Goal: Task Accomplishment & Management: Manage account settings

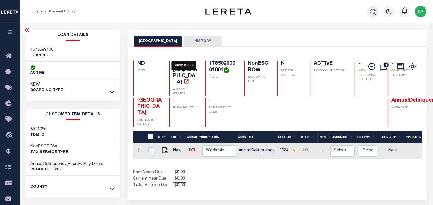
click at [373, 13] on icon "button" at bounding box center [372, 12] width 7 height 6
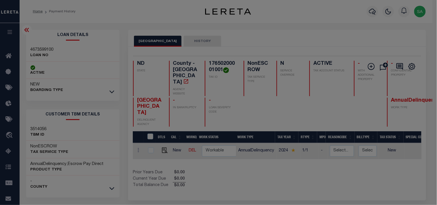
click at [0, 0] on input "text" at bounding box center [0, 0] width 0 height 0
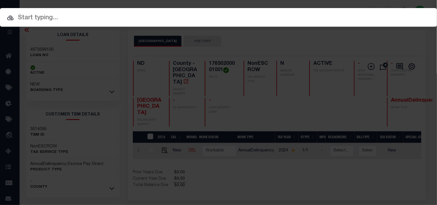
paste input "5696679108"
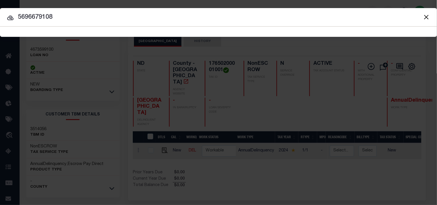
type input "5696679108"
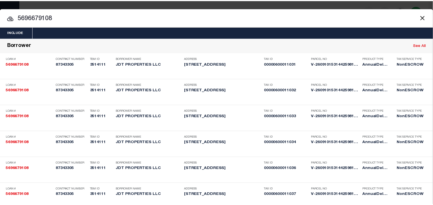
scroll to position [213, 0]
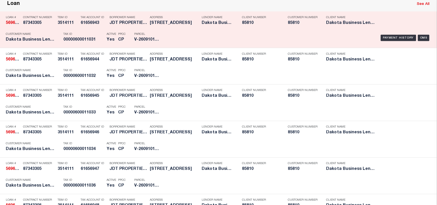
click at [87, 36] on p "Tax ID" at bounding box center [83, 34] width 40 height 3
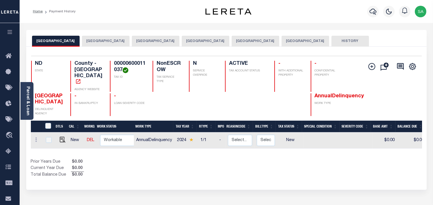
click at [97, 42] on button "BURLEIGH COUNTY" at bounding box center [106, 41] width 48 height 11
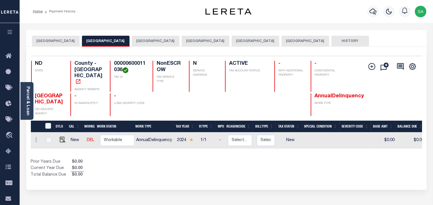
click at [145, 41] on button "BURLEIGH COUNTY" at bounding box center [156, 41] width 48 height 11
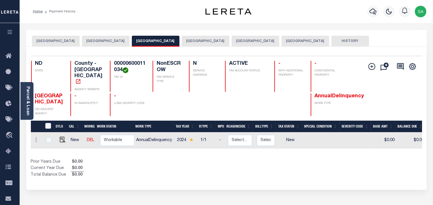
click at [205, 40] on button "BURLEIGH COUNTY" at bounding box center [206, 41] width 48 height 11
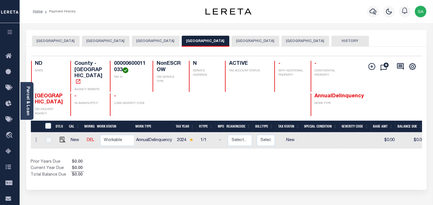
click at [231, 42] on button "BURLEIGH COUNTY" at bounding box center [255, 41] width 48 height 11
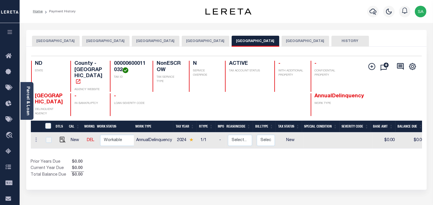
click at [284, 45] on button "BURLEIGH COUNTY" at bounding box center [305, 41] width 48 height 11
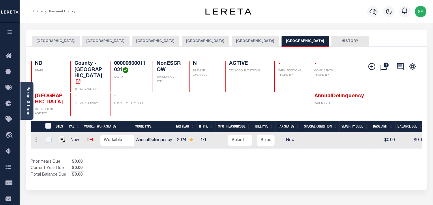
click at [58, 41] on button "BURLEIGH COUNTY" at bounding box center [56, 41] width 48 height 11
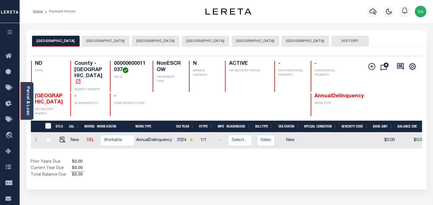
click at [31, 97] on div "Parcel & Loan" at bounding box center [26, 101] width 13 height 38
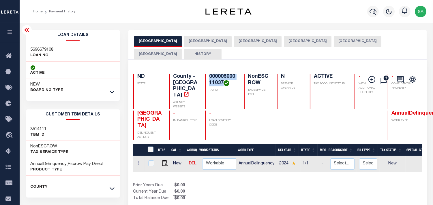
drag, startPoint x: 200, startPoint y: 77, endPoint x: 218, endPoint y: 84, distance: 19.2
click at [218, 84] on h4 "00000600011037" at bounding box center [223, 80] width 28 height 12
copy h4 "00000600011037"
click at [162, 161] on img "" at bounding box center [165, 164] width 6 height 6
checkbox input "true"
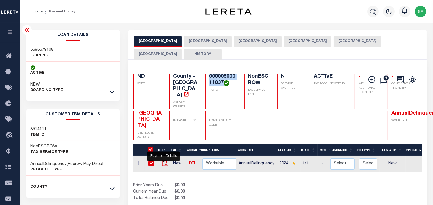
checkbox input "true"
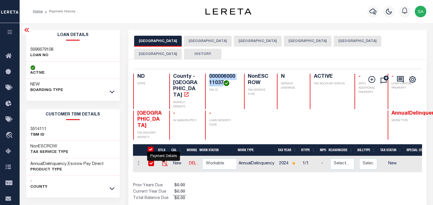
checkbox input "true"
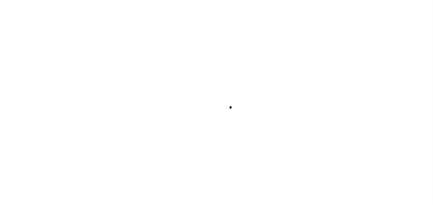
checkbox input "false"
type input "[DATE]"
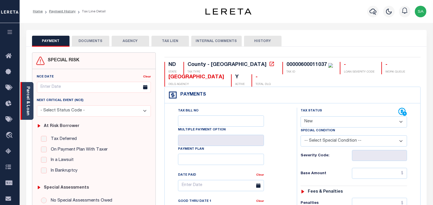
click at [29, 89] on link "Parcel & Loan" at bounding box center [28, 100] width 4 height 29
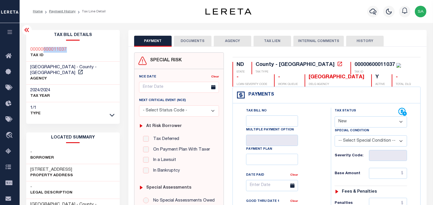
drag, startPoint x: 70, startPoint y: 50, endPoint x: 44, endPoint y: 50, distance: 26.2
click at [44, 50] on div "00000600011037 TAX ID" at bounding box center [73, 53] width 94 height 18
copy h3 "600011037"
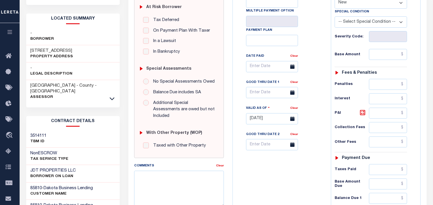
scroll to position [32, 0]
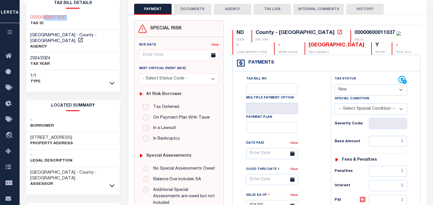
drag, startPoint x: 67, startPoint y: 14, endPoint x: 73, endPoint y: 14, distance: 5.2
click at [67, 14] on div "00000600011037 TAX ID" at bounding box center [73, 21] width 94 height 18
drag, startPoint x: 35, startPoint y: 17, endPoint x: 31, endPoint y: 17, distance: 4.1
click at [31, 17] on div "00000600011037 TAX ID" at bounding box center [73, 21] width 94 height 18
click at [341, 88] on select "- Select Status Code - Open Due/Unpaid Paid Incomplete No Tax Due Internal Refu…" at bounding box center [370, 89] width 72 height 11
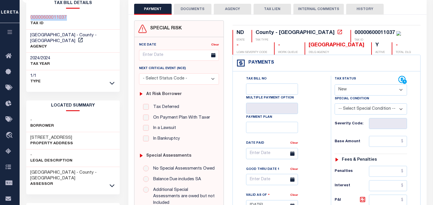
select select "DUE"
click at [334, 85] on select "- Select Status Code - Open Due/Unpaid Paid Incomplete No Tax Due Internal Refu…" at bounding box center [370, 89] width 72 height 11
type input "09/30/2025"
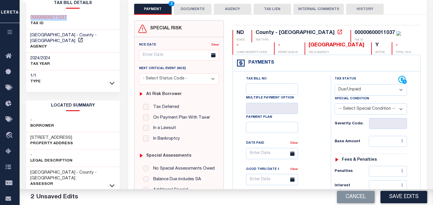
click at [350, 108] on select "-- Select Special Condition -- 3RD PARTY TAX LIEN AGENCY TAX LIEN (A.K.A Inside…" at bounding box center [370, 108] width 72 height 11
select select "15"
click at [334, 104] on select "-- Select Special Condition -- 3RD PARTY TAX LIEN AGENCY TAX LIEN (A.K.A Inside…" at bounding box center [370, 108] width 72 height 11
click at [382, 139] on input "text" at bounding box center [388, 141] width 38 height 11
paste input "2,704.21"
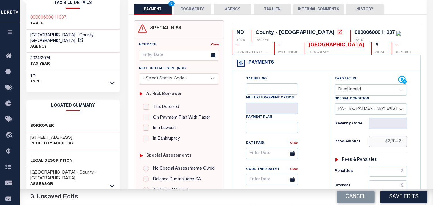
type input "$2,704.21"
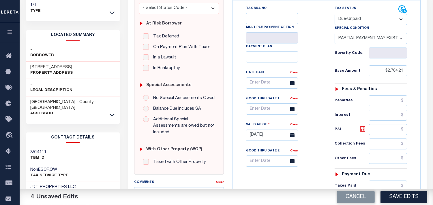
scroll to position [160, 0]
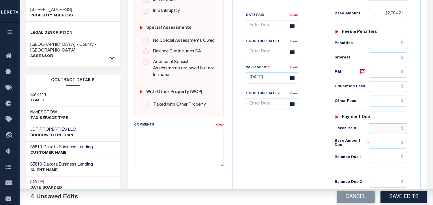
click at [385, 131] on input "text" at bounding box center [388, 128] width 38 height 11
paste input "1,500.32"
type input "$1,500.32"
click at [391, 139] on input "text" at bounding box center [388, 143] width 38 height 11
paste input "1,288.82"
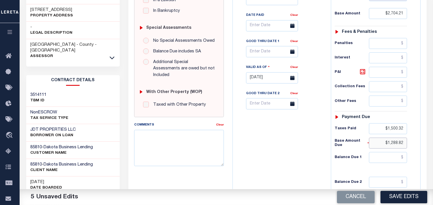
type input "$1,288.82"
click at [368, 150] on div "Tax Status Status - Select Status Code -" at bounding box center [373, 75] width 84 height 255
click at [387, 157] on input "text" at bounding box center [388, 157] width 38 height 11
paste input "1,288.82"
type input "$1,288.82"
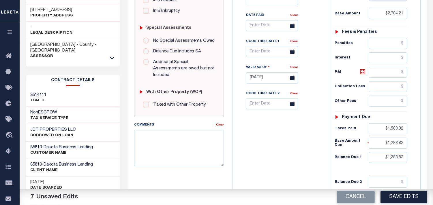
click at [324, 157] on div "Tax Bill No Multiple Payment Option Payment Plan Clear" at bounding box center [280, 75] width 92 height 255
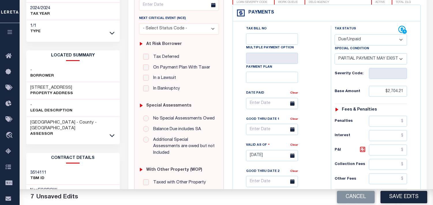
scroll to position [0, 0]
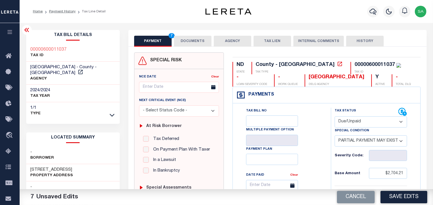
click at [194, 38] on button "DOCUMENTS" at bounding box center [192, 41] width 37 height 11
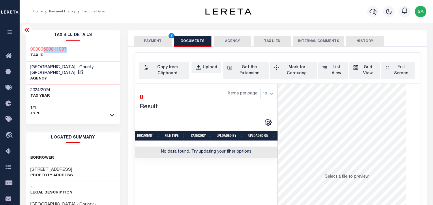
drag, startPoint x: 73, startPoint y: 48, endPoint x: 42, endPoint y: 48, distance: 30.3
click at [42, 48] on div "00000600011037 TAX ID" at bounding box center [73, 53] width 94 height 18
copy h3 "600011037"
click at [209, 65] on div "Upload" at bounding box center [210, 68] width 14 height 6
select select "POP"
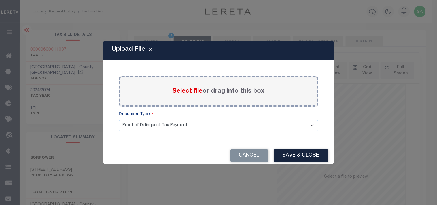
click at [191, 91] on span "Select file" at bounding box center [188, 91] width 30 height 6
click at [0, 0] on input "Select file or drag into this box" at bounding box center [0, 0] width 0 height 0
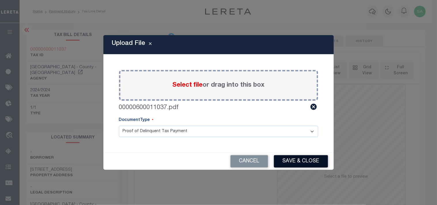
click at [293, 165] on button "Save & Close" at bounding box center [301, 161] width 54 height 12
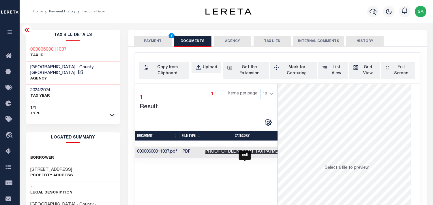
click at [267, 153] on span "Proof of Delinquent Tax Payment" at bounding box center [244, 152] width 78 height 4
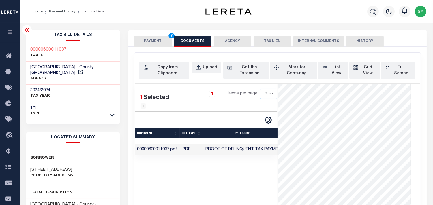
click at [157, 44] on button "PAYMENT 7" at bounding box center [152, 41] width 37 height 11
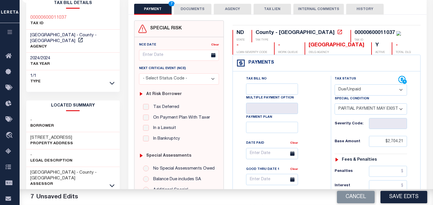
scroll to position [128, 0]
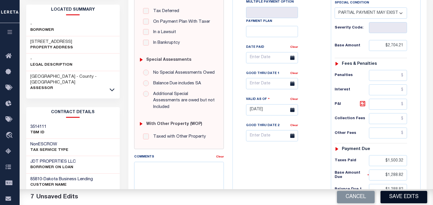
click at [397, 197] on button "Save Edits" at bounding box center [403, 197] width 47 height 12
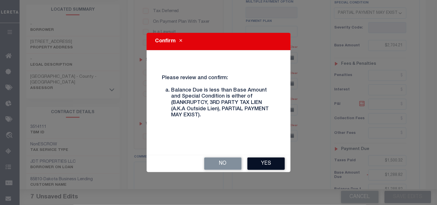
click at [267, 170] on button "Yes" at bounding box center [266, 164] width 37 height 12
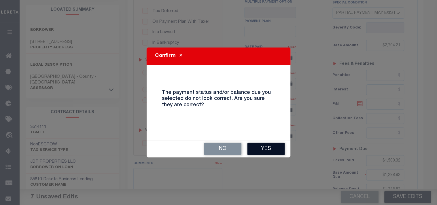
click at [263, 151] on button "Yes" at bounding box center [266, 149] width 37 height 12
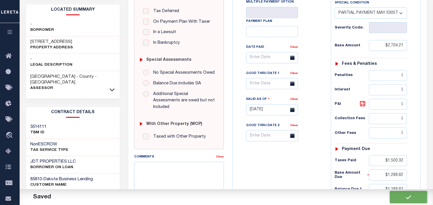
checkbox input "false"
type input "$2,704.21"
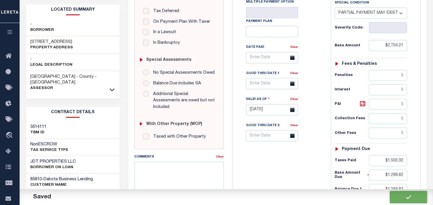
type input "$1,500.32"
type input "$1,288.82"
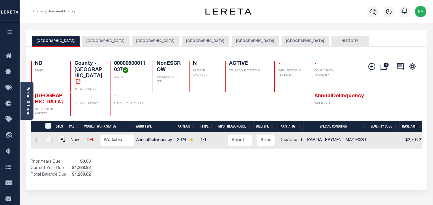
click at [94, 39] on button "BURLEIGH COUNTY" at bounding box center [106, 41] width 48 height 11
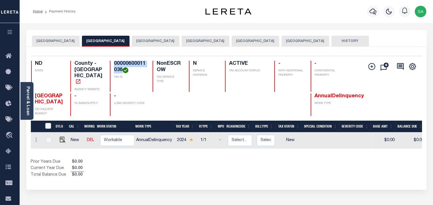
drag, startPoint x: 113, startPoint y: 63, endPoint x: 122, endPoint y: 68, distance: 10.7
click at [122, 68] on div "00000600011036 TAX ID" at bounding box center [128, 76] width 36 height 31
copy h4 "00000600011036"
click at [26, 102] on link "Parcel & Loan" at bounding box center [28, 100] width 4 height 29
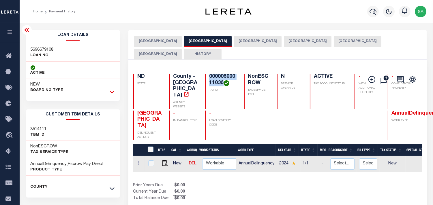
click at [112, 93] on icon at bounding box center [112, 92] width 5 height 6
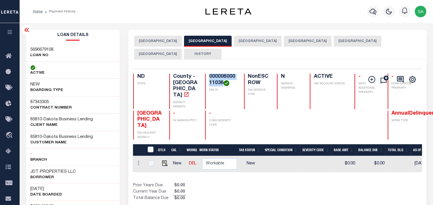
scroll to position [0, 148]
click at [248, 41] on button "BURLEIGH COUNTY" at bounding box center [258, 41] width 48 height 11
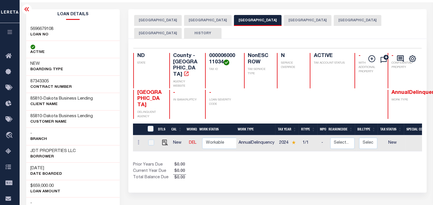
scroll to position [32, 0]
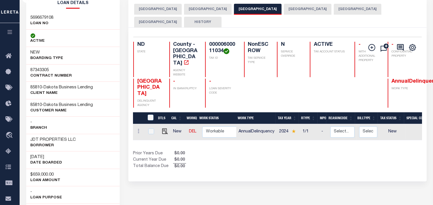
click at [299, 6] on button "BURLEIGH COUNTY" at bounding box center [308, 9] width 48 height 11
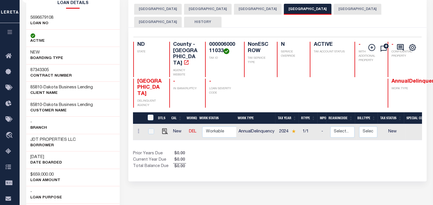
click at [334, 6] on button "BURLEIGH COUNTY" at bounding box center [358, 9] width 48 height 11
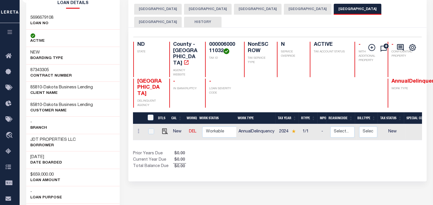
click at [182, 17] on button "BURLEIGH COUNTY" at bounding box center [158, 22] width 48 height 11
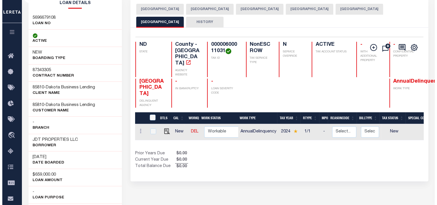
scroll to position [0, 0]
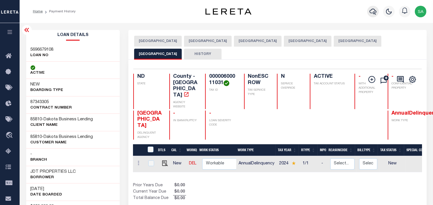
click at [373, 12] on icon "button" at bounding box center [372, 11] width 7 height 7
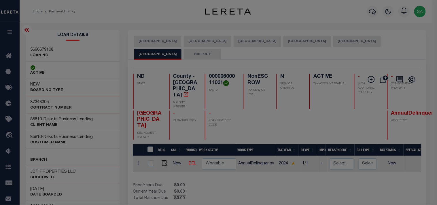
click at [0, 0] on div "Include Loans TBM Customers Borrowers Payments (Lender Non-Disb) Payments (Lend…" at bounding box center [0, 0] width 0 height 0
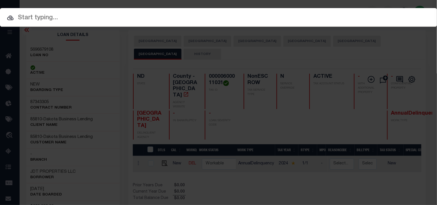
paste input "3899369110"
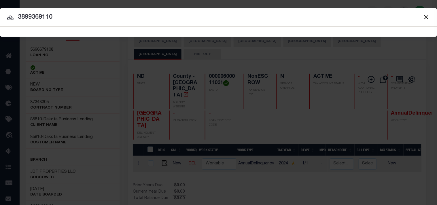
type input "3899369110"
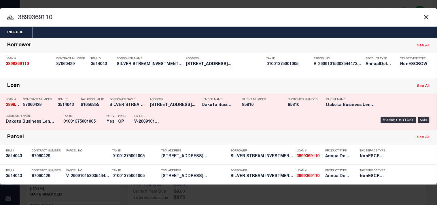
click at [92, 112] on div "Tax ID 01001375001005" at bounding box center [83, 120] width 40 height 17
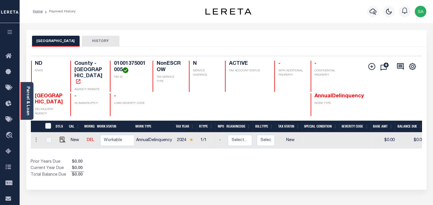
click at [28, 97] on link "Parcel & Loan" at bounding box center [28, 100] width 4 height 29
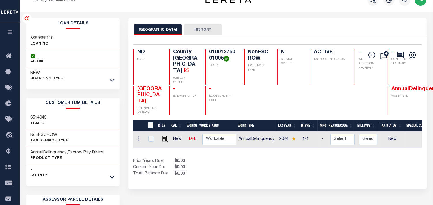
scroll to position [32, 0]
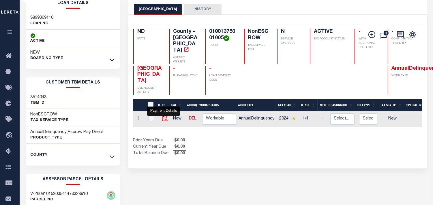
click at [163, 116] on img "" at bounding box center [165, 119] width 6 height 6
checkbox input "true"
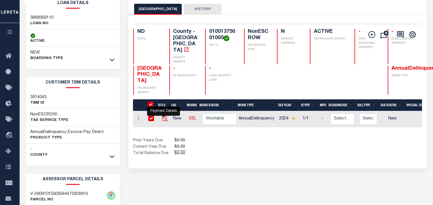
checkbox input "true"
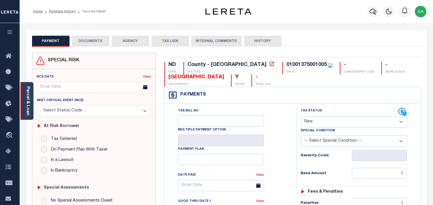
click at [20, 108] on div "Parcel & Loan" at bounding box center [26, 101] width 13 height 38
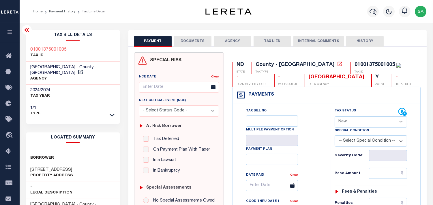
click at [55, 167] on h3 "[STREET_ADDRESS]" at bounding box center [52, 170] width 43 height 6
copy h3 "[GEOGRAPHIC_DATA]"
drag, startPoint x: 68, startPoint y: 48, endPoint x: 29, endPoint y: 52, distance: 39.8
click at [29, 52] on div "01001375001005 TAX ID" at bounding box center [73, 53] width 94 height 18
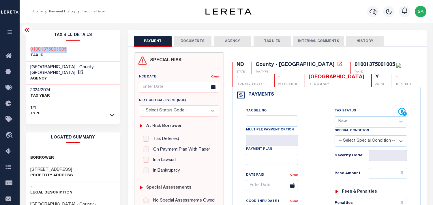
copy h3 "01001375001005"
drag, startPoint x: 355, startPoint y: 118, endPoint x: 355, endPoint y: 125, distance: 6.3
click at [355, 119] on select "- Select Status Code - Open Due/Unpaid Paid Incomplete No Tax Due Internal Refu…" at bounding box center [370, 121] width 72 height 11
select select "PYD"
click at [334, 117] on select "- Select Status Code - Open Due/Unpaid Paid Incomplete No Tax Due Internal Refu…" at bounding box center [370, 121] width 72 height 11
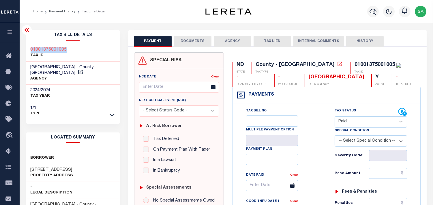
type input "[DATE]"
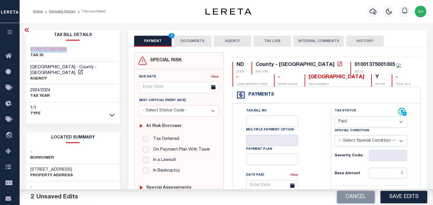
click at [189, 42] on button "DOCUMENTS" at bounding box center [192, 41] width 37 height 11
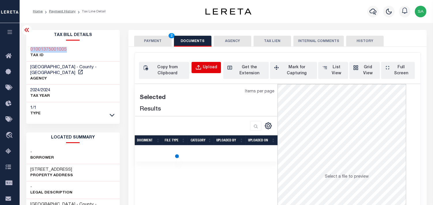
click at [203, 65] on button "Upload" at bounding box center [205, 67] width 29 height 11
select select "POP"
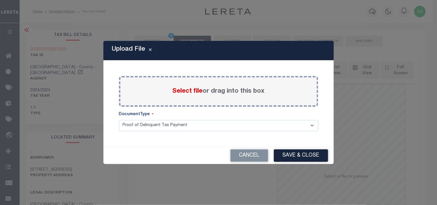
click at [194, 91] on span "Select file" at bounding box center [188, 91] width 30 height 6
click at [0, 0] on input "Select file or drag into this box" at bounding box center [0, 0] width 0 height 0
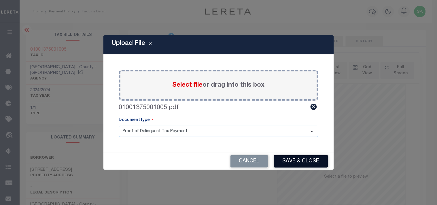
click at [306, 161] on button "Save & Close" at bounding box center [301, 161] width 54 height 12
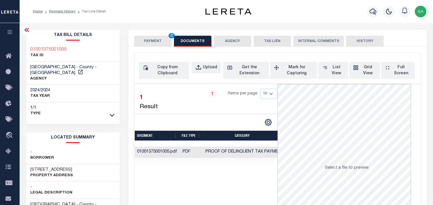
click at [150, 46] on button "PAYMENT 2" at bounding box center [152, 41] width 37 height 11
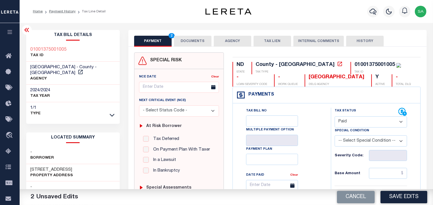
drag, startPoint x: 388, startPoint y: 171, endPoint x: 373, endPoint y: 169, distance: 15.3
click at [388, 171] on input "text" at bounding box center [388, 173] width 38 height 11
paste input "15,409.26"
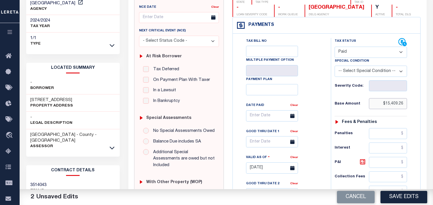
scroll to position [128, 0]
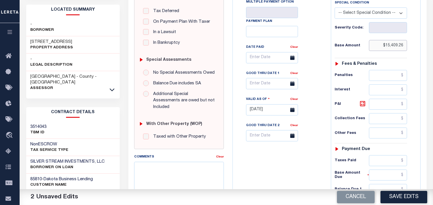
type input "$15,409.26"
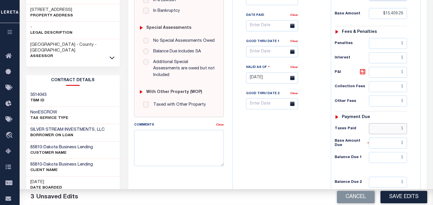
drag, startPoint x: 387, startPoint y: 129, endPoint x: 343, endPoint y: 136, distance: 44.5
click at [387, 129] on input "text" at bounding box center [388, 128] width 38 height 11
paste input "14,745.03"
type input "$14,745.03"
click at [380, 159] on input "text" at bounding box center [388, 157] width 38 height 11
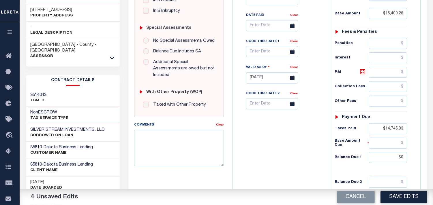
type input "$0.00"
click at [295, 152] on div "Tax Bill No Multiple Payment Option Payment Plan Clear" at bounding box center [280, 75] width 92 height 255
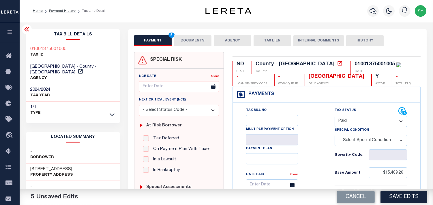
scroll to position [0, 0]
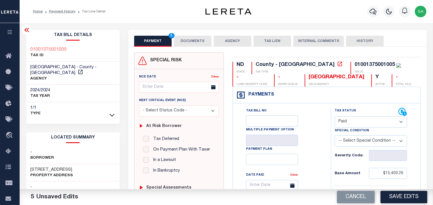
click at [190, 45] on button "DOCUMENTS" at bounding box center [192, 41] width 37 height 11
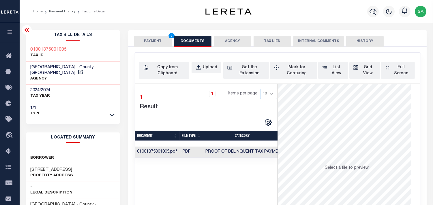
click at [159, 42] on button "PAYMENT 5" at bounding box center [152, 41] width 37 height 11
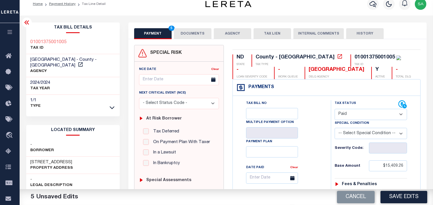
scroll to position [64, 0]
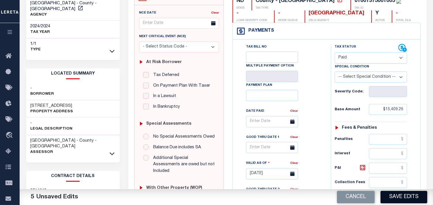
click at [404, 198] on button "Save Edits" at bounding box center [403, 197] width 47 height 12
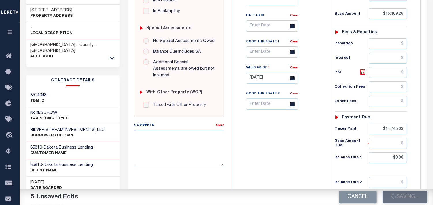
scroll to position [160, 0]
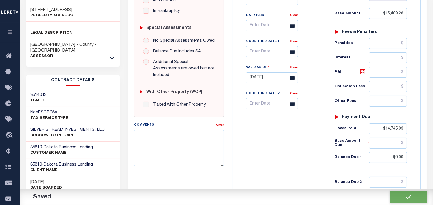
checkbox input "false"
type input "$15,409.26"
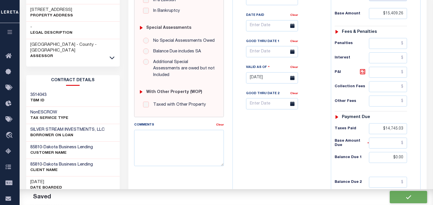
type input "$14,745.03"
type input "$0"
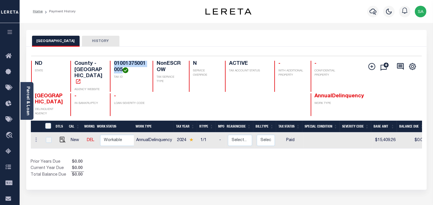
drag, startPoint x: 112, startPoint y: 64, endPoint x: 121, endPoint y: 70, distance: 10.6
click at [121, 70] on div "01001375001005 TAX ID" at bounding box center [128, 76] width 36 height 31
copy h4 "01001375001005"
click at [373, 15] on icon "button" at bounding box center [372, 11] width 7 height 7
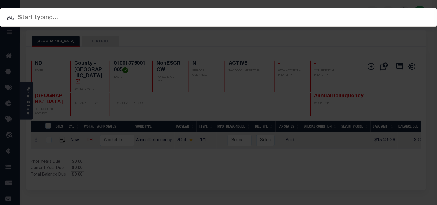
click at [362, 16] on input "text" at bounding box center [218, 18] width 437 height 10
paste input "5857319107"
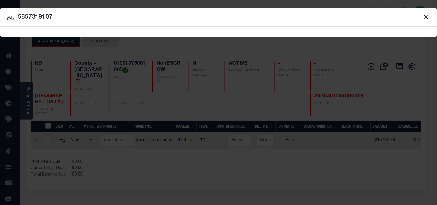
type input "5857319107"
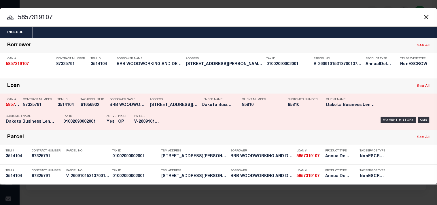
click at [81, 111] on div "Tax Account ID 61656932" at bounding box center [94, 103] width 26 height 17
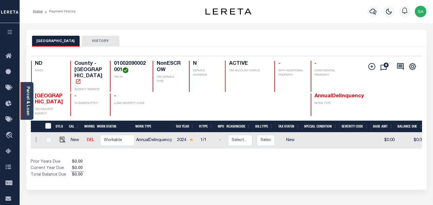
click at [29, 106] on link "Parcel & Loan" at bounding box center [28, 100] width 4 height 29
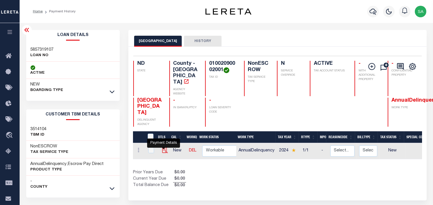
click at [163, 148] on img "" at bounding box center [165, 151] width 6 height 6
checkbox input "true"
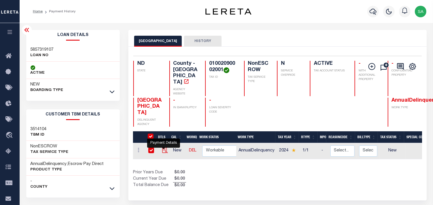
checkbox input "true"
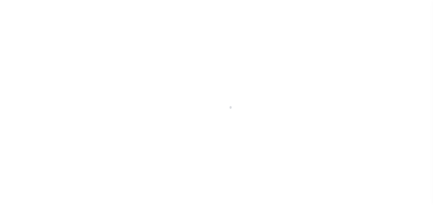
select select "NW2"
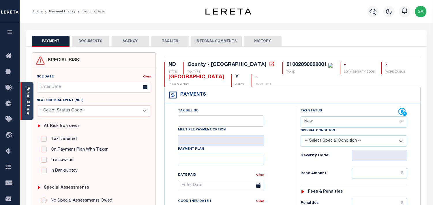
click at [28, 107] on link "Parcel & Loan" at bounding box center [28, 100] width 4 height 29
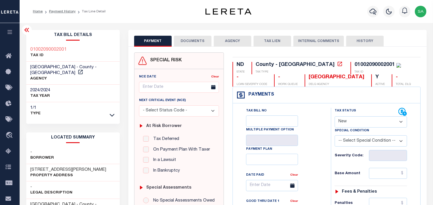
click at [48, 167] on h3 "[STREET_ADDRESS][PERSON_NAME]" at bounding box center [69, 170] width 76 height 6
copy h3 "[PERSON_NAME]"
drag, startPoint x: 68, startPoint y: 46, endPoint x: 41, endPoint y: 47, distance: 27.4
click at [41, 47] on div "01002090002001 TAX ID" at bounding box center [73, 53] width 94 height 18
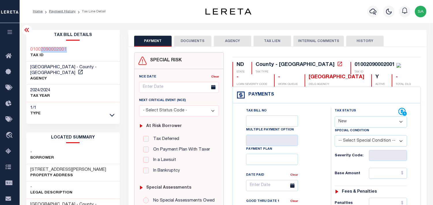
copy h3 "2090002001"
click at [372, 15] on button "button" at bounding box center [373, 12] width 12 height 12
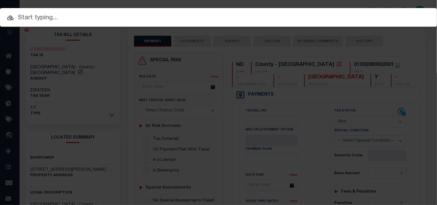
click at [360, 18] on input "text" at bounding box center [218, 18] width 437 height 10
paste input "4673599100"
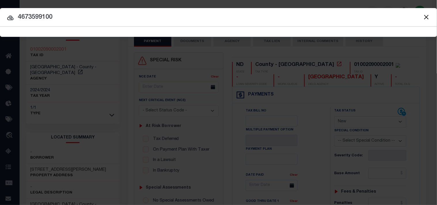
type input "4673599100"
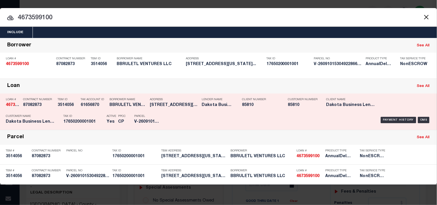
click at [94, 119] on div "Tax ID 17650200001001" at bounding box center [83, 120] width 40 height 17
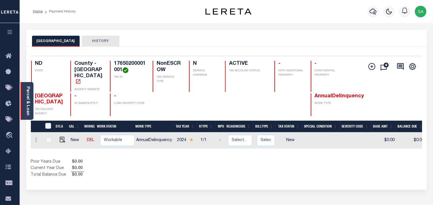
click at [30, 95] on div "Parcel & Loan" at bounding box center [26, 101] width 13 height 38
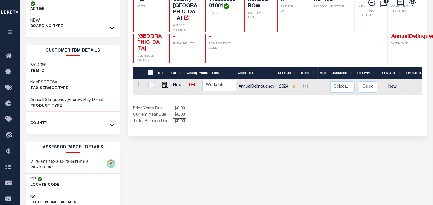
scroll to position [32, 0]
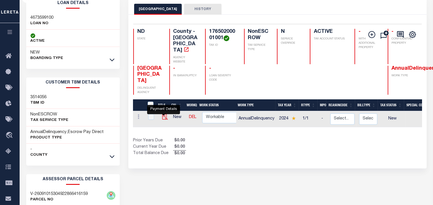
click at [163, 114] on img "" at bounding box center [165, 117] width 6 height 6
checkbox input "true"
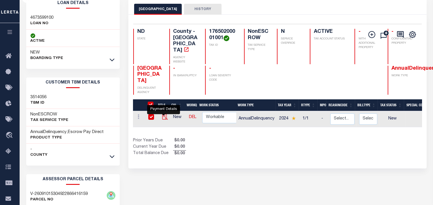
checkbox input "true"
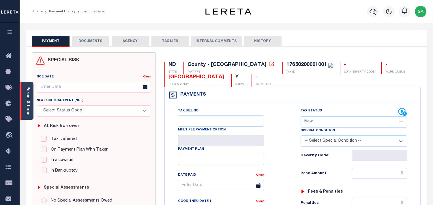
click at [30, 99] on link "Parcel & Loan" at bounding box center [28, 100] width 4 height 29
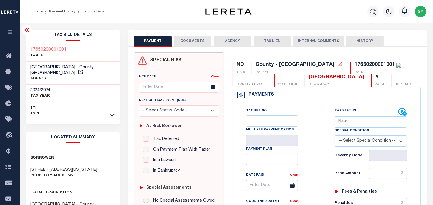
click at [368, 124] on select "- Select Status Code - Open Due/Unpaid Paid Incomplete No Tax Due Internal Refu…" at bounding box center [370, 121] width 72 height 11
select select "DUE"
click at [334, 117] on select "- Select Status Code - Open Due/Unpaid Paid Incomplete No Tax Due Internal Refu…" at bounding box center [370, 121] width 72 height 11
type input "[DATE]"
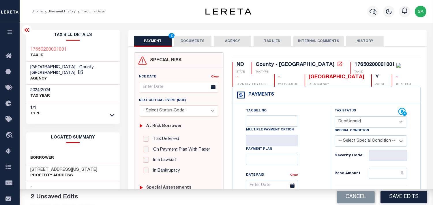
click at [351, 143] on select "-- Select Special Condition -- 3RD PARTY TAX LIEN AGENCY TAX LIEN (A.K.A Inside…" at bounding box center [370, 140] width 72 height 11
select select "15"
click at [351, 143] on select "-- Select Special Condition -- 3RD PARTY TAX LIEN AGENCY TAX LIEN (A.K.A Inside…" at bounding box center [370, 140] width 72 height 11
click at [198, 40] on button "DOCUMENTS" at bounding box center [192, 41] width 37 height 11
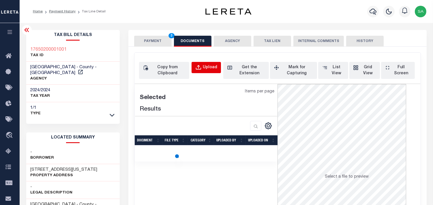
click at [210, 66] on div "Upload" at bounding box center [210, 68] width 14 height 6
select select "POP"
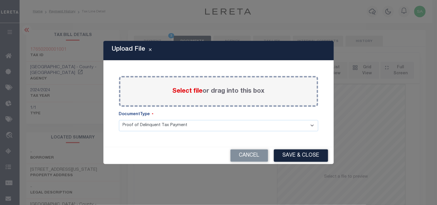
click at [195, 91] on span "Select file" at bounding box center [188, 91] width 30 height 6
click at [0, 0] on input "Select file or drag into this box" at bounding box center [0, 0] width 0 height 0
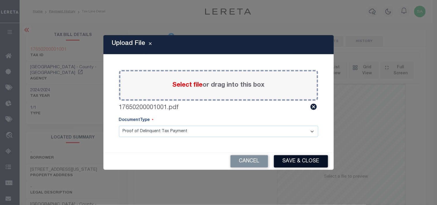
click at [299, 162] on button "Save & Close" at bounding box center [301, 161] width 54 height 12
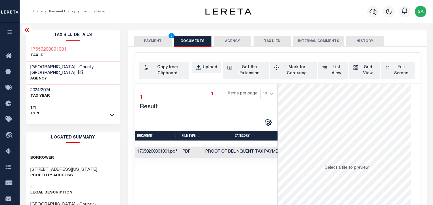
click at [150, 42] on button "PAYMENT 3" at bounding box center [152, 41] width 37 height 11
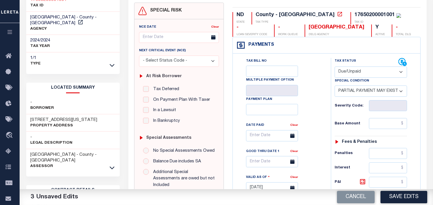
scroll to position [128, 0]
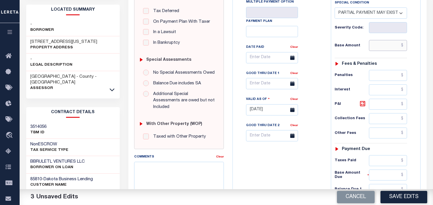
click at [381, 48] on input "text" at bounding box center [388, 45] width 38 height 11
paste input "11,928.24"
type input "$11,928.24"
click at [394, 163] on input "text" at bounding box center [388, 160] width 38 height 11
paste input "5,964.12"
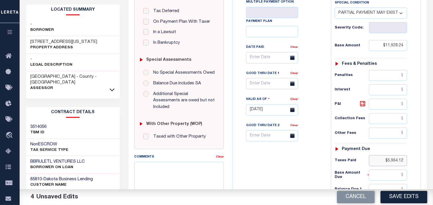
type input "$5,964.12"
drag, startPoint x: 385, startPoint y: 173, endPoint x: 339, endPoint y: 169, distance: 46.6
click at [385, 173] on input "text" at bounding box center [388, 175] width 38 height 11
paste input "5,964.12"
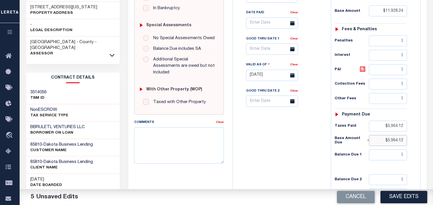
scroll to position [224, 0]
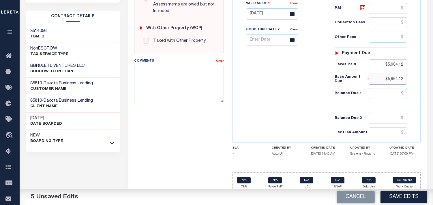
type input "$5,964.12"
click at [383, 89] on input "text" at bounding box center [388, 93] width 38 height 11
paste input "5,964.12"
type input "$5,964.12"
click at [325, 104] on div "Tax Bill No Multiple Payment Option Payment Plan Clear" at bounding box center [280, 11] width 92 height 255
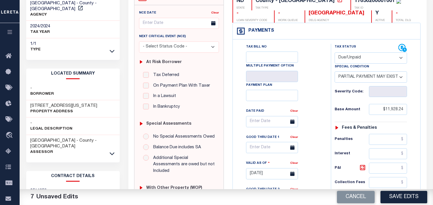
scroll to position [32, 0]
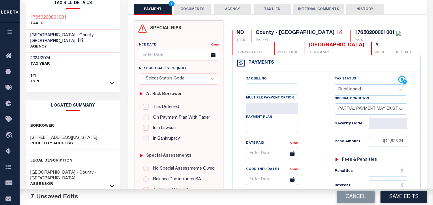
click at [189, 8] on button "DOCUMENTS" at bounding box center [192, 9] width 37 height 11
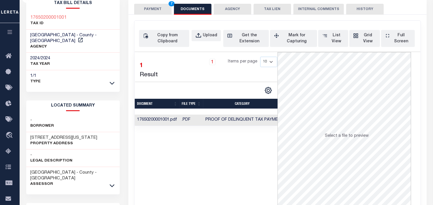
click at [153, 12] on button "PAYMENT 7" at bounding box center [152, 9] width 37 height 11
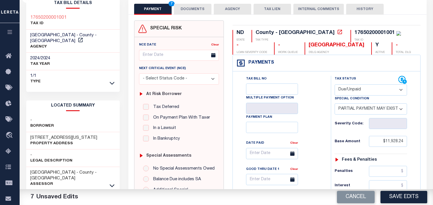
scroll to position [128, 0]
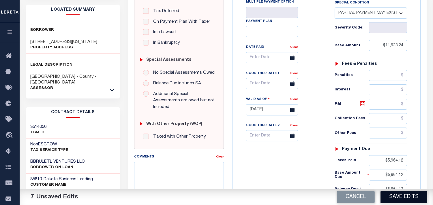
click at [395, 197] on button "Save Edits" at bounding box center [403, 197] width 47 height 12
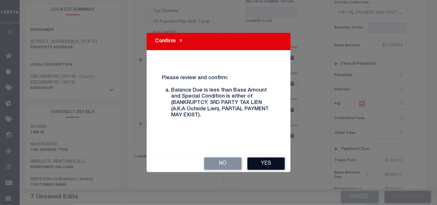
click at [272, 161] on button "Yes" at bounding box center [266, 164] width 37 height 12
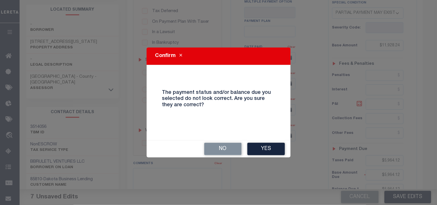
drag, startPoint x: 267, startPoint y: 149, endPoint x: 419, endPoint y: 50, distance: 181.7
click at [267, 150] on button "Yes" at bounding box center [266, 149] width 37 height 12
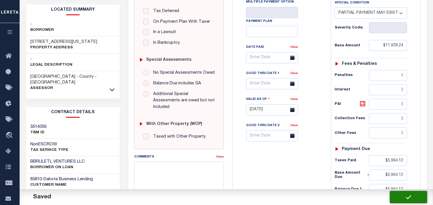
checkbox input "false"
type input "$11,928.24"
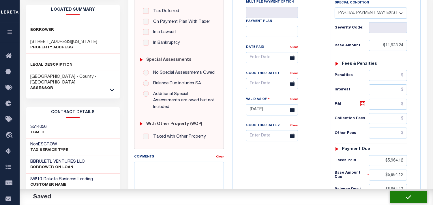
type input "$5,964.12"
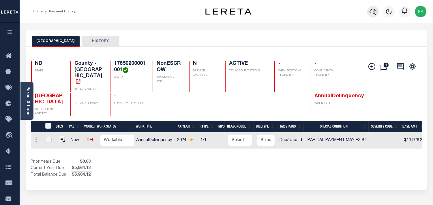
click at [376, 13] on icon "button" at bounding box center [372, 11] width 7 height 7
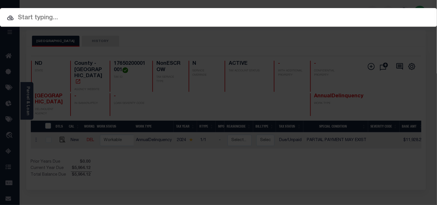
click at [349, 16] on div "Include Loans TBM Customers Borrowers Payments (Lender Non-Disb) Payments (Lend…" at bounding box center [218, 102] width 437 height 205
paste input "1371269107"
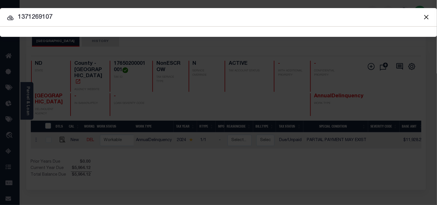
type input "1371269107"
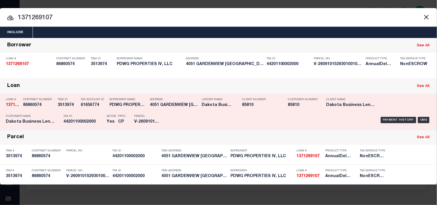
click at [99, 118] on p "Tax ID" at bounding box center [83, 116] width 40 height 3
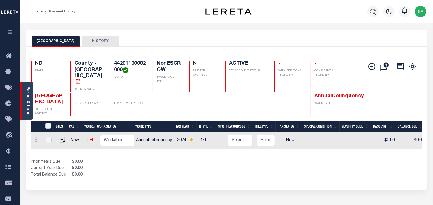
click at [29, 100] on link "Parcel & Loan" at bounding box center [28, 100] width 4 height 29
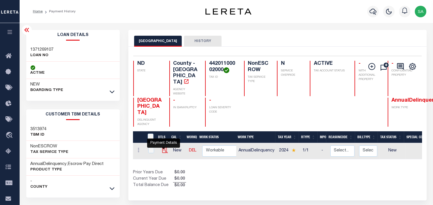
click at [163, 148] on img "" at bounding box center [165, 151] width 6 height 6
checkbox input "true"
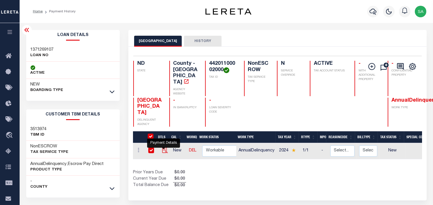
checkbox input "true"
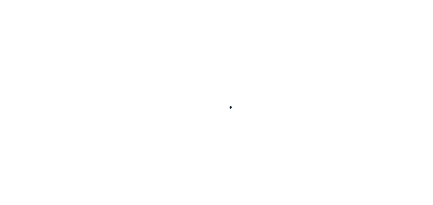
checkbox input "false"
type input "[DATE]"
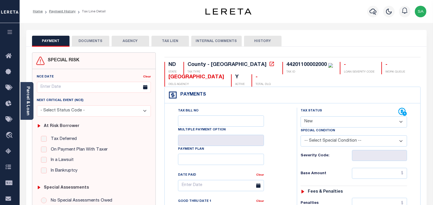
drag, startPoint x: 330, startPoint y: 121, endPoint x: 329, endPoint y: 126, distance: 5.0
click at [330, 121] on select "- Select Status Code - Open Due/Unpaid Paid Incomplete No Tax Due Internal Refu…" at bounding box center [353, 121] width 106 height 11
select select "PYD"
click at [300, 117] on select "- Select Status Code - Open Due/Unpaid Paid Incomplete No Tax Due Internal Refu…" at bounding box center [353, 121] width 106 height 11
type input "[DATE]"
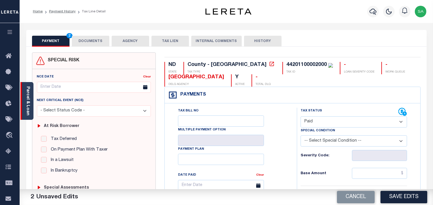
click at [32, 104] on div "Parcel & Loan" at bounding box center [26, 101] width 13 height 38
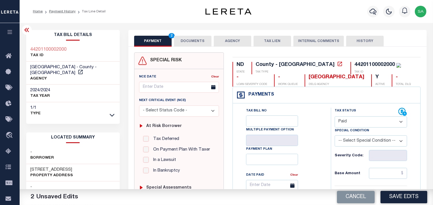
click at [184, 38] on button "DOCUMENTS" at bounding box center [192, 41] width 37 height 11
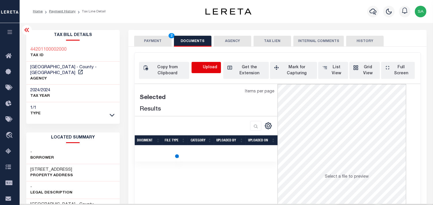
click at [200, 67] on icon "button" at bounding box center [198, 68] width 6 height 6
select select "POP"
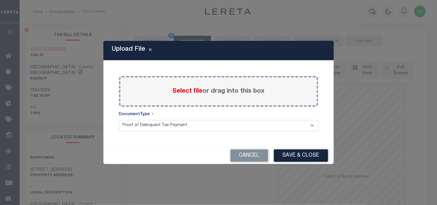
click at [192, 92] on span "Select file" at bounding box center [188, 91] width 30 height 6
click at [0, 0] on input "Select file or drag into this box" at bounding box center [0, 0] width 0 height 0
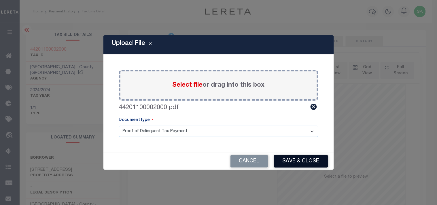
click at [312, 162] on button "Save & Close" at bounding box center [301, 161] width 54 height 12
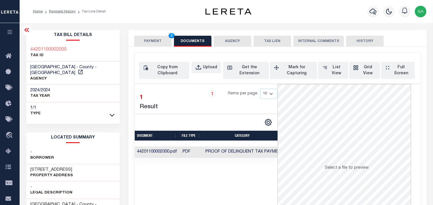
click at [153, 42] on button "PAYMENT 2" at bounding box center [152, 41] width 37 height 11
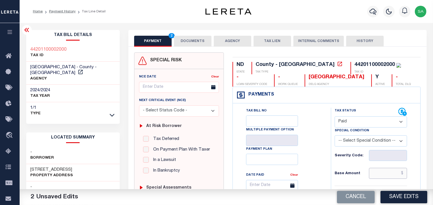
drag, startPoint x: 386, startPoint y: 173, endPoint x: 382, endPoint y: 174, distance: 4.1
click at [386, 174] on input "text" at bounding box center [388, 173] width 38 height 11
paste input "76,626.26"
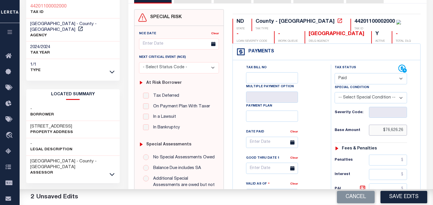
scroll to position [128, 0]
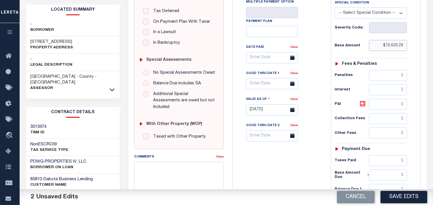
type input "$76,626.26"
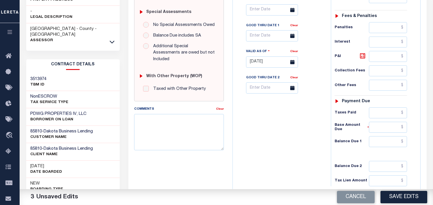
scroll to position [224, 0]
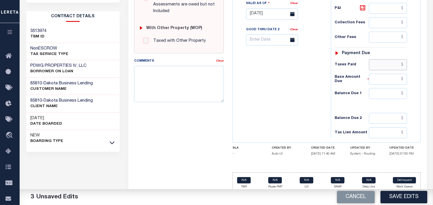
drag, startPoint x: 388, startPoint y: 63, endPoint x: 384, endPoint y: 63, distance: 3.5
click at [388, 63] on input "text" at bounding box center [388, 64] width 38 height 11
paste input "73,257.89"
type input "$73,257.89"
click at [376, 99] on input "text" at bounding box center [388, 93] width 38 height 11
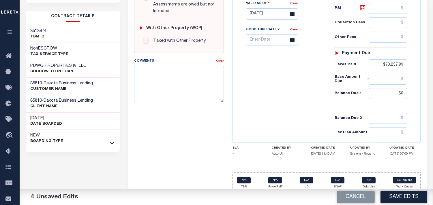
type input "$0.00"
click at [275, 95] on div "Tax Bill No Multiple Payment Option Payment Plan Clear" at bounding box center [280, 11] width 92 height 255
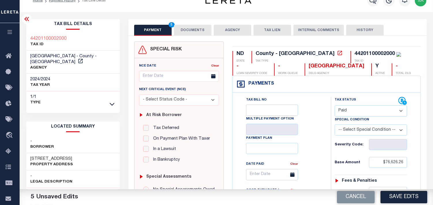
scroll to position [0, 0]
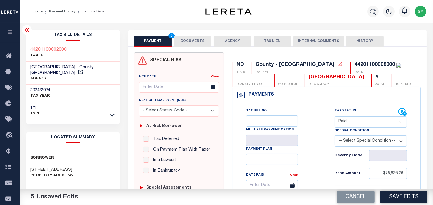
click at [191, 45] on button "DOCUMENTS" at bounding box center [192, 41] width 37 height 11
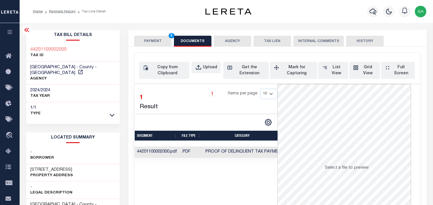
click at [148, 41] on button "PAYMENT 5" at bounding box center [152, 41] width 37 height 11
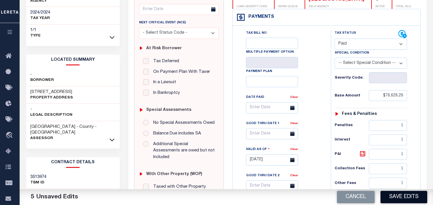
scroll to position [96, 0]
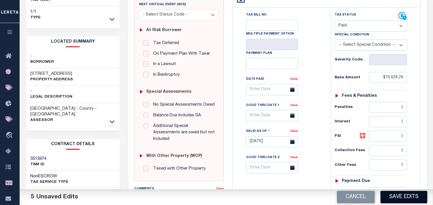
click at [399, 197] on button "Save Edits" at bounding box center [403, 197] width 47 height 12
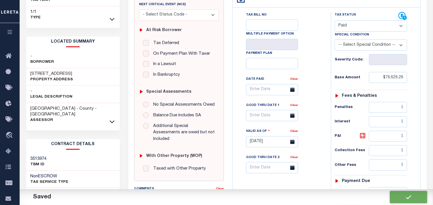
checkbox input "false"
type input "$76,626.26"
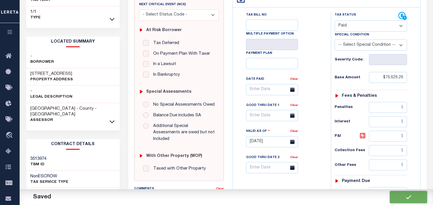
type input "$73,257.89"
type input "$0"
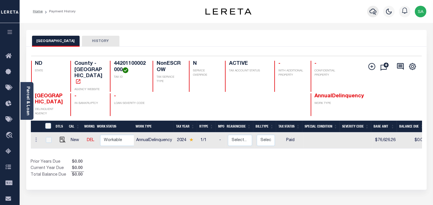
click at [373, 15] on icon "button" at bounding box center [372, 11] width 7 height 7
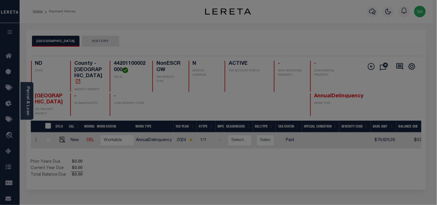
click at [0, 0] on div "Include Loans TBM Customers Borrowers Payments (Lender Non-Disb) Payments (Lend…" at bounding box center [0, 0] width 0 height 0
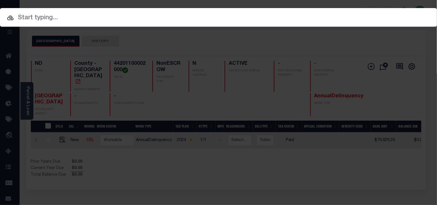
paste input "2704228408"
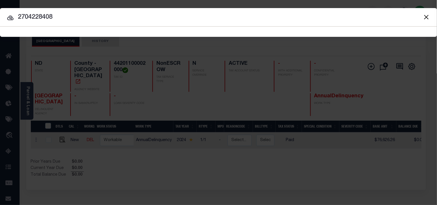
type input "2704228408"
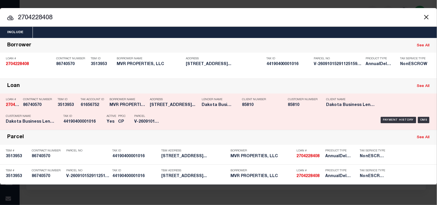
click at [102, 118] on p "Tax ID" at bounding box center [83, 116] width 40 height 3
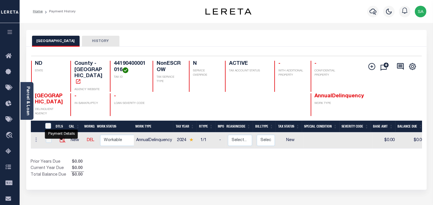
click at [63, 137] on img "" at bounding box center [63, 140] width 6 height 6
checkbox input "true"
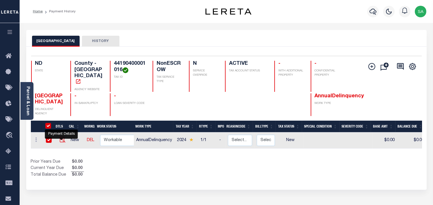
checkbox input "true"
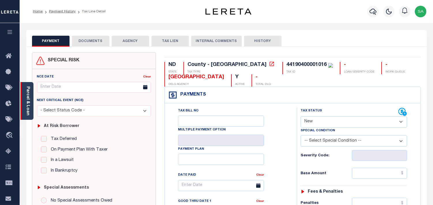
click at [27, 97] on link "Parcel & Loan" at bounding box center [28, 100] width 4 height 29
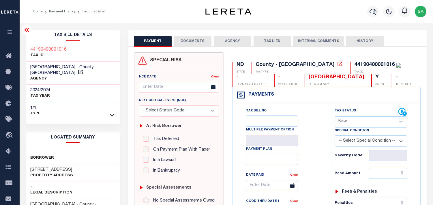
click at [347, 116] on div "Tax Status Status" at bounding box center [366, 112] width 64 height 9
drag, startPoint x: 353, startPoint y: 123, endPoint x: 352, endPoint y: 128, distance: 5.3
click at [353, 123] on select "- Select Status Code - Open Due/Unpaid Paid Incomplete No Tax Due Internal Refu…" at bounding box center [370, 121] width 72 height 11
select select "PYD"
click at [334, 117] on select "- Select Status Code - Open Due/Unpaid Paid Incomplete No Tax Due Internal Refu…" at bounding box center [370, 121] width 72 height 11
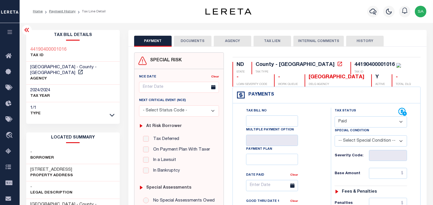
type input "[DATE]"
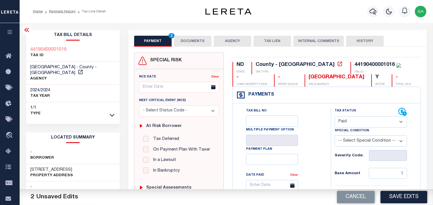
click at [189, 41] on button "DOCUMENTS" at bounding box center [192, 41] width 37 height 11
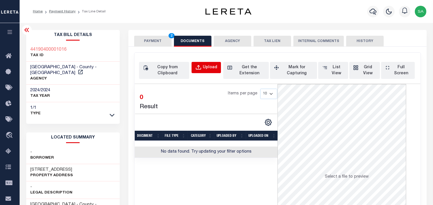
click at [213, 70] on div "Upload" at bounding box center [210, 68] width 14 height 6
select select "POP"
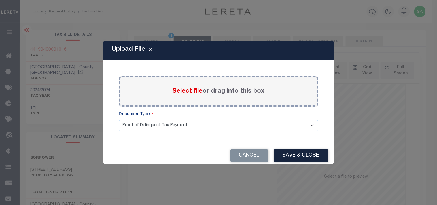
click at [203, 91] on label "Select file or drag into this box" at bounding box center [219, 92] width 92 height 10
click at [0, 0] on input "Select file or drag into this box" at bounding box center [0, 0] width 0 height 0
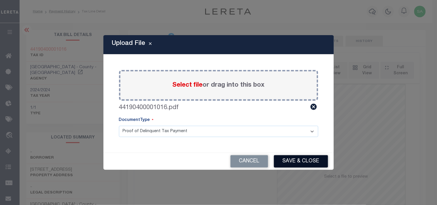
click at [311, 165] on button "Save & Close" at bounding box center [301, 161] width 54 height 12
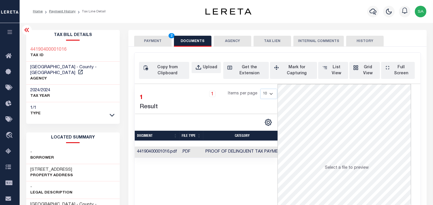
click at [156, 39] on button "PAYMENT 2" at bounding box center [152, 41] width 37 height 11
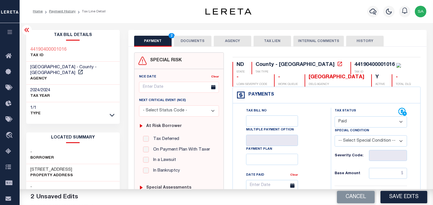
click at [347, 123] on select "- Select Status Code - Open Due/Unpaid Paid Incomplete No Tax Due Internal Refu…" at bounding box center [370, 121] width 72 height 11
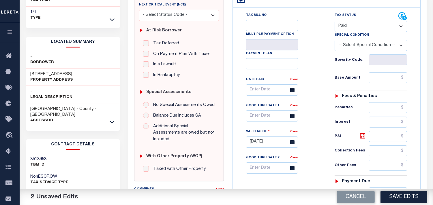
scroll to position [96, 0]
click at [387, 81] on input "text" at bounding box center [388, 77] width 38 height 11
paste input "17,846.82"
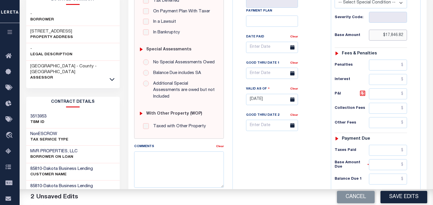
scroll to position [192, 0]
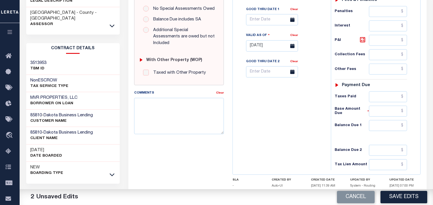
type input "$17,846.82"
click at [385, 100] on input "text" at bounding box center [388, 96] width 38 height 11
paste input "16,954.48"
type input "$16,954.48"
click at [320, 120] on div "Tax Bill No Multiple Payment Option Payment Plan Clear" at bounding box center [280, 43] width 92 height 255
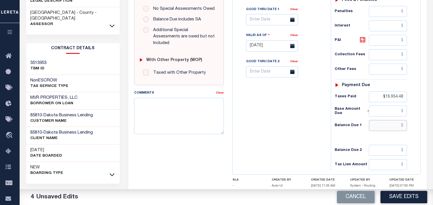
click at [381, 131] on input "text" at bounding box center [388, 125] width 38 height 11
type input "$0.00"
click at [269, 118] on div "Tax Bill No Multiple Payment Option Payment Plan Clear" at bounding box center [280, 43] width 92 height 255
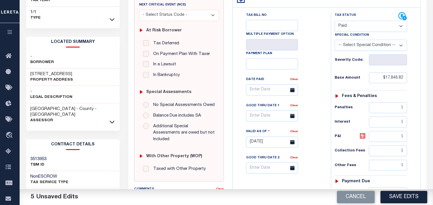
scroll to position [0, 0]
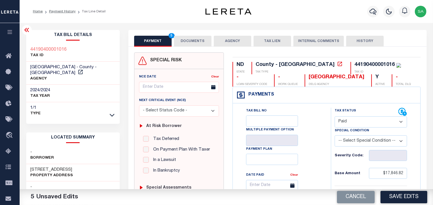
click at [188, 40] on button "DOCUMENTS" at bounding box center [192, 41] width 37 height 11
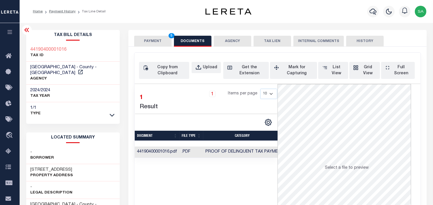
click at [155, 40] on button "PAYMENT 5" at bounding box center [152, 41] width 37 height 11
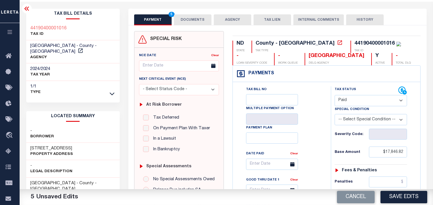
scroll to position [160, 0]
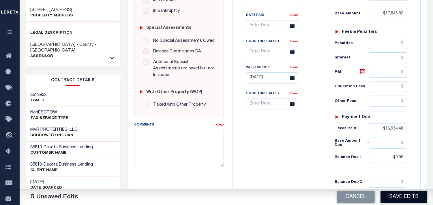
click at [405, 197] on button "Save Edits" at bounding box center [403, 197] width 47 height 12
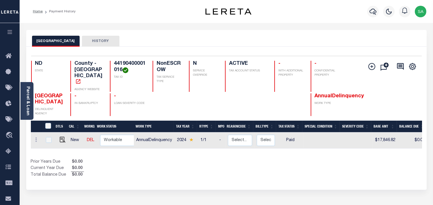
click at [115, 39] on button "HISTORY" at bounding box center [100, 41] width 37 height 11
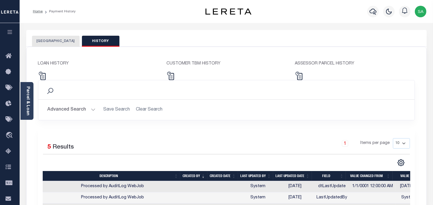
click at [62, 44] on button "[GEOGRAPHIC_DATA]" at bounding box center [56, 41] width 48 height 11
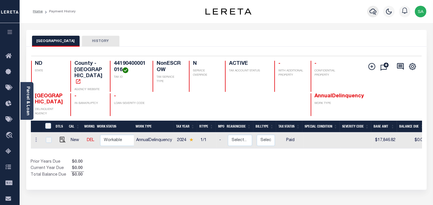
click at [371, 15] on icon "button" at bounding box center [372, 11] width 7 height 7
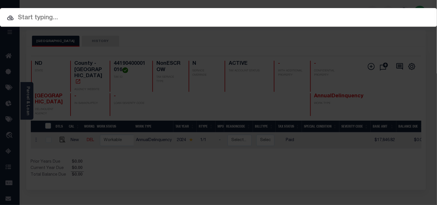
click at [321, 19] on input "text" at bounding box center [218, 18] width 437 height 10
paste input "3111897010"
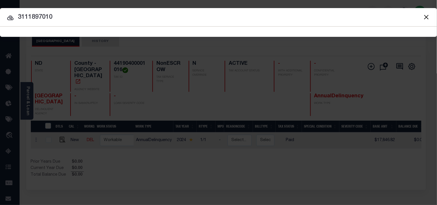
type input "3111897010"
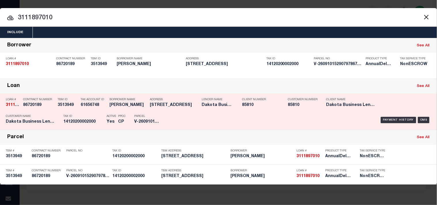
click at [88, 116] on p "Tax ID" at bounding box center [83, 116] width 40 height 3
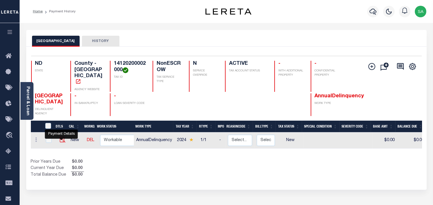
click at [60, 137] on img "" at bounding box center [63, 140] width 6 height 6
checkbox input "true"
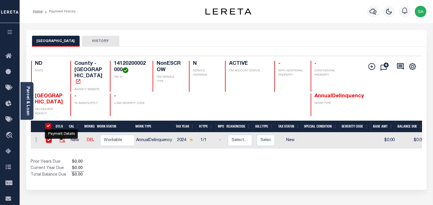
checkbox input "true"
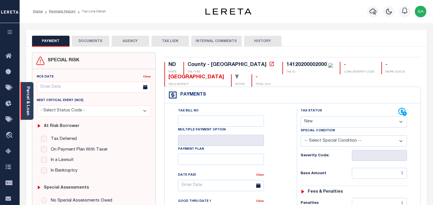
click at [30, 108] on link "Parcel & Loan" at bounding box center [28, 100] width 4 height 29
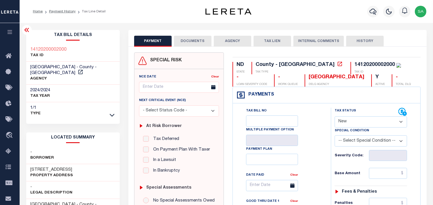
drag, startPoint x: 367, startPoint y: 121, endPoint x: 365, endPoint y: 128, distance: 7.1
click at [367, 121] on select "- Select Status Code - Open Due/Unpaid Paid Incomplete No Tax Due Internal Refu…" at bounding box center [370, 121] width 72 height 11
select select "PYD"
click at [334, 117] on select "- Select Status Code - Open Due/Unpaid Paid Incomplete No Tax Due Internal Refu…" at bounding box center [370, 121] width 72 height 11
type input "[DATE]"
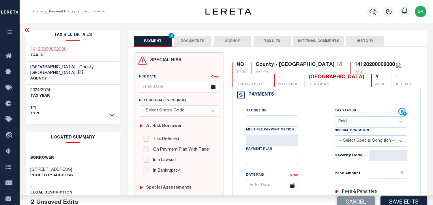
drag, startPoint x: 383, startPoint y: 163, endPoint x: 383, endPoint y: 168, distance: 5.5
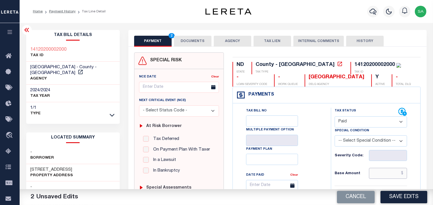
click at [383, 172] on input "text" at bounding box center [388, 173] width 38 height 11
paste input "762.50"
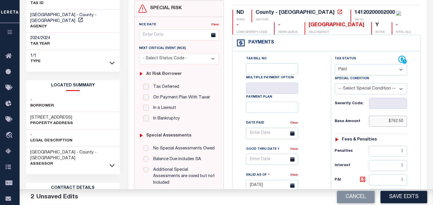
scroll to position [128, 0]
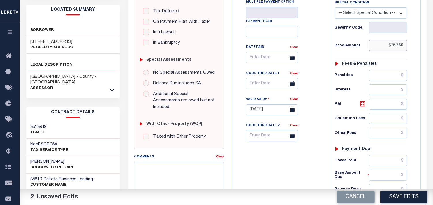
type input "$762.50"
click at [388, 162] on input "text" at bounding box center [388, 160] width 38 height 11
paste input "724.37"
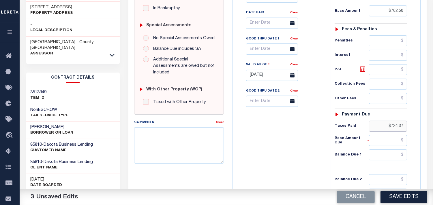
scroll to position [232, 0]
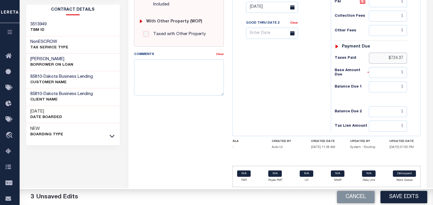
type input "$724.37"
click at [392, 85] on input "text" at bounding box center [388, 87] width 38 height 11
type input "$0.00"
click at [302, 95] on div "Tax Bill No Multiple Payment Option Payment Plan Clear" at bounding box center [280, 4] width 92 height 255
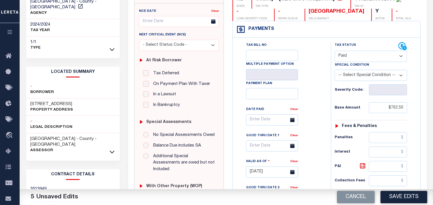
scroll to position [0, 0]
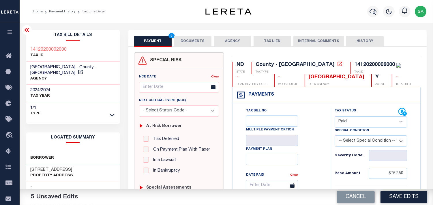
click at [184, 44] on button "DOCUMENTS" at bounding box center [192, 41] width 37 height 11
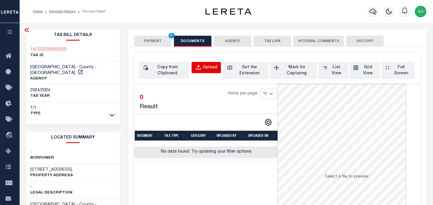
click at [205, 67] on div "Upload" at bounding box center [210, 68] width 14 height 6
select select "POP"
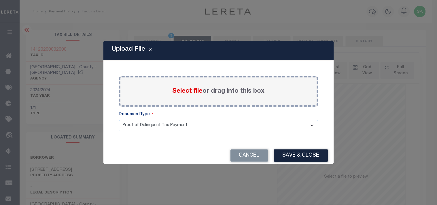
click at [191, 91] on span "Select file" at bounding box center [188, 91] width 30 height 6
click at [0, 0] on input "Select file or drag into this box" at bounding box center [0, 0] width 0 height 0
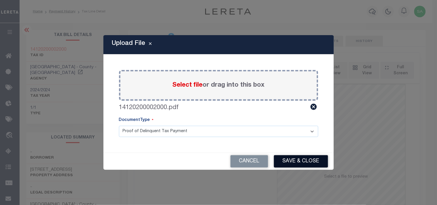
click at [296, 164] on button "Save & Close" at bounding box center [301, 161] width 54 height 12
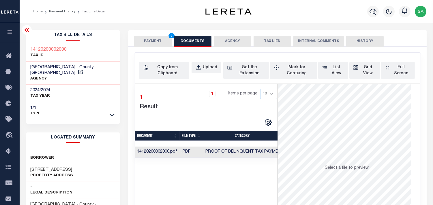
click at [165, 42] on button "PAYMENT 5" at bounding box center [152, 41] width 37 height 11
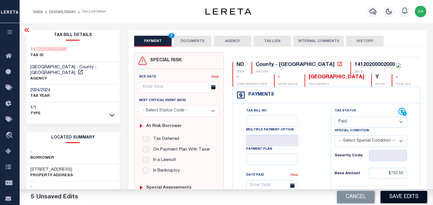
click at [400, 197] on button "Save Edits" at bounding box center [403, 197] width 47 height 12
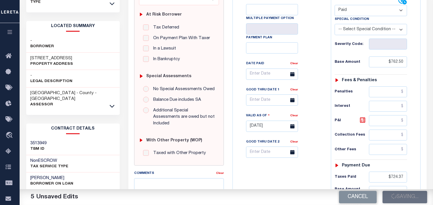
scroll to position [160, 0]
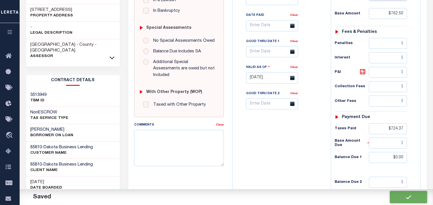
checkbox input "false"
type input "$762.5"
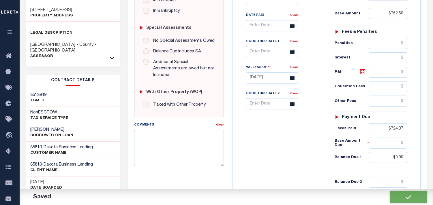
type input "$724.37"
type input "$0"
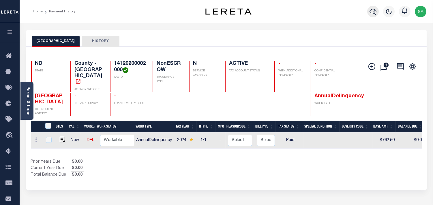
click at [371, 15] on icon "button" at bounding box center [372, 11] width 7 height 7
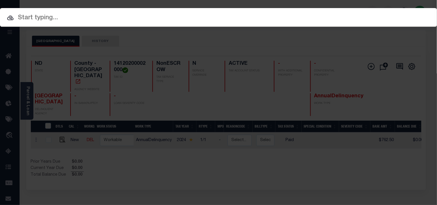
click at [368, 16] on div "Include Loans TBM Customers Borrowers Payments (Lender Non-Disb) Payments (Lend…" at bounding box center [218, 17] width 437 height 19
paste input "4275297008"
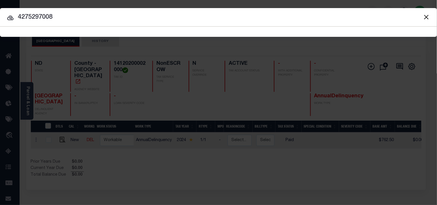
type input "4275297008"
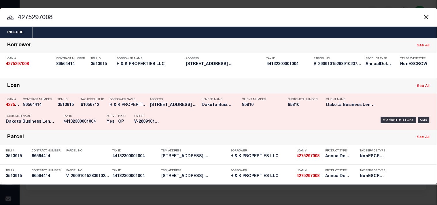
click at [95, 114] on div "Tax ID 44132300001004" at bounding box center [83, 120] width 40 height 17
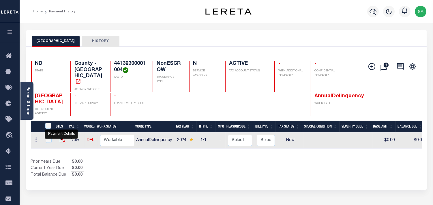
click at [61, 138] on img "" at bounding box center [63, 140] width 6 height 6
checkbox input "true"
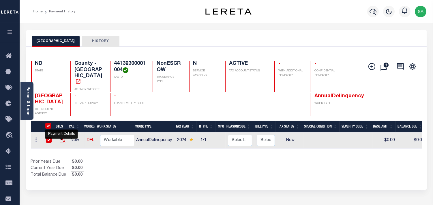
checkbox input "true"
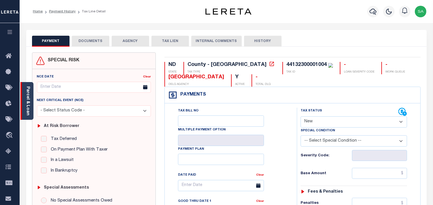
click at [25, 105] on div "Parcel & Loan" at bounding box center [26, 101] width 13 height 38
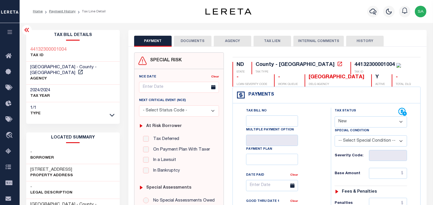
drag, startPoint x: 356, startPoint y: 119, endPoint x: 355, endPoint y: 123, distance: 4.5
click at [356, 119] on select "- Select Status Code - Open Due/Unpaid Paid Incomplete No Tax Due Internal Refu…" at bounding box center [370, 121] width 72 height 11
select select "PYD"
click at [334, 117] on select "- Select Status Code - Open Due/Unpaid Paid Incomplete No Tax Due Internal Refu…" at bounding box center [370, 121] width 72 height 11
type input "[DATE]"
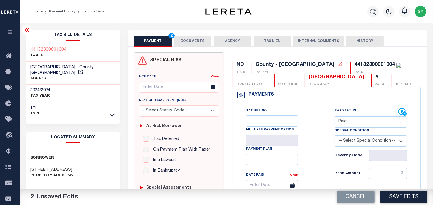
click at [188, 44] on button "DOCUMENTS" at bounding box center [192, 41] width 37 height 11
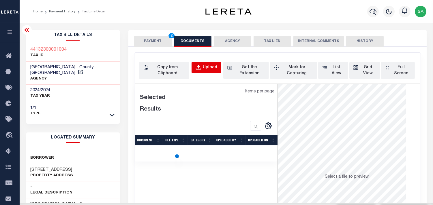
click at [192, 66] on button "Upload" at bounding box center [205, 67] width 29 height 11
select select "POP"
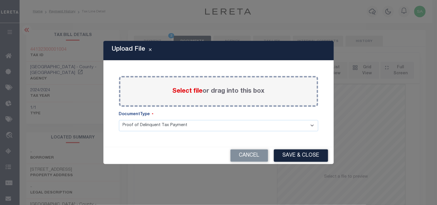
click at [191, 91] on span "Select file" at bounding box center [188, 91] width 30 height 6
click at [0, 0] on input "Select file or drag into this box" at bounding box center [0, 0] width 0 height 0
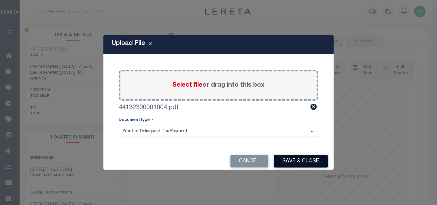
click at [301, 162] on button "Save & Close" at bounding box center [301, 161] width 54 height 12
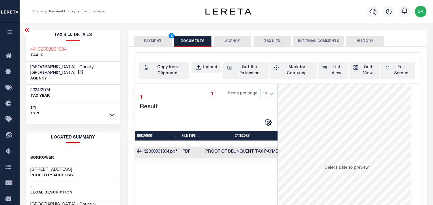
click at [165, 46] on button "PAYMENT 2" at bounding box center [152, 41] width 37 height 11
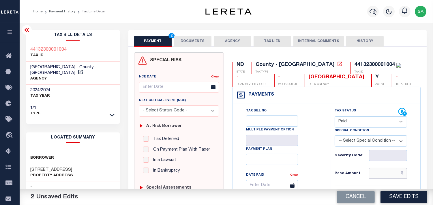
click at [393, 169] on input "text" at bounding box center [388, 173] width 38 height 11
paste input "7,571.90"
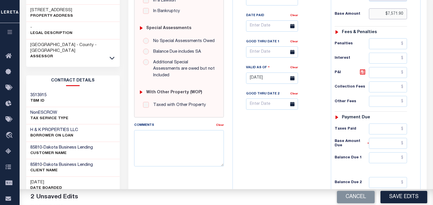
scroll to position [160, 0]
type input "$7,571.90"
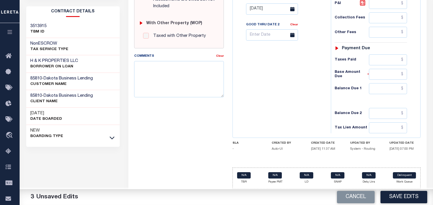
scroll to position [231, 0]
click at [385, 59] on input "text" at bounding box center [388, 59] width 38 height 11
paste input "7,571.90"
type input "$7,571.90"
click at [388, 90] on input "text" at bounding box center [388, 88] width 38 height 11
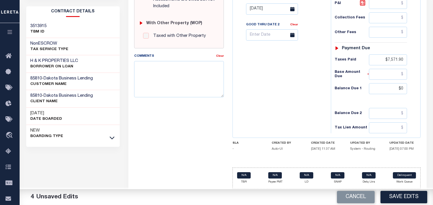
type input "$0.00"
click at [304, 86] on div "Tax Bill No Multiple Payment Option Payment Plan Clear" at bounding box center [280, 6] width 92 height 255
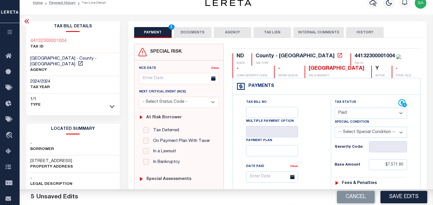
scroll to position [6, 0]
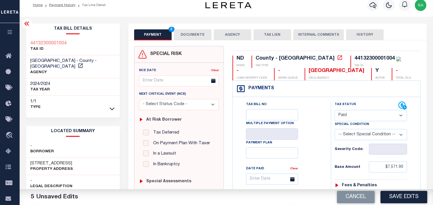
click at [193, 36] on button "DOCUMENTS" at bounding box center [192, 34] width 37 height 11
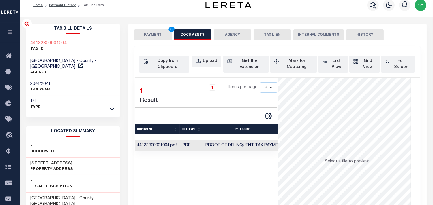
click at [162, 36] on button "PAYMENT 5" at bounding box center [152, 34] width 37 height 11
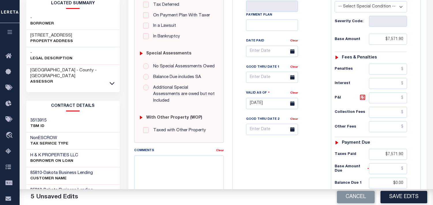
click at [400, 198] on button "Save Edits" at bounding box center [403, 197] width 47 height 12
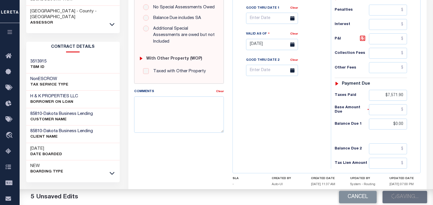
scroll to position [198, 0]
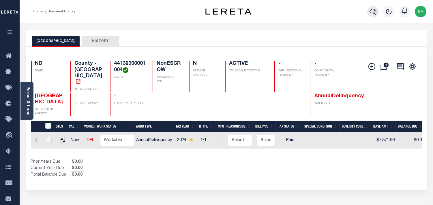
click at [373, 11] on icon "button" at bounding box center [372, 11] width 7 height 7
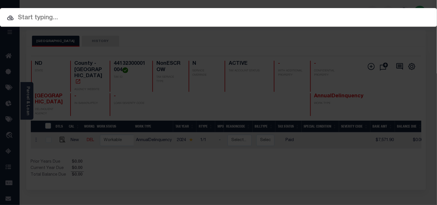
click at [359, 27] on div "Include Loans TBM Customers Borrowers Payments (Lender Non-Disb) Payments (Lend…" at bounding box center [218, 32] width 437 height 10
paste input "9700535010"
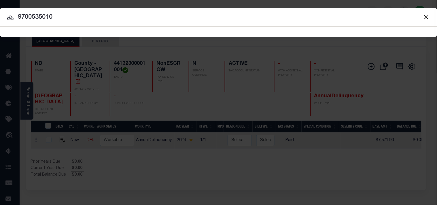
type input "9700535010"
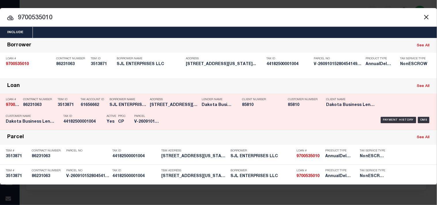
click at [96, 109] on div "Tax Account ID 61656662" at bounding box center [94, 103] width 26 height 17
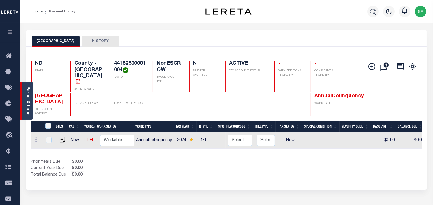
click at [27, 88] on link "Parcel & Loan" at bounding box center [28, 100] width 4 height 29
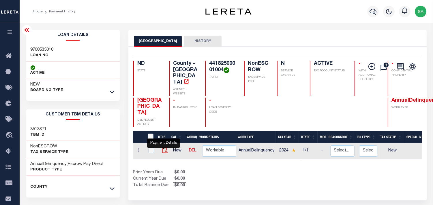
click at [162, 148] on img "" at bounding box center [165, 151] width 6 height 6
checkbox input "true"
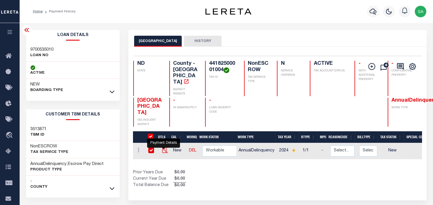
checkbox input "true"
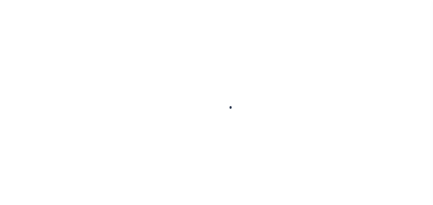
checkbox input "false"
type input "[DATE]"
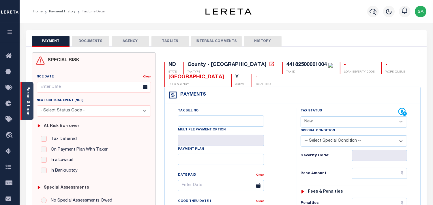
click at [30, 106] on link "Parcel & Loan" at bounding box center [28, 100] width 4 height 29
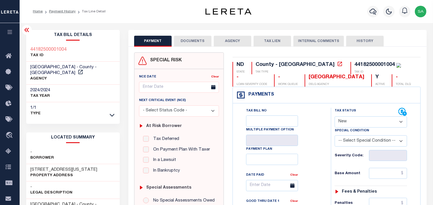
click at [364, 119] on select "- Select Status Code - Open Due/Unpaid Paid Incomplete No Tax Due Internal Refu…" at bounding box center [370, 121] width 72 height 11
select select "PYD"
click at [334, 117] on select "- Select Status Code - Open Due/Unpaid Paid Incomplete No Tax Due Internal Refu…" at bounding box center [370, 121] width 72 height 11
type input "[DATE]"
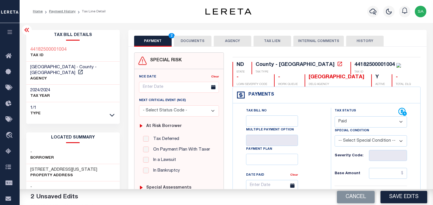
click at [194, 42] on button "DOCUMENTS" at bounding box center [192, 41] width 37 height 11
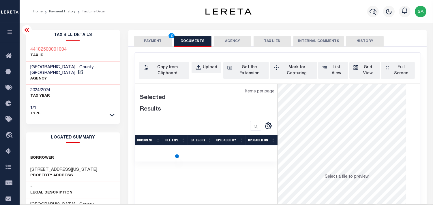
click at [199, 61] on div "Copy from Clipboard Upload Get the Extension Mark for Capturing Got it List Vie…" at bounding box center [277, 157] width 286 height 209
click at [202, 69] on icon "button" at bounding box center [198, 68] width 6 height 6
select select "POP"
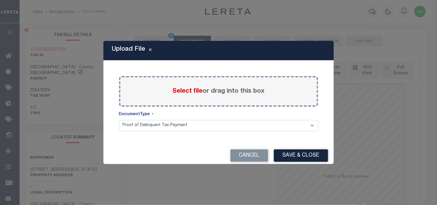
click at [189, 95] on span "Select file" at bounding box center [188, 91] width 30 height 6
click at [0, 0] on input "Select file or drag into this box" at bounding box center [0, 0] width 0 height 0
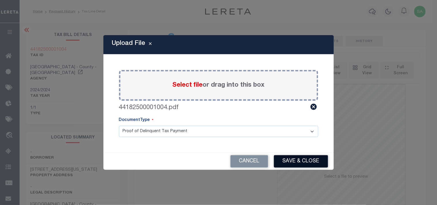
click at [304, 158] on button "Save & Close" at bounding box center [301, 161] width 54 height 12
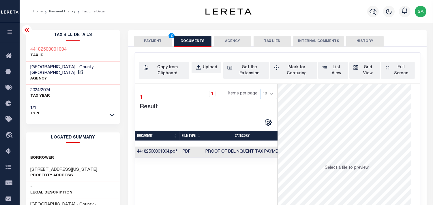
click at [160, 41] on button "PAYMENT 2" at bounding box center [152, 41] width 37 height 11
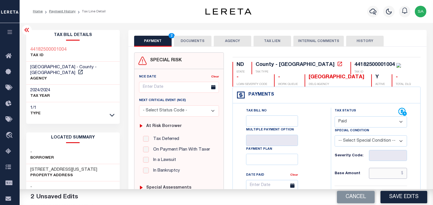
drag, startPoint x: 384, startPoint y: 174, endPoint x: 361, endPoint y: 168, distance: 23.6
click at [384, 174] on input "text" at bounding box center [388, 173] width 38 height 11
paste input "42,068.37"
type input "$42,068.37"
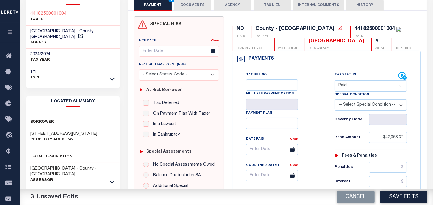
scroll to position [128, 0]
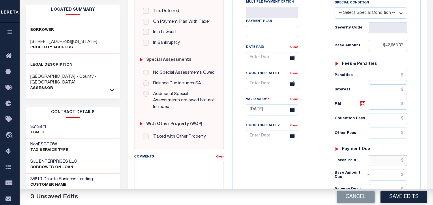
drag, startPoint x: 380, startPoint y: 162, endPoint x: 365, endPoint y: 162, distance: 14.7
click at [380, 162] on input "text" at bounding box center [388, 160] width 38 height 11
paste input "40,295.82"
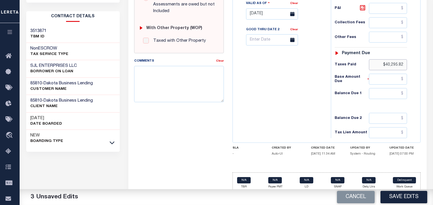
type input "$40,295.82"
click at [379, 96] on input "text" at bounding box center [388, 93] width 38 height 11
type input "$0.00"
click at [329, 102] on div "Tax Status Status" at bounding box center [372, 11] width 92 height 255
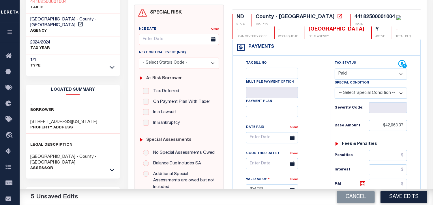
scroll to position [0, 0]
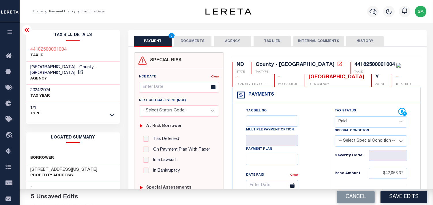
click at [204, 42] on button "DOCUMENTS" at bounding box center [192, 41] width 37 height 11
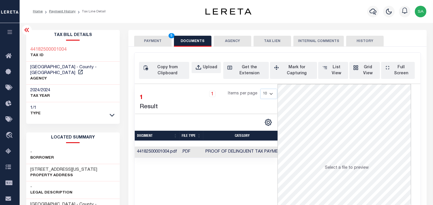
click at [163, 44] on button "PAYMENT 5" at bounding box center [152, 41] width 37 height 11
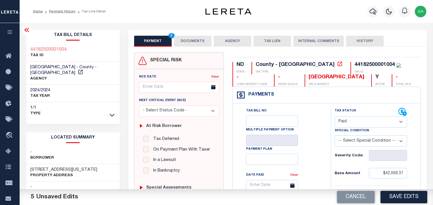
click at [198, 39] on button "DOCUMENTS" at bounding box center [192, 41] width 37 height 11
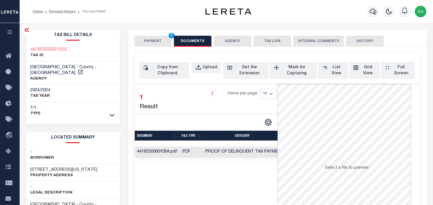
click at [152, 44] on button "PAYMENT 5" at bounding box center [152, 41] width 37 height 11
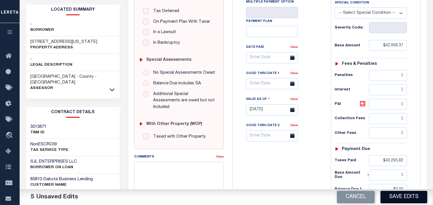
click at [410, 198] on button "Save Edits" at bounding box center [403, 197] width 47 height 12
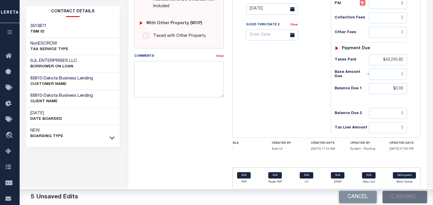
scroll to position [231, 0]
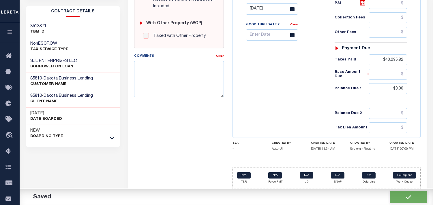
checkbox input "false"
type input "$42,068.37"
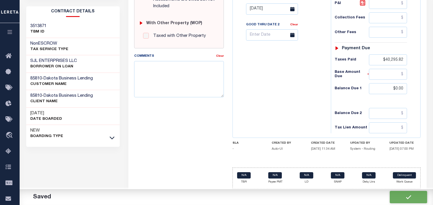
type input "$40,295.82"
type input "$0"
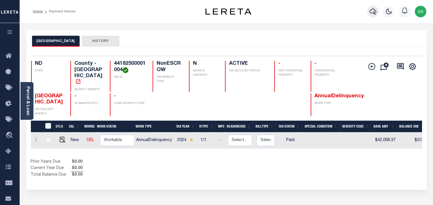
click at [371, 12] on icon "button" at bounding box center [372, 11] width 7 height 7
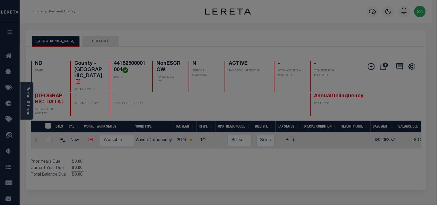
click at [0, 0] on div "Include Loans TBM Customers Borrowers Payments (Lender Non-Disb) Payments (Lend…" at bounding box center [0, 0] width 0 height 0
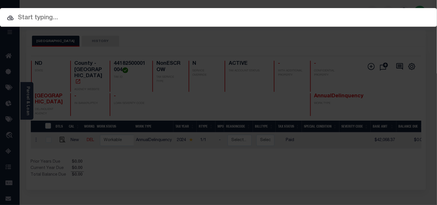
paste input "2751227001"
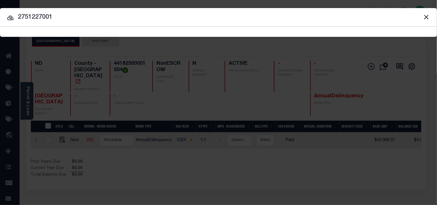
type input "2751227001"
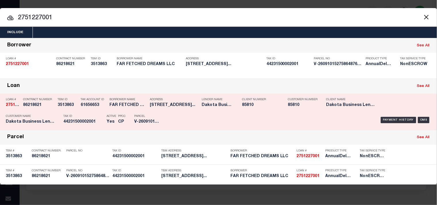
click at [110, 116] on p "Active" at bounding box center [112, 116] width 10 height 3
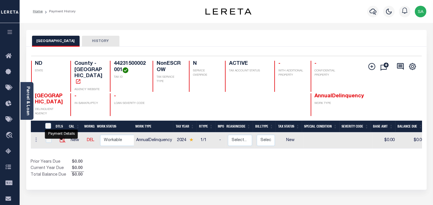
click at [62, 139] on img "" at bounding box center [63, 140] width 6 height 6
checkbox input "true"
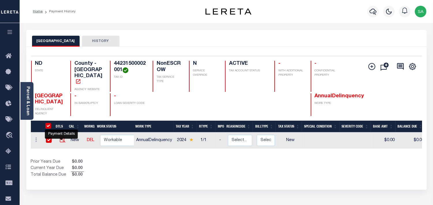
checkbox input "true"
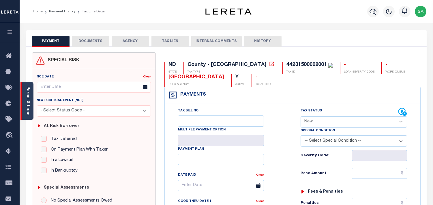
click at [29, 106] on link "Parcel & Loan" at bounding box center [28, 100] width 4 height 29
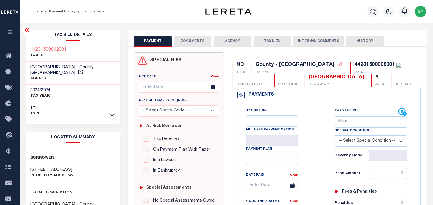
click at [340, 124] on select "- Select Status Code - Open Due/Unpaid Paid Incomplete No Tax Due Internal Refu…" at bounding box center [370, 121] width 72 height 11
select select "PYD"
click at [334, 117] on select "- Select Status Code - Open Due/Unpaid Paid Incomplete No Tax Due Internal Refu…" at bounding box center [370, 121] width 72 height 11
type input "[DATE]"
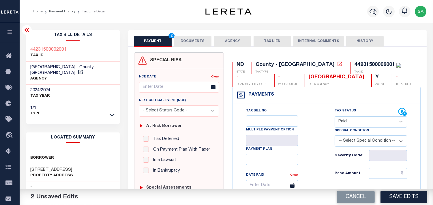
click at [203, 38] on button "DOCUMENTS" at bounding box center [192, 41] width 37 height 11
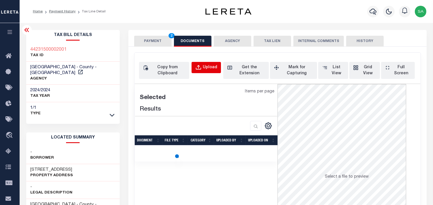
click at [215, 65] on div "Upload" at bounding box center [210, 68] width 14 height 6
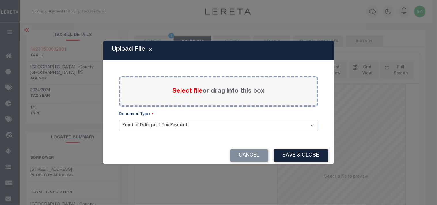
click at [200, 90] on span "Select file" at bounding box center [188, 91] width 30 height 6
click at [0, 0] on input "Select file or drag into this box" at bounding box center [0, 0] width 0 height 0
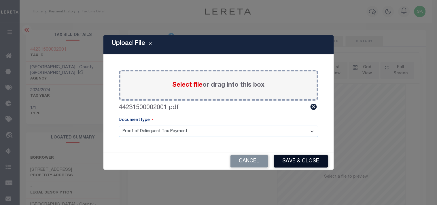
click at [295, 161] on button "Save & Close" at bounding box center [301, 161] width 54 height 12
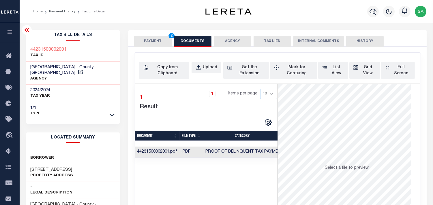
drag, startPoint x: 156, startPoint y: 36, endPoint x: 166, endPoint y: 46, distance: 13.9
click at [156, 36] on button "PAYMENT 2" at bounding box center [152, 41] width 37 height 11
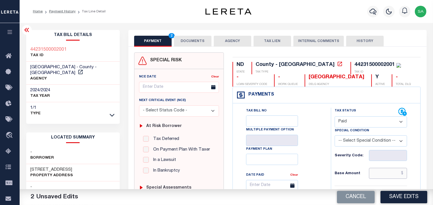
click at [382, 178] on input "text" at bounding box center [388, 173] width 38 height 11
paste input "11,106.61"
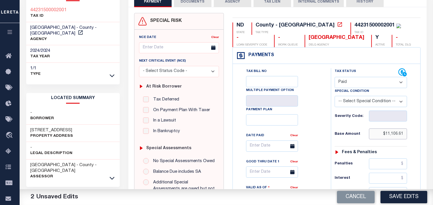
scroll to position [128, 0]
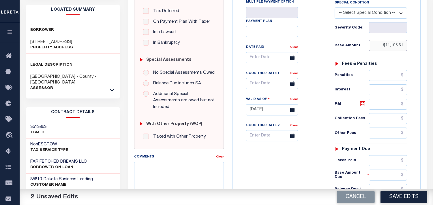
type input "$11,106.61"
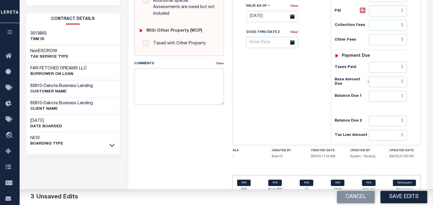
scroll to position [224, 0]
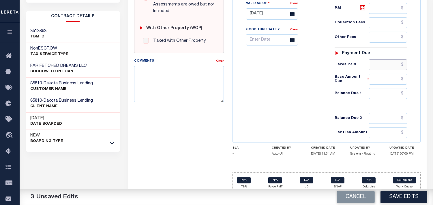
click at [384, 67] on input "text" at bounding box center [388, 64] width 38 height 11
paste input "10,551.28"
type input "$10,551.28"
click at [383, 93] on input "text" at bounding box center [388, 93] width 38 height 11
type input "$0.00"
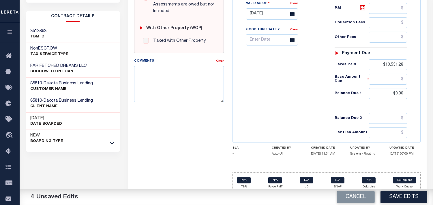
click at [310, 93] on div "Tax Bill No Multiple Payment Option Payment Plan Clear" at bounding box center [280, 11] width 92 height 255
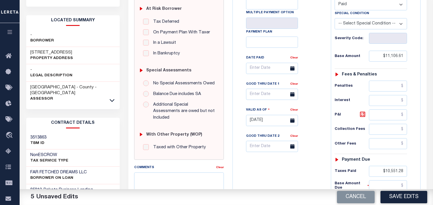
scroll to position [96, 0]
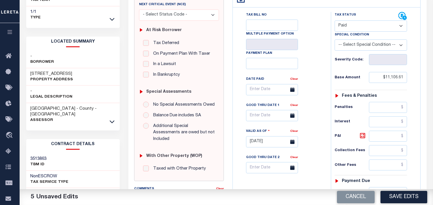
click at [403, 197] on button "Save Edits" at bounding box center [403, 197] width 47 height 12
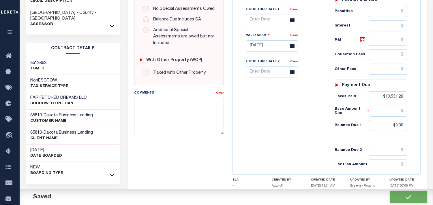
checkbox input "false"
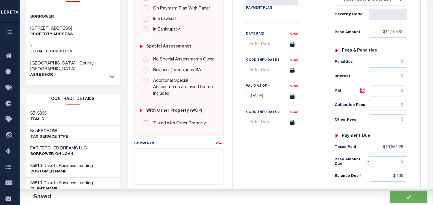
checkbox input "false"
type input "$11,106.61"
type input "$10,551.28"
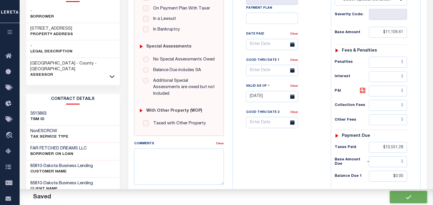
type input "$0"
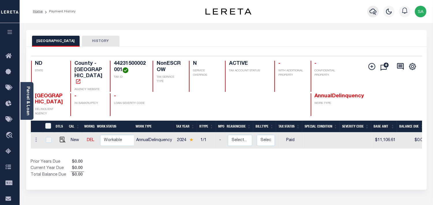
click at [372, 12] on icon "button" at bounding box center [372, 11] width 7 height 7
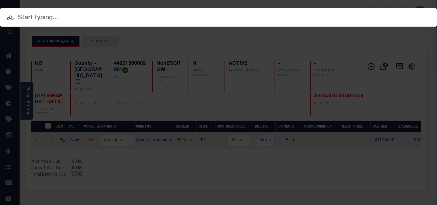
click at [333, 13] on input "text" at bounding box center [218, 18] width 437 height 10
paste input "1263597003"
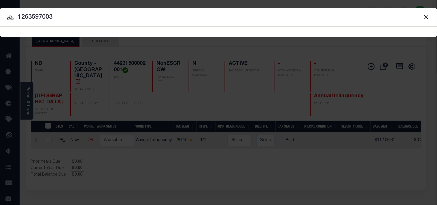
type input "1263597003"
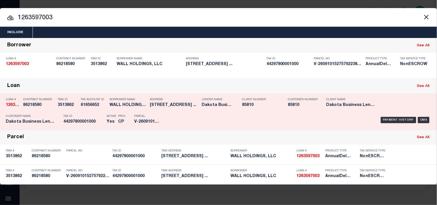
click at [178, 119] on div "Payment History OMS" at bounding box center [300, 120] width 263 height 17
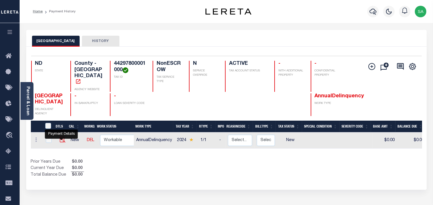
click at [62, 139] on img "" at bounding box center [63, 140] width 6 height 6
checkbox input "true"
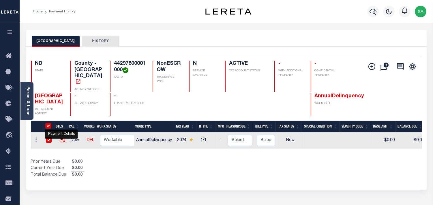
checkbox input "true"
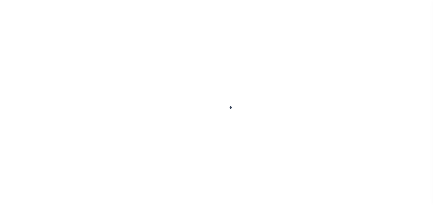
checkbox input "false"
type input "[DATE]"
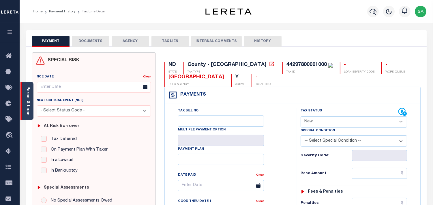
click at [31, 108] on div "Parcel & Loan" at bounding box center [26, 101] width 13 height 38
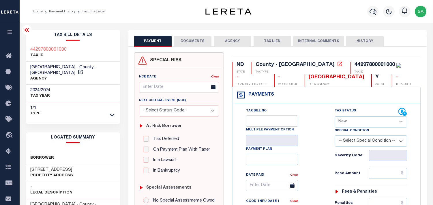
click at [353, 124] on select "- Select Status Code - Open Due/Unpaid Paid Incomplete No Tax Due Internal Refu…" at bounding box center [370, 121] width 72 height 11
select select "DUE"
click at [334, 117] on select "- Select Status Code - Open Due/Unpaid Paid Incomplete No Tax Due Internal Refu…" at bounding box center [370, 121] width 72 height 11
type input "[DATE]"
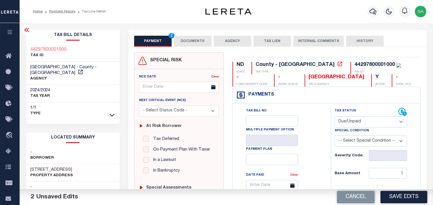
click at [351, 142] on select "-- Select Special Condition -- 3RD PARTY TAX LIEN AGENCY TAX LIEN (A.K.A Inside…" at bounding box center [370, 140] width 72 height 11
select select "15"
click at [351, 142] on select "-- Select Special Condition -- 3RD PARTY TAX LIEN AGENCY TAX LIEN (A.K.A Inside…" at bounding box center [370, 140] width 72 height 11
click at [194, 41] on button "DOCUMENTS" at bounding box center [192, 41] width 37 height 11
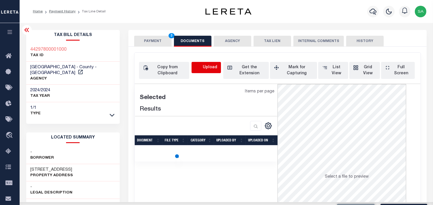
click at [198, 67] on icon "button" at bounding box center [198, 68] width 6 height 6
select select "POP"
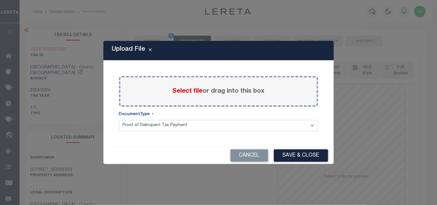
click at [189, 91] on span "Select file" at bounding box center [188, 91] width 30 height 6
click at [0, 0] on input "Select file or drag into this box" at bounding box center [0, 0] width 0 height 0
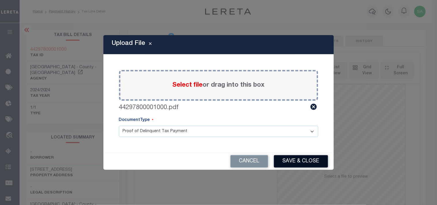
click at [299, 158] on button "Save & Close" at bounding box center [301, 161] width 54 height 12
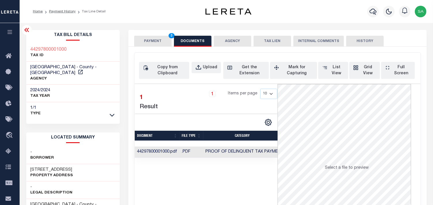
click at [156, 46] on button "PAYMENT 3" at bounding box center [152, 41] width 37 height 11
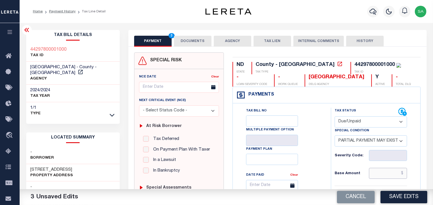
click at [389, 172] on input "text" at bounding box center [388, 173] width 38 height 11
paste input "12,891.45"
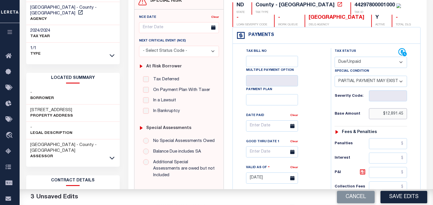
scroll to position [160, 0]
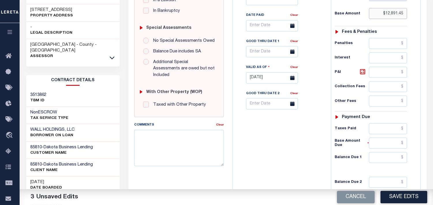
type input "$12,891.45"
drag, startPoint x: 383, startPoint y: 131, endPoint x: 370, endPoint y: 132, distance: 12.1
click at [383, 131] on input "text" at bounding box center [388, 128] width 38 height 11
paste input "7,398.79"
type input "$7,398.79"
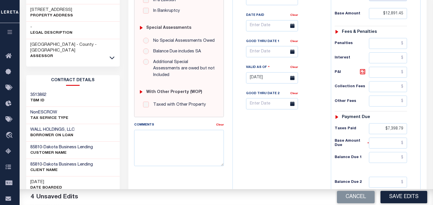
drag, startPoint x: 308, startPoint y: 152, endPoint x: 426, endPoint y: 154, distance: 117.9
click at [316, 154] on div "Tax Bill No Multiple Payment Option Payment Plan Clear" at bounding box center [280, 75] width 92 height 255
drag, startPoint x: 387, startPoint y: 149, endPoint x: 374, endPoint y: 150, distance: 13.3
click at [387, 149] on input "text" at bounding box center [388, 143] width 38 height 11
paste input "5,492.66"
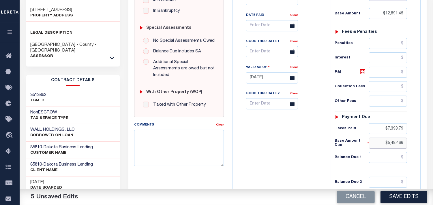
type input "$5,492.66"
drag, startPoint x: 387, startPoint y: 161, endPoint x: 353, endPoint y: 159, distance: 33.5
click at [387, 162] on input "text" at bounding box center [388, 157] width 38 height 11
paste input "5,492.66"
type input "$5,492.66"
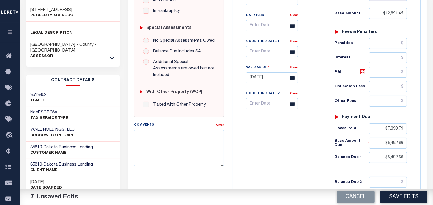
click at [311, 153] on div "Tax Bill No Multiple Payment Option Payment Plan Clear" at bounding box center [280, 75] width 92 height 255
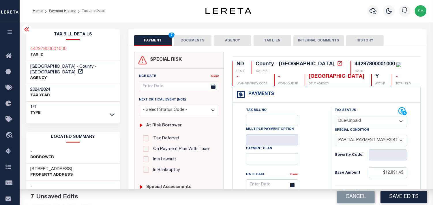
scroll to position [0, 0]
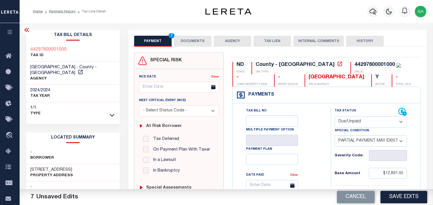
click at [180, 45] on button "DOCUMENTS" at bounding box center [192, 41] width 37 height 11
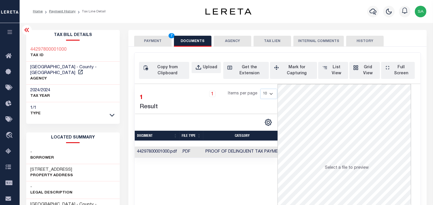
click at [157, 39] on button "PAYMENT 7" at bounding box center [152, 41] width 37 height 11
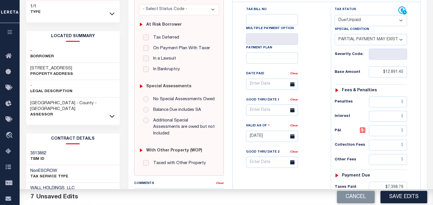
scroll to position [160, 0]
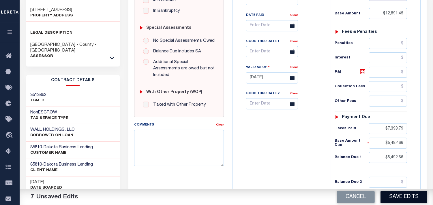
drag, startPoint x: 398, startPoint y: 198, endPoint x: 406, endPoint y: 198, distance: 7.5
click at [399, 198] on button "Save Edits" at bounding box center [403, 197] width 47 height 12
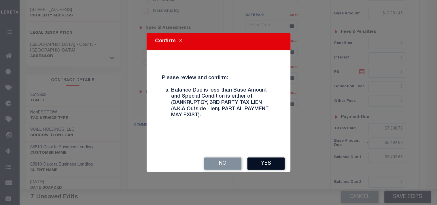
click at [273, 165] on button "Yes" at bounding box center [266, 164] width 37 height 12
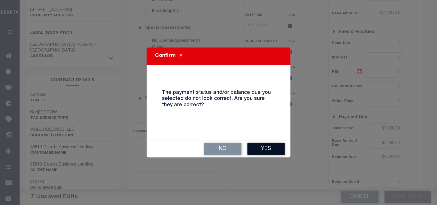
click at [274, 150] on button "Yes" at bounding box center [266, 149] width 37 height 12
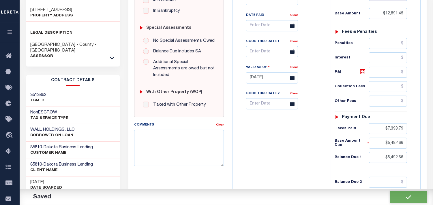
checkbox input "false"
type input "$12,891.45"
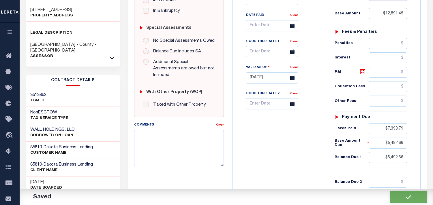
type input "$7,398.79"
type input "$5,492.66"
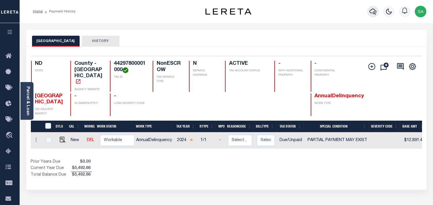
click at [376, 13] on icon "button" at bounding box center [372, 12] width 7 height 6
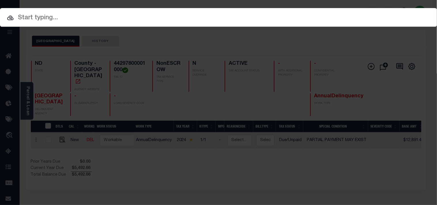
click at [349, 16] on input "text" at bounding box center [218, 18] width 437 height 10
paste input "9466475006"
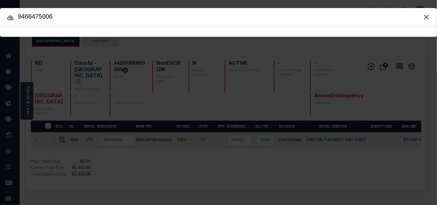
type input "9466475006"
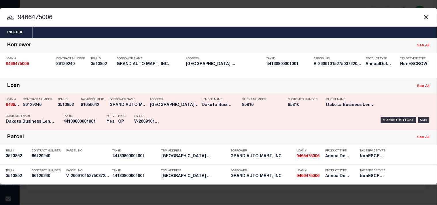
click at [82, 121] on h5 "44130800001001" at bounding box center [83, 122] width 40 height 5
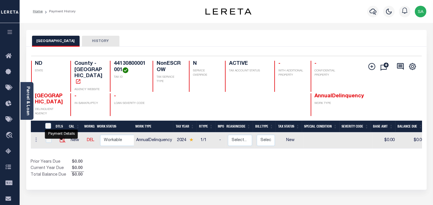
click at [62, 140] on img "" at bounding box center [63, 140] width 6 height 6
checkbox input "true"
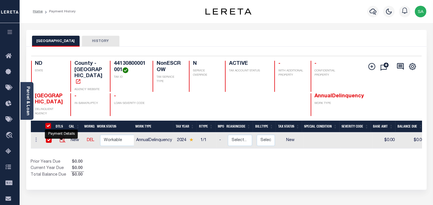
checkbox input "true"
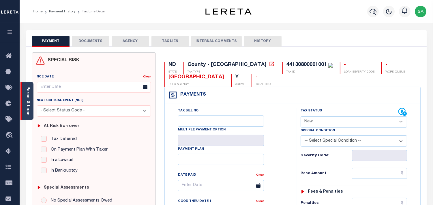
click at [31, 104] on div "Parcel & Loan" at bounding box center [26, 101] width 13 height 38
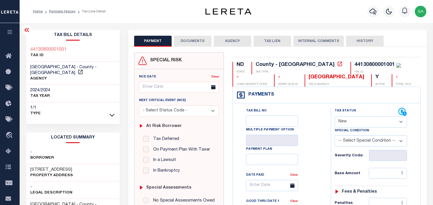
drag, startPoint x: 348, startPoint y: 120, endPoint x: 350, endPoint y: 124, distance: 4.3
click at [349, 122] on select "- Select Status Code - Open Due/Unpaid Paid Incomplete No Tax Due Internal Refu…" at bounding box center [370, 121] width 72 height 11
select select "PYD"
click at [334, 117] on select "- Select Status Code - Open Due/Unpaid Paid Incomplete No Tax Due Internal Refu…" at bounding box center [370, 121] width 72 height 11
type input "[DATE]"
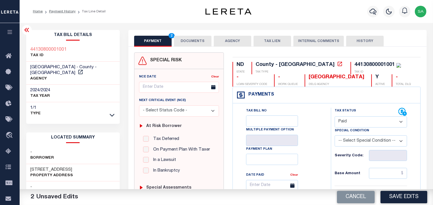
drag, startPoint x: 184, startPoint y: 42, endPoint x: 189, endPoint y: 50, distance: 9.0
click at [185, 42] on button "DOCUMENTS" at bounding box center [192, 41] width 37 height 11
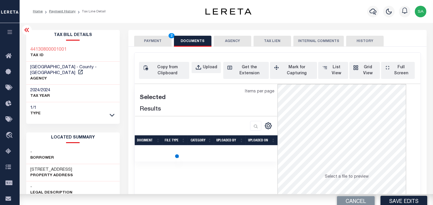
click at [194, 61] on div "Copy from Clipboard Upload Get the Extension Mark for Capturing Got it List Vie…" at bounding box center [277, 157] width 286 height 209
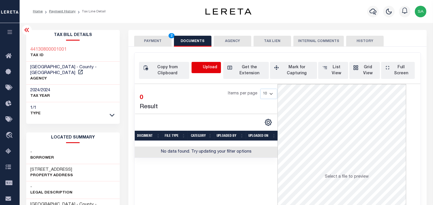
click at [195, 65] on icon "button" at bounding box center [198, 68] width 6 height 6
select select "POP"
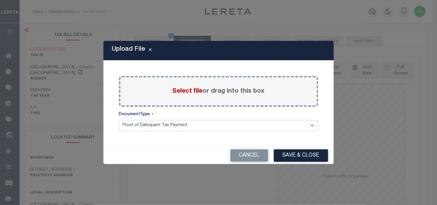
click at [187, 91] on span "Select file" at bounding box center [188, 91] width 30 height 6
click at [0, 0] on input "Select file or drag into this box" at bounding box center [0, 0] width 0 height 0
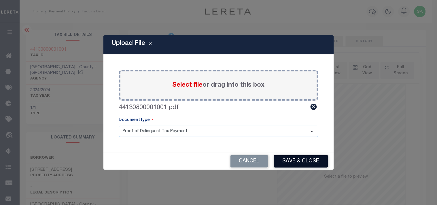
click at [309, 165] on button "Save & Close" at bounding box center [301, 161] width 54 height 12
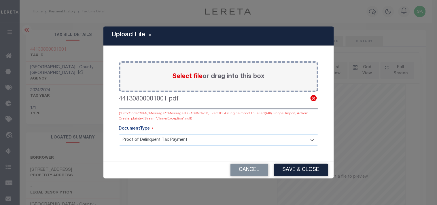
click at [312, 99] on icon at bounding box center [314, 98] width 6 height 6
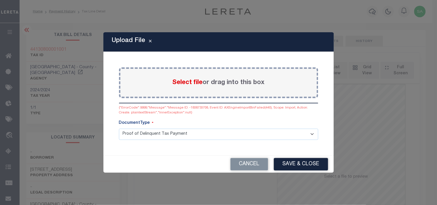
click at [189, 84] on span "Select file" at bounding box center [188, 83] width 30 height 6
click at [0, 0] on input "Select file or drag into this box" at bounding box center [0, 0] width 0 height 0
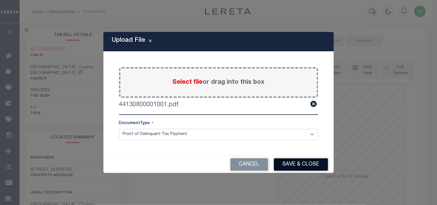
click at [299, 159] on button "Save & Close" at bounding box center [301, 165] width 54 height 12
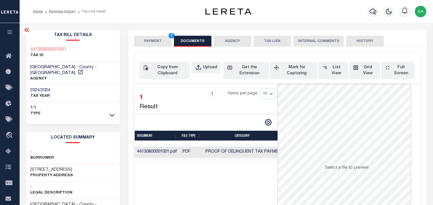
click at [157, 44] on button "PAYMENT 2" at bounding box center [152, 41] width 37 height 11
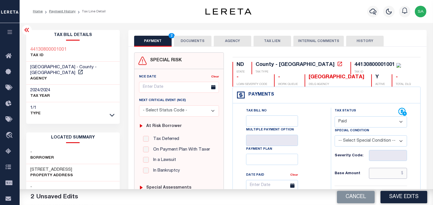
click at [385, 173] on input "text" at bounding box center [388, 173] width 38 height 11
paste input "32,505.45"
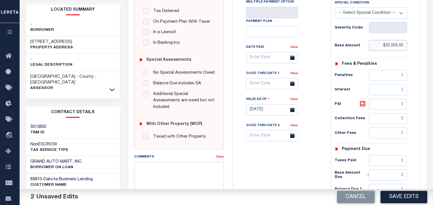
type input "$32,505.45"
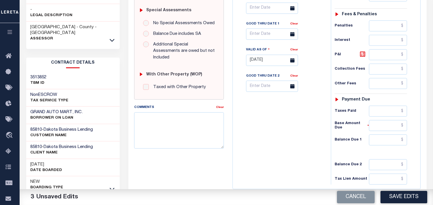
scroll to position [224, 0]
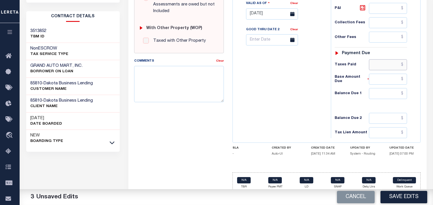
drag, startPoint x: 387, startPoint y: 64, endPoint x: 351, endPoint y: 64, distance: 35.5
click at [387, 64] on input "text" at bounding box center [388, 64] width 38 height 11
paste input "30,880.18"
type input "$30,880.18"
click at [384, 93] on input "text" at bounding box center [388, 93] width 38 height 11
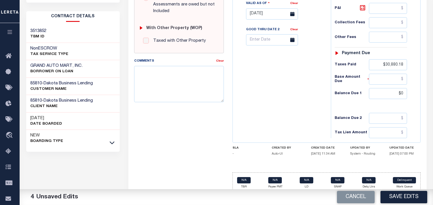
type input "$0.00"
click at [271, 97] on div "Tax Bill No Multiple Payment Option Payment Plan Clear" at bounding box center [280, 11] width 92 height 255
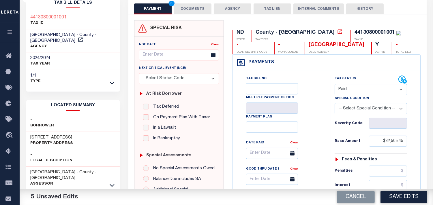
scroll to position [32, 0]
click at [406, 196] on button "Save Edits" at bounding box center [403, 197] width 47 height 12
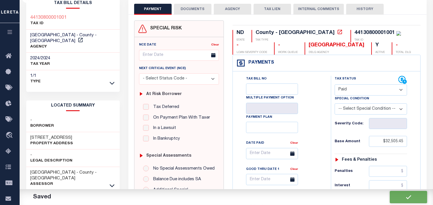
checkbox input "false"
type input "$32,505.45"
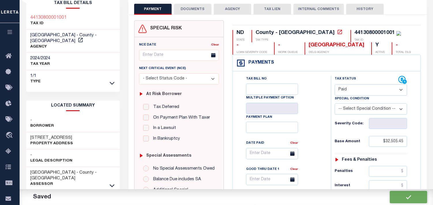
type input "$30,880.18"
type input "$0"
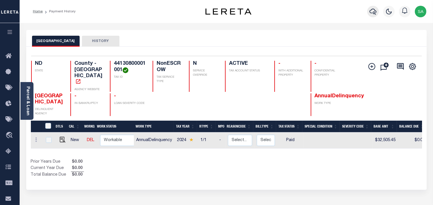
click at [370, 12] on icon "button" at bounding box center [372, 11] width 7 height 7
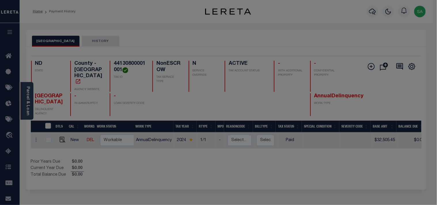
click at [0, 0] on input "text" at bounding box center [0, 0] width 0 height 0
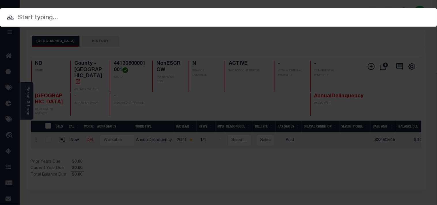
paste input "8037835004"
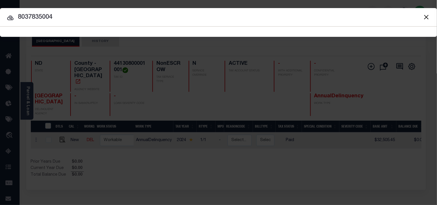
type input "8037835004"
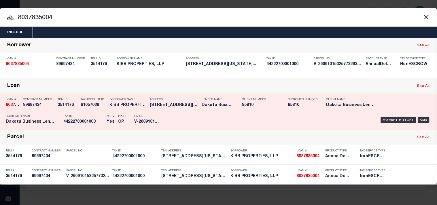
click at [99, 116] on p "Tax ID" at bounding box center [83, 116] width 40 height 3
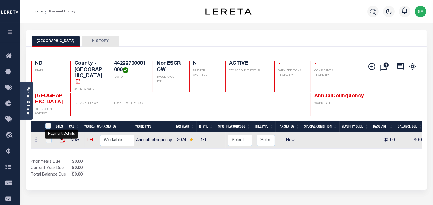
click at [61, 138] on img "" at bounding box center [63, 140] width 6 height 6
checkbox input "true"
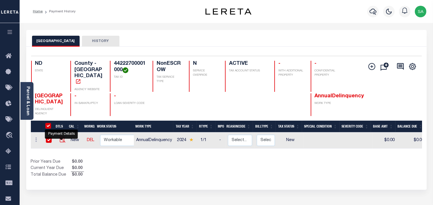
checkbox input "true"
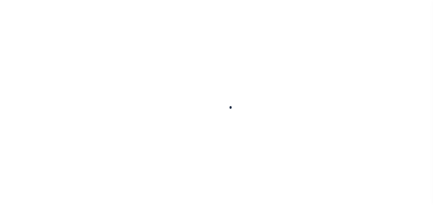
checkbox input "false"
type input "[DATE]"
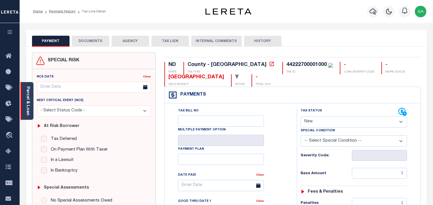
click at [27, 108] on link "Parcel & Loan" at bounding box center [28, 100] width 4 height 29
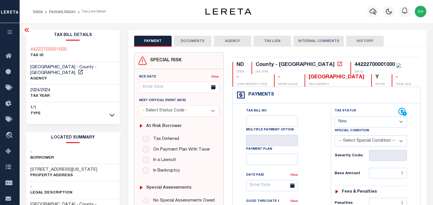
click at [357, 124] on select "- Select Status Code - Open Due/Unpaid Paid Incomplete No Tax Due Internal Refu…" at bounding box center [370, 121] width 72 height 11
select select "PYD"
click at [334, 117] on select "- Select Status Code - Open Due/Unpaid Paid Incomplete No Tax Due Internal Refu…" at bounding box center [370, 121] width 72 height 11
type input "[DATE]"
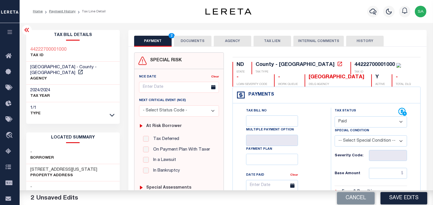
click at [198, 44] on button "DOCUMENTS" at bounding box center [192, 41] width 37 height 11
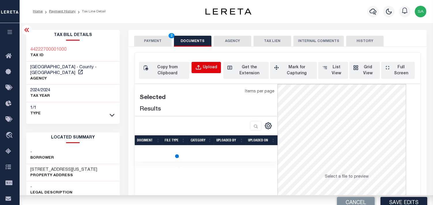
click at [198, 62] on button "Upload" at bounding box center [205, 67] width 29 height 11
select select "POP"
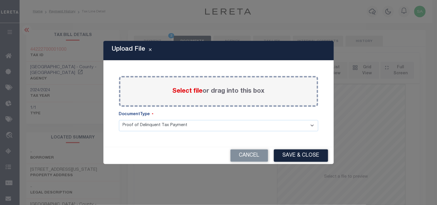
click at [194, 90] on span "Select file" at bounding box center [188, 91] width 30 height 6
click at [0, 0] on input "Select file or drag into this box" at bounding box center [0, 0] width 0 height 0
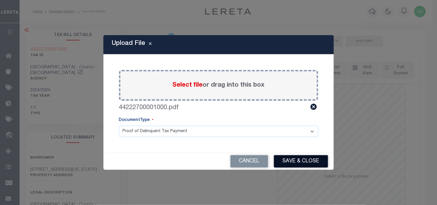
click at [305, 165] on button "Save & Close" at bounding box center [301, 161] width 54 height 12
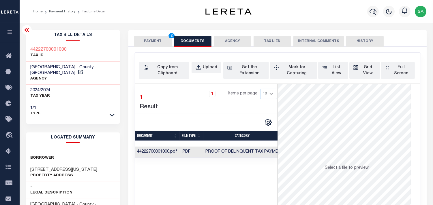
click at [158, 39] on button "PAYMENT 2" at bounding box center [152, 41] width 37 height 11
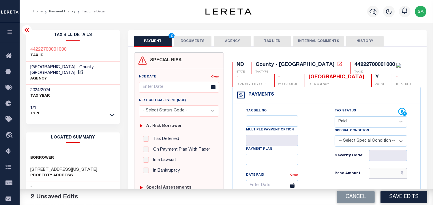
click at [383, 172] on input "text" at bounding box center [388, 173] width 38 height 11
paste input "19,510.20"
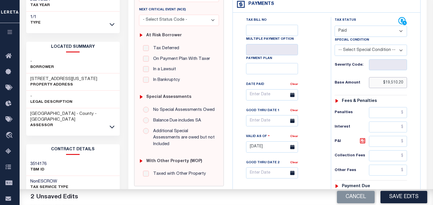
scroll to position [160, 0]
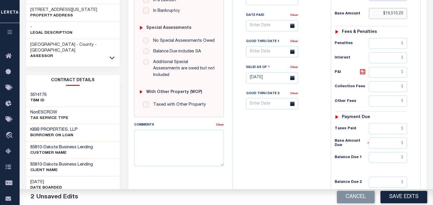
type input "$19,510.20"
drag, startPoint x: 393, startPoint y: 130, endPoint x: 360, endPoint y: 135, distance: 33.3
click at [393, 130] on input "text" at bounding box center [388, 128] width 38 height 11
paste input "18,534.69"
type input "$18,534.69"
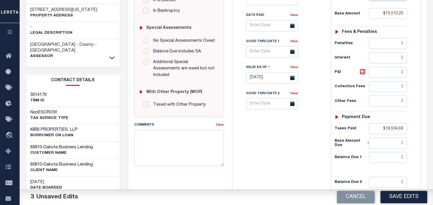
click at [322, 151] on div "Tax Bill No Multiple Payment Option Payment Plan Clear" at bounding box center [280, 75] width 92 height 255
click at [381, 162] on input "text" at bounding box center [388, 157] width 38 height 11
type input "$0.00"
click at [283, 138] on div "Tax Bill No Multiple Payment Option Payment Plan Clear" at bounding box center [280, 75] width 92 height 255
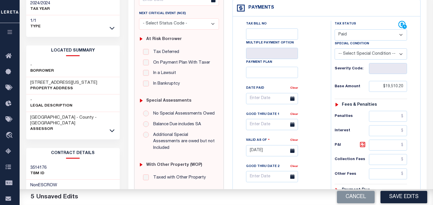
scroll to position [0, 0]
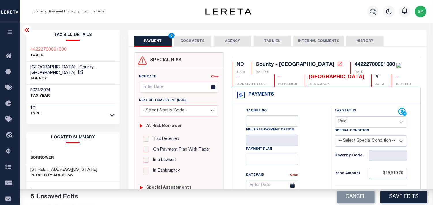
click at [201, 42] on button "DOCUMENTS" at bounding box center [192, 41] width 37 height 11
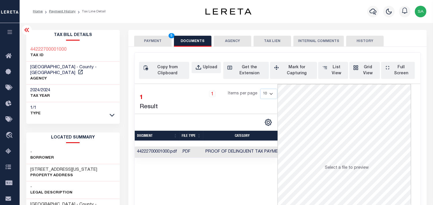
click at [163, 42] on button "PAYMENT 5" at bounding box center [152, 41] width 37 height 11
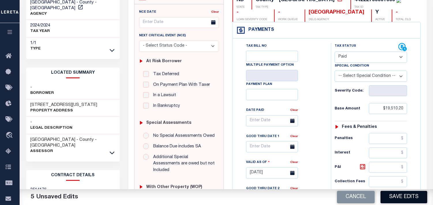
scroll to position [128, 0]
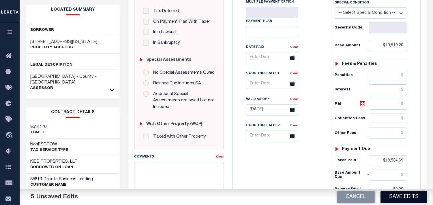
click at [397, 200] on button "Save Edits" at bounding box center [403, 197] width 47 height 12
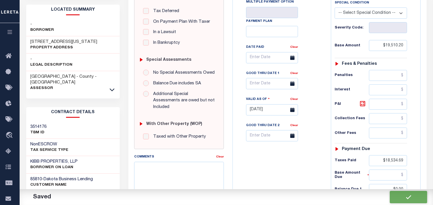
checkbox input "false"
type input "$19,510.2"
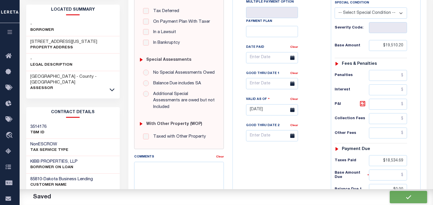
type input "$18,534.69"
type input "$0"
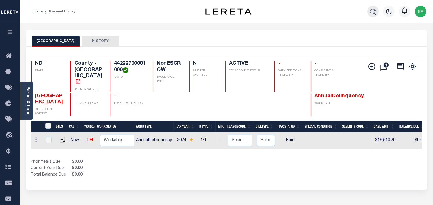
click at [372, 15] on icon "button" at bounding box center [372, 11] width 7 height 7
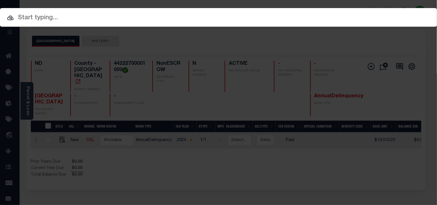
click at [351, 14] on div "Include Loans TBM Customers Borrowers Payments (Lender Non-Disb) Payments (Lend…" at bounding box center [218, 17] width 437 height 19
paste input "5555575005"
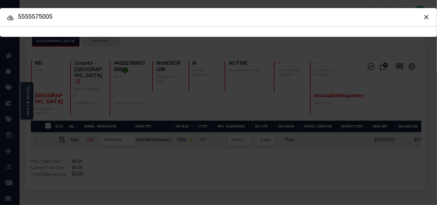
type input "5555575005"
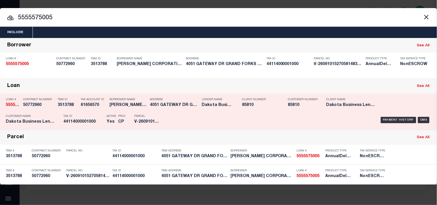
drag, startPoint x: 106, startPoint y: 110, endPoint x: 124, endPoint y: 111, distance: 18.5
click at [106, 111] on div "Borrower Name [PERSON_NAME] CORPORATION" at bounding box center [125, 103] width 40 height 17
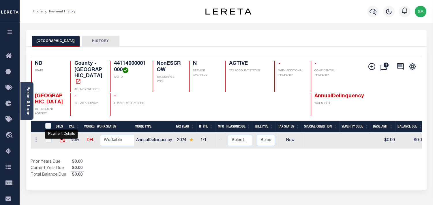
click at [61, 138] on img "" at bounding box center [63, 140] width 6 height 6
checkbox input "true"
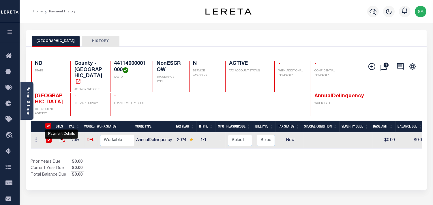
checkbox input "true"
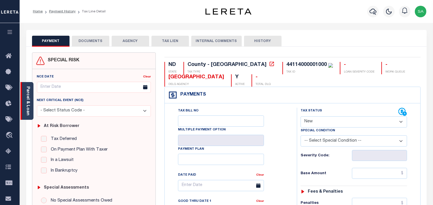
click at [30, 105] on link "Parcel & Loan" at bounding box center [28, 100] width 4 height 29
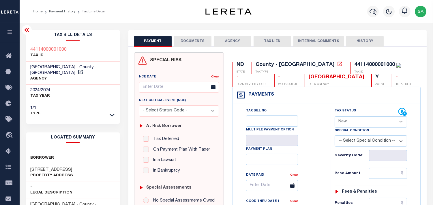
click at [358, 123] on select "- Select Status Code - Open Due/Unpaid Paid Incomplete No Tax Due Internal Refu…" at bounding box center [370, 121] width 72 height 11
select select "PYD"
click at [334, 117] on select "- Select Status Code - Open Due/Unpaid Paid Incomplete No Tax Due Internal Refu…" at bounding box center [370, 121] width 72 height 11
type input "[DATE]"
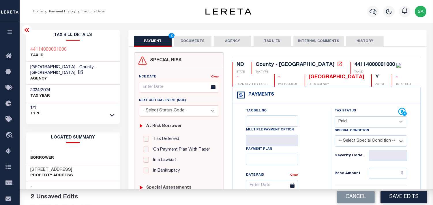
drag, startPoint x: 192, startPoint y: 41, endPoint x: 196, endPoint y: 63, distance: 22.6
click at [192, 41] on button "DOCUMENTS" at bounding box center [192, 41] width 37 height 11
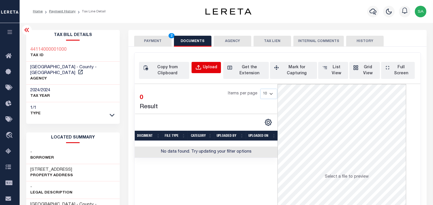
click at [208, 65] on div "Upload" at bounding box center [210, 68] width 14 height 6
select select "POP"
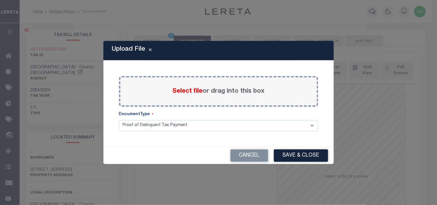
click at [187, 90] on span "Select file" at bounding box center [188, 91] width 30 height 6
click at [0, 0] on input "Select file or drag into this box" at bounding box center [0, 0] width 0 height 0
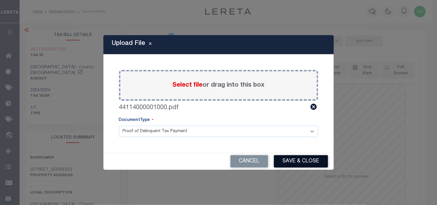
click at [298, 161] on button "Save & Close" at bounding box center [301, 161] width 54 height 12
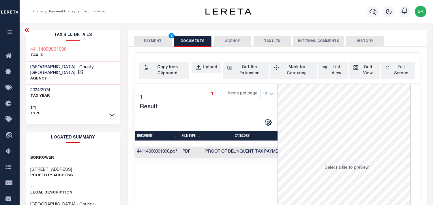
click at [155, 39] on button "PAYMENT 2" at bounding box center [152, 41] width 37 height 11
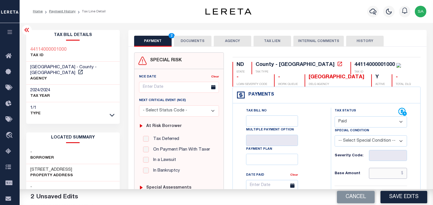
click at [375, 173] on input "text" at bounding box center [388, 173] width 38 height 11
paste input "17,673.54"
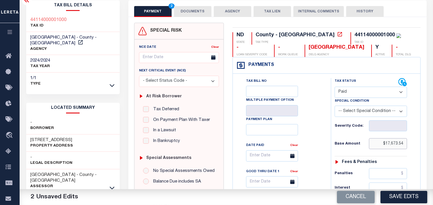
scroll to position [128, 0]
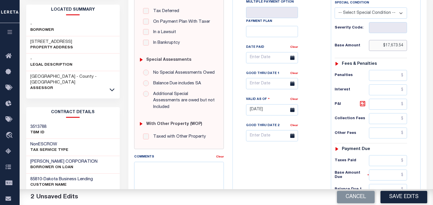
type input "$17,673.54"
click at [373, 159] on input "text" at bounding box center [388, 160] width 38 height 11
paste input "16,789.86"
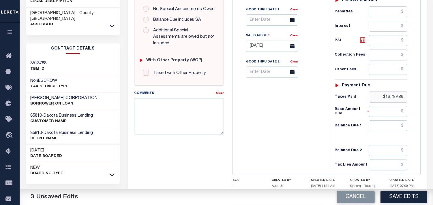
scroll to position [192, 0]
type input "$16,789.86"
drag, startPoint x: 391, startPoint y: 127, endPoint x: 360, endPoint y: 131, distance: 31.6
click at [391, 127] on input "text" at bounding box center [388, 125] width 38 height 11
type input "$0.00"
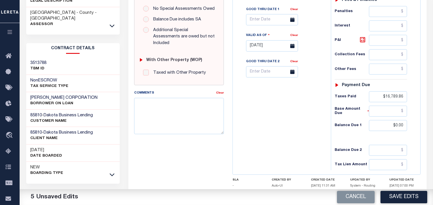
click at [302, 133] on div "Tax Bill No Multiple Payment Option Payment Plan Clear" at bounding box center [280, 43] width 92 height 255
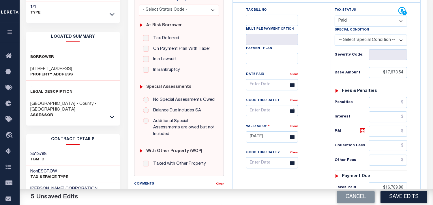
scroll to position [0, 0]
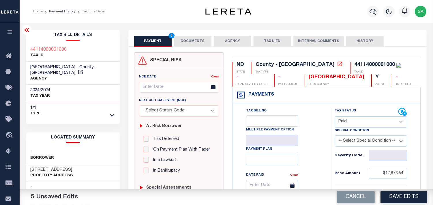
click at [200, 35] on div "PAYMENT 5 DOCUMENTS AGENCY DELINQUENT PAYEE TAX LIEN" at bounding box center [277, 38] width 298 height 17
click at [190, 39] on button "DOCUMENTS" at bounding box center [192, 41] width 37 height 11
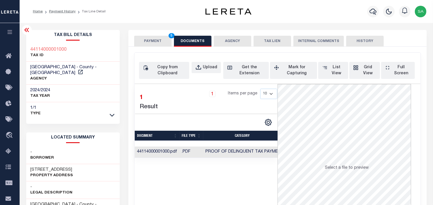
click at [163, 44] on button "PAYMENT 5" at bounding box center [152, 41] width 37 height 11
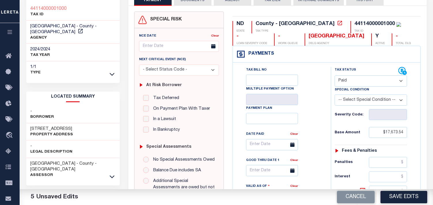
scroll to position [64, 0]
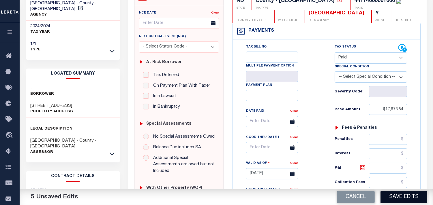
click at [398, 198] on button "Save Edits" at bounding box center [403, 197] width 47 height 12
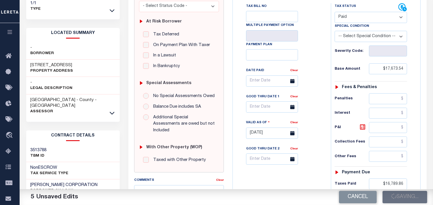
scroll to position [128, 0]
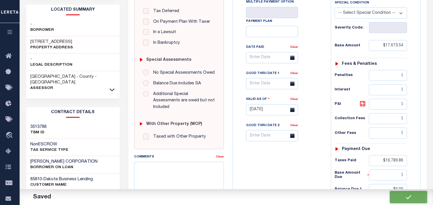
checkbox input "false"
type input "$17,673.54"
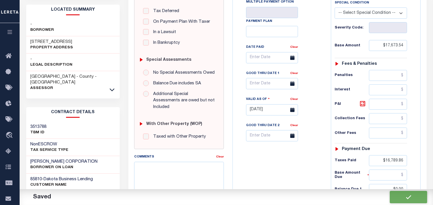
type input "$16,789.86"
type input "$0"
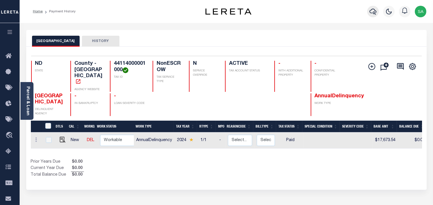
click at [369, 14] on icon "button" at bounding box center [372, 11] width 7 height 7
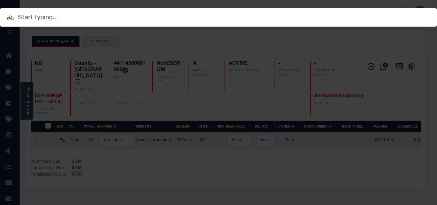
click at [340, 15] on div "Include Loans TBM Customers Borrowers Payments (Lender Non-Disb) Payments (Lend…" at bounding box center [218, 17] width 437 height 19
paste input "4770965002"
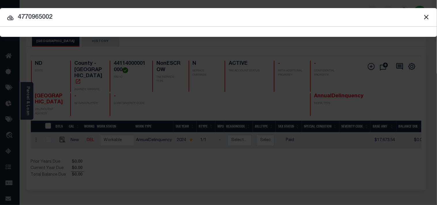
type input "4770965002"
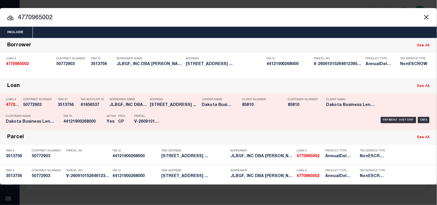
click at [95, 110] on div "Tax Account ID 61656537" at bounding box center [94, 103] width 26 height 17
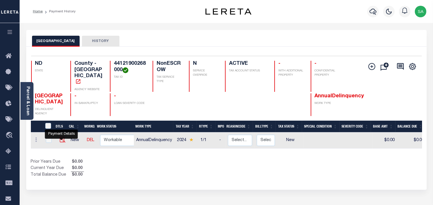
click at [61, 137] on img "" at bounding box center [63, 140] width 6 height 6
checkbox input "true"
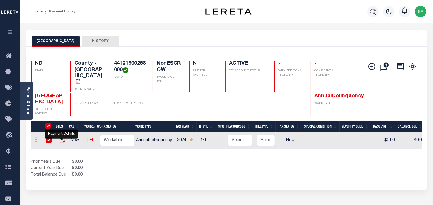
checkbox input "true"
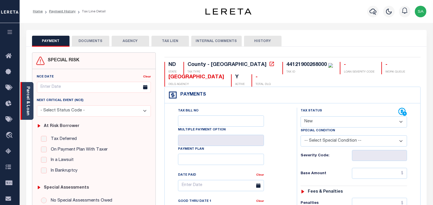
click at [28, 104] on link "Parcel & Loan" at bounding box center [28, 100] width 4 height 29
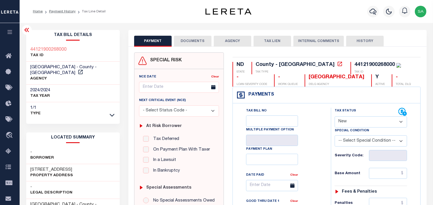
drag, startPoint x: 359, startPoint y: 119, endPoint x: 358, endPoint y: 125, distance: 5.7
click at [359, 119] on select "- Select Status Code - Open Due/Unpaid Paid Incomplete No Tax Due Internal Refu…" at bounding box center [370, 121] width 72 height 11
select select "PYD"
click at [334, 117] on select "- Select Status Code - Open Due/Unpaid Paid Incomplete No Tax Due Internal Refu…" at bounding box center [370, 121] width 72 height 11
type input "[DATE]"
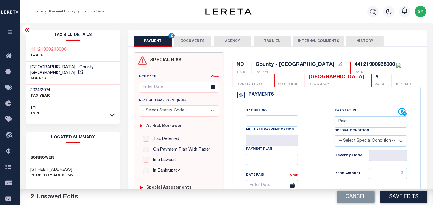
click at [348, 122] on select "- Select Status Code - Open Due/Unpaid Paid Incomplete No Tax Due Internal Refu…" at bounding box center [370, 121] width 72 height 11
drag, startPoint x: 348, startPoint y: 122, endPoint x: 295, endPoint y: 79, distance: 68.7
click at [348, 122] on select "- Select Status Code - Open Due/Unpaid Paid Incomplete No Tax Due Internal Refu…" at bounding box center [370, 121] width 72 height 11
click at [203, 41] on button "DOCUMENTS" at bounding box center [192, 41] width 37 height 11
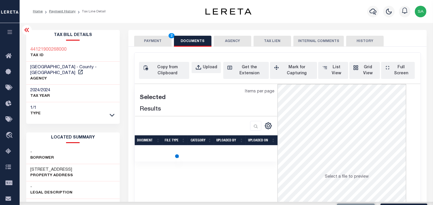
click at [206, 61] on div "Copy from Clipboard Upload Get the Extension Mark for Capturing Got it List Vie…" at bounding box center [277, 157] width 286 height 209
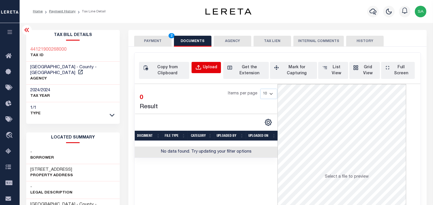
click at [207, 66] on div "Upload" at bounding box center [210, 68] width 14 height 6
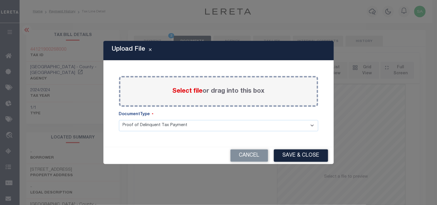
click at [188, 93] on span "Select file" at bounding box center [188, 91] width 30 height 6
click at [0, 0] on input "Select file or drag into this box" at bounding box center [0, 0] width 0 height 0
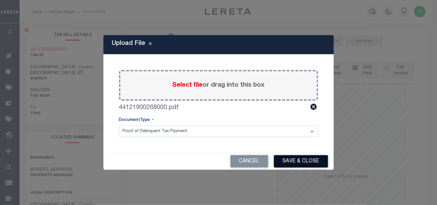
click at [290, 163] on button "Save & Close" at bounding box center [301, 161] width 54 height 12
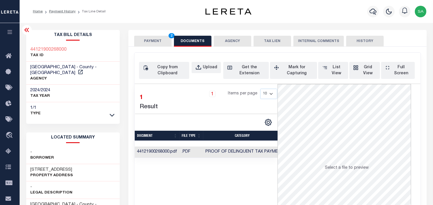
drag, startPoint x: 150, startPoint y: 37, endPoint x: 153, endPoint y: 39, distance: 3.5
click at [150, 37] on button "PAYMENT 2" at bounding box center [152, 41] width 37 height 11
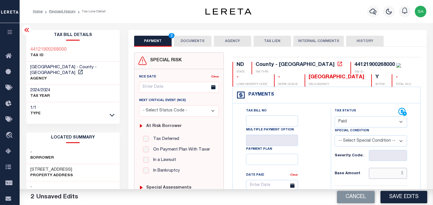
drag, startPoint x: 389, startPoint y: 176, endPoint x: 370, endPoint y: 169, distance: 20.8
click at [390, 176] on input "text" at bounding box center [388, 173] width 38 height 11
paste input "15,870.88"
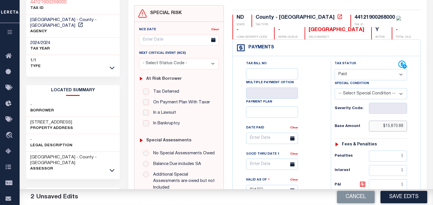
scroll to position [128, 0]
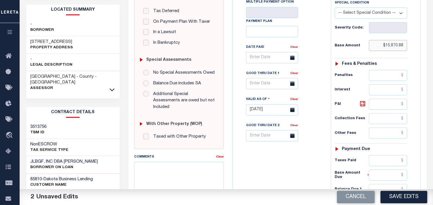
type input "$15,870.88"
drag, startPoint x: 388, startPoint y: 162, endPoint x: 366, endPoint y: 162, distance: 22.8
click at [388, 162] on input "text" at bounding box center [388, 160] width 38 height 11
paste input "15,144.01"
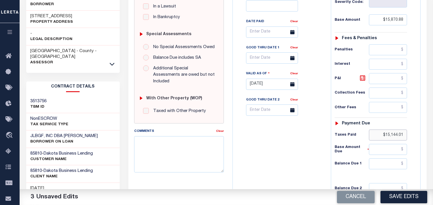
scroll to position [192, 0]
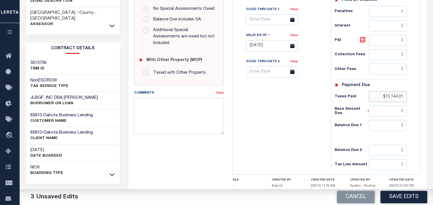
type input "$15,144.01"
click at [391, 128] on input "text" at bounding box center [388, 125] width 38 height 11
type input "$0.00"
click at [308, 130] on div "Tax Bill No Multiple Payment Option Payment Plan Clear" at bounding box center [280, 43] width 92 height 255
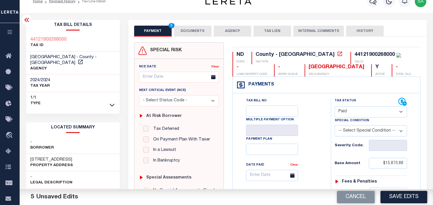
scroll to position [0, 0]
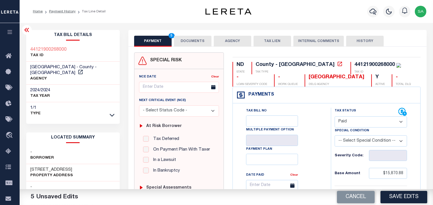
click at [207, 46] on button "DOCUMENTS" at bounding box center [192, 41] width 37 height 11
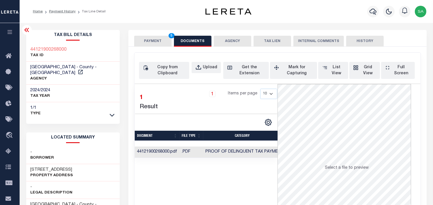
click at [160, 44] on button "PAYMENT 5" at bounding box center [152, 41] width 37 height 11
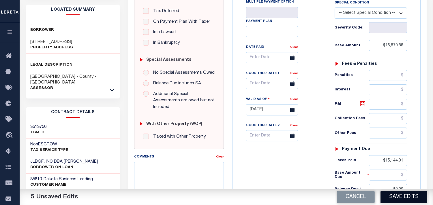
click at [392, 198] on button "Save Edits" at bounding box center [403, 197] width 47 height 12
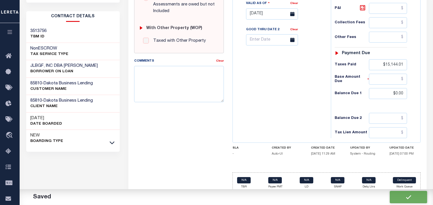
scroll to position [208, 0]
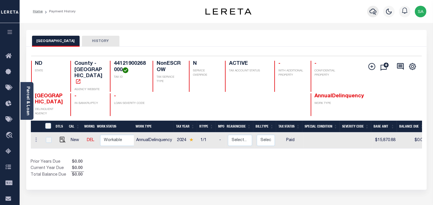
click at [374, 12] on icon "button" at bounding box center [372, 12] width 7 height 6
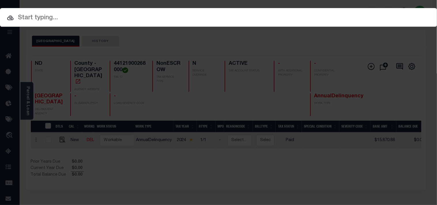
click at [347, 15] on div "Include Loans TBM Customers Borrowers Payments (Lender Non-Disb) Payments (Lend…" at bounding box center [218, 17] width 437 height 19
paste input "3408475000"
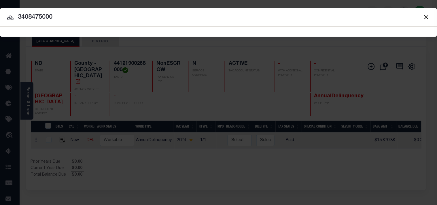
type input "3408475000"
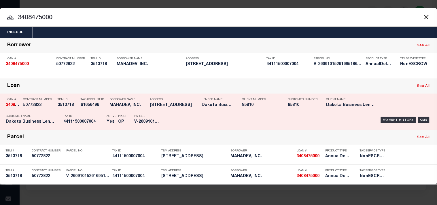
click at [88, 115] on p "Tax ID" at bounding box center [83, 116] width 40 height 3
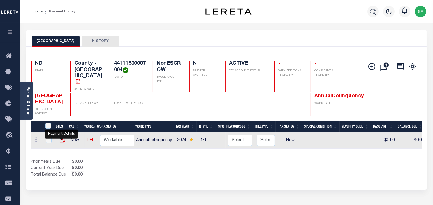
click at [61, 138] on img "" at bounding box center [63, 140] width 6 height 6
checkbox input "true"
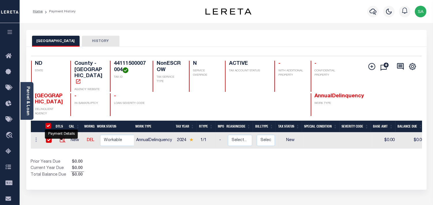
checkbox input "true"
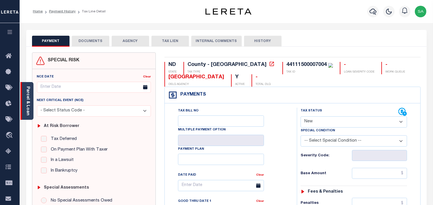
click at [28, 107] on link "Parcel & Loan" at bounding box center [28, 100] width 4 height 29
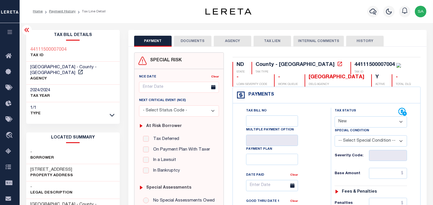
drag, startPoint x: 360, startPoint y: 122, endPoint x: 358, endPoint y: 125, distance: 3.3
click at [360, 122] on select "- Select Status Code - Open Due/Unpaid Paid Incomplete No Tax Due Internal Refu…" at bounding box center [370, 121] width 72 height 11
select select "PYD"
click at [334, 117] on select "- Select Status Code - Open Due/Unpaid Paid Incomplete No Tax Due Internal Refu…" at bounding box center [370, 121] width 72 height 11
type input "[DATE]"
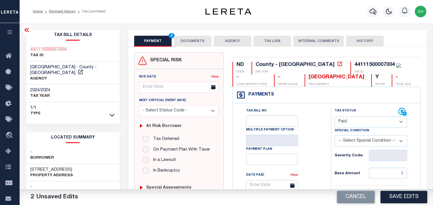
click at [186, 42] on button "DOCUMENTS" at bounding box center [192, 41] width 37 height 11
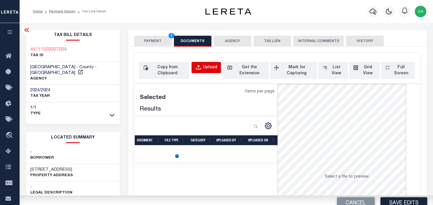
click at [201, 64] on button "Upload" at bounding box center [205, 67] width 29 height 11
select select "POP"
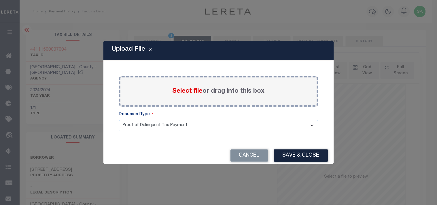
click at [195, 93] on span "Select file" at bounding box center [188, 91] width 30 height 6
click at [0, 0] on input "Select file or drag into this box" at bounding box center [0, 0] width 0 height 0
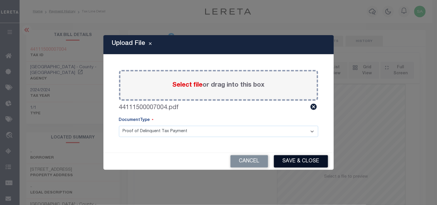
click at [293, 160] on button "Save & Close" at bounding box center [301, 161] width 54 height 12
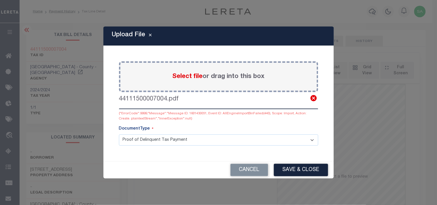
click at [316, 100] on icon at bounding box center [314, 98] width 6 height 6
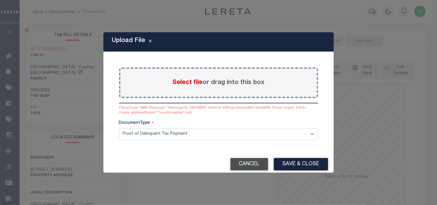
click at [255, 158] on button "Cancel" at bounding box center [250, 164] width 38 height 12
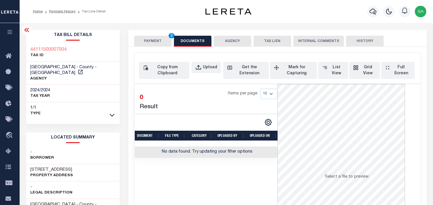
click at [152, 41] on button "PAYMENT 2" at bounding box center [152, 41] width 37 height 11
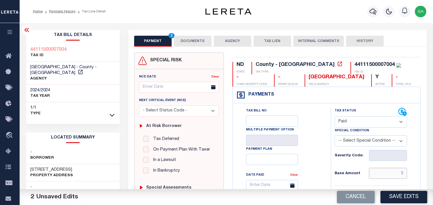
click at [387, 169] on input "text" at bounding box center [388, 173] width 38 height 11
paste input "13,809.62"
type input "$13,809.62"
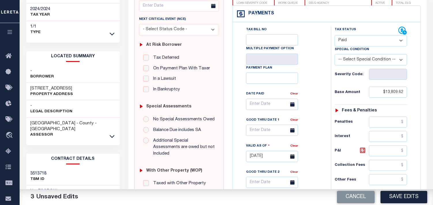
scroll to position [128, 0]
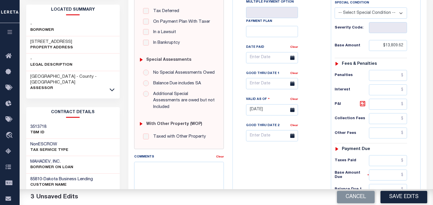
click at [385, 167] on div "Tax Status Status - Select Status Code -" at bounding box center [373, 107] width 84 height 255
drag, startPoint x: 384, startPoint y: 160, endPoint x: 365, endPoint y: 160, distance: 19.0
click at [384, 160] on input "text" at bounding box center [388, 160] width 38 height 11
paste input "13,119.14"
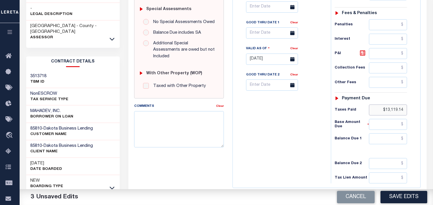
scroll to position [231, 0]
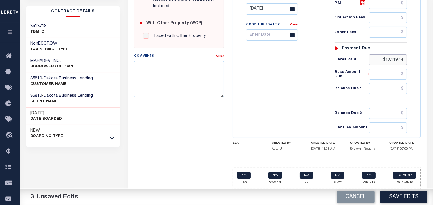
type input "$13,119.14"
drag, startPoint x: 388, startPoint y: 87, endPoint x: 352, endPoint y: 93, distance: 36.3
click at [388, 87] on input "text" at bounding box center [388, 88] width 38 height 11
type input "$0.00"
click at [284, 100] on div "Tax Bill No Multiple Payment Option Payment Plan Clear" at bounding box center [280, 6] width 92 height 255
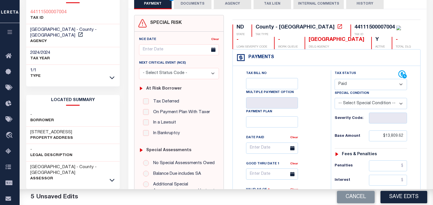
scroll to position [6, 0]
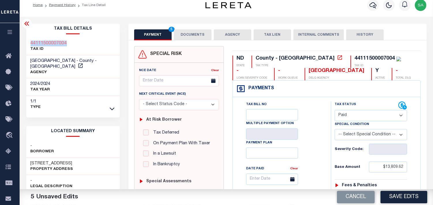
drag, startPoint x: 67, startPoint y: 37, endPoint x: 29, endPoint y: 38, distance: 38.7
click at [29, 38] on div "Tax Bill Details 44111500007004 TAX ID GRAND FORKS COUNTY - County - ND" at bounding box center [73, 68] width 94 height 89
copy h3 "44111500007004"
click at [197, 38] on button "DOCUMENTS" at bounding box center [192, 34] width 37 height 11
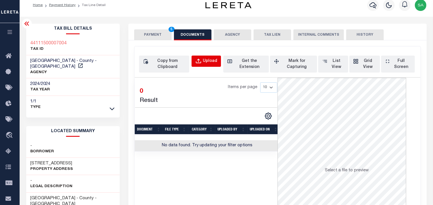
click at [204, 57] on button "Upload" at bounding box center [205, 61] width 29 height 11
select select "POP"
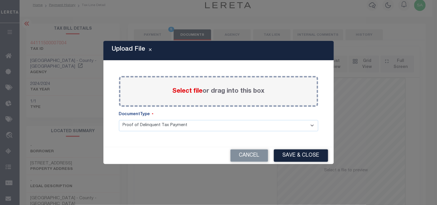
click at [191, 91] on span "Select file" at bounding box center [188, 91] width 30 height 6
click at [0, 0] on input "Select file or drag into this box" at bounding box center [0, 0] width 0 height 0
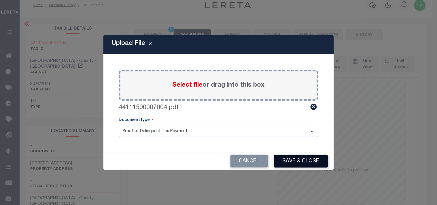
click at [310, 167] on button "Save & Close" at bounding box center [301, 161] width 54 height 12
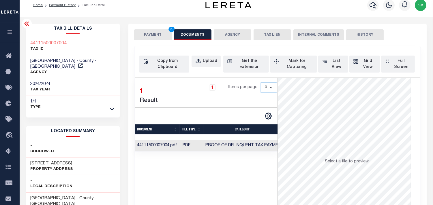
click at [166, 32] on button "PAYMENT 5" at bounding box center [152, 34] width 37 height 11
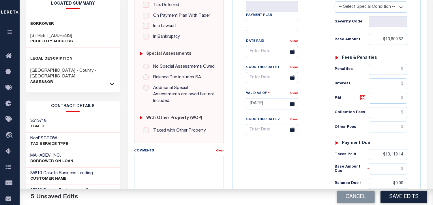
scroll to position [134, 0]
click at [394, 195] on button "Save Edits" at bounding box center [403, 197] width 47 height 12
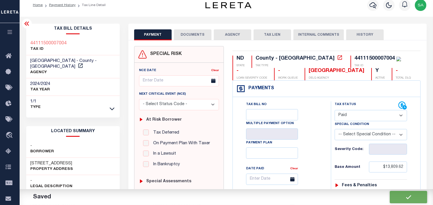
click at [202, 38] on button "DOCUMENTS" at bounding box center [192, 34] width 37 height 11
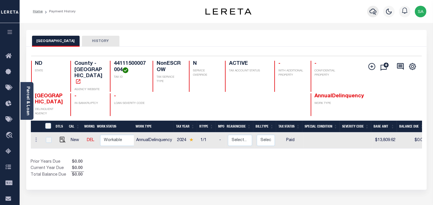
click at [371, 12] on icon "button" at bounding box center [372, 11] width 7 height 7
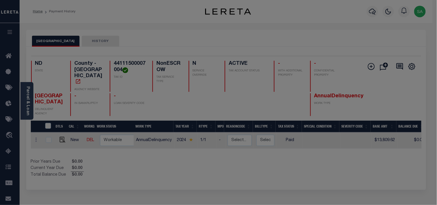
click at [0, 0] on input "text" at bounding box center [0, 0] width 0 height 0
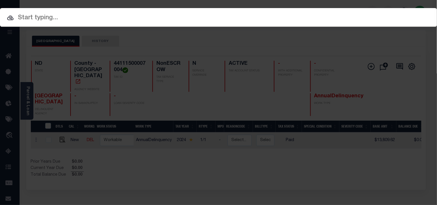
paste input "3150426005"
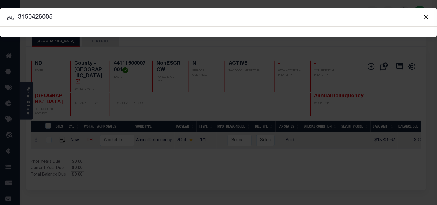
type input "3150426005"
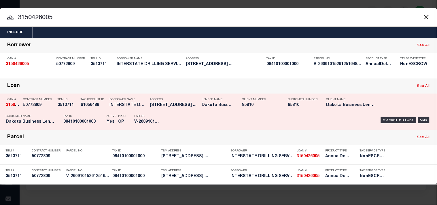
click at [87, 111] on div "Tax Account ID 61656489" at bounding box center [94, 103] width 26 height 17
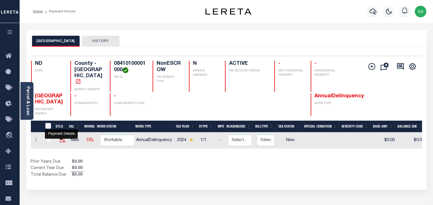
click at [63, 138] on img "" at bounding box center [63, 140] width 6 height 6
checkbox input "true"
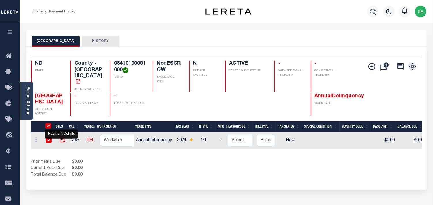
checkbox input "true"
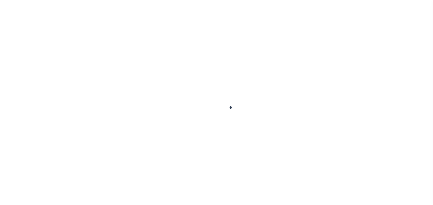
checkbox input "false"
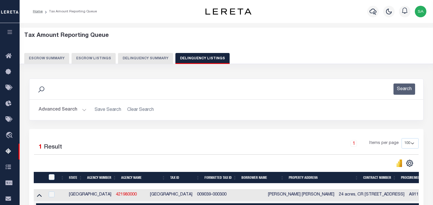
select select "100"
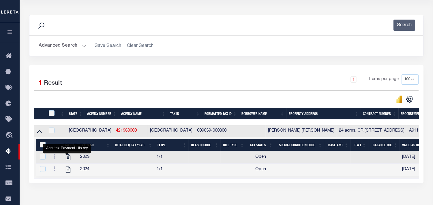
scroll to position [64, 0]
click at [83, 47] on button "Advanced Search" at bounding box center [63, 45] width 48 height 11
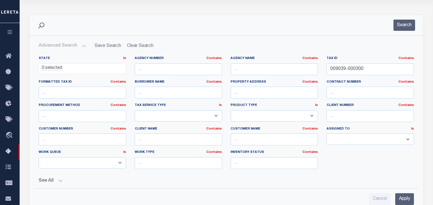
click at [71, 69] on ul "0 selected" at bounding box center [82, 68] width 87 height 8
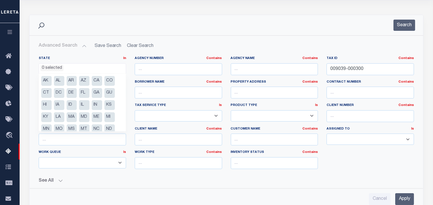
scroll to position [32, 0]
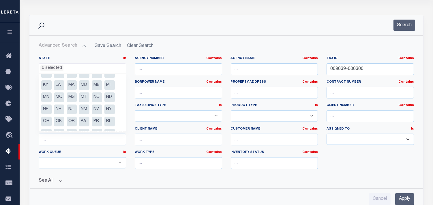
click at [98, 98] on li "NC" at bounding box center [97, 98] width 10 height 10
select select "NC"
click at [205, 46] on h2 "Advanced Search Save Search Clear Search tblassign_wrapper_dynamictable_____Def…" at bounding box center [226, 45] width 384 height 11
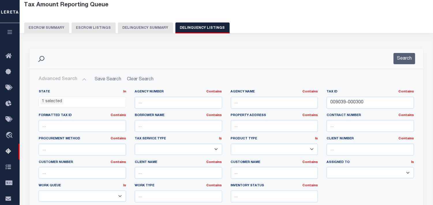
scroll to position [0, 0]
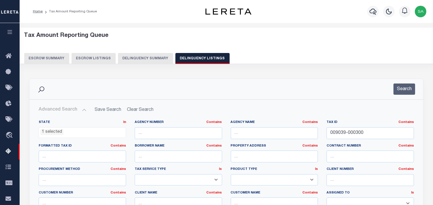
click at [140, 63] on button "Delinquency Summary" at bounding box center [145, 58] width 55 height 11
select select "[GEOGRAPHIC_DATA]"
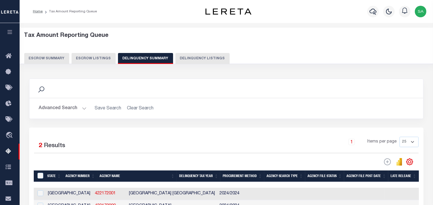
click at [84, 109] on button "Advanced Search" at bounding box center [63, 108] width 48 height 11
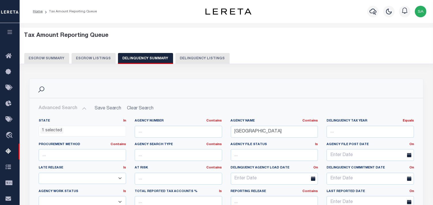
click at [94, 130] on ul "1 selected" at bounding box center [82, 130] width 87 height 8
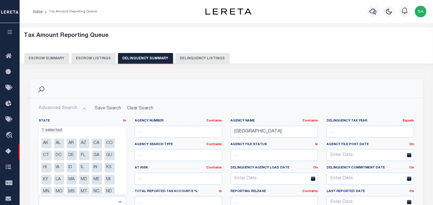
scroll to position [53, 0]
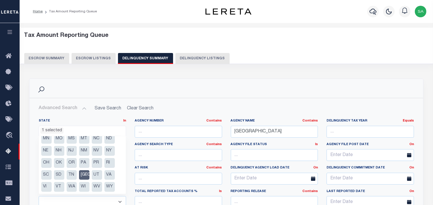
click at [85, 173] on li "TX" at bounding box center [84, 175] width 10 height 10
click at [97, 140] on li "NC" at bounding box center [97, 139] width 10 height 10
select select "NC"
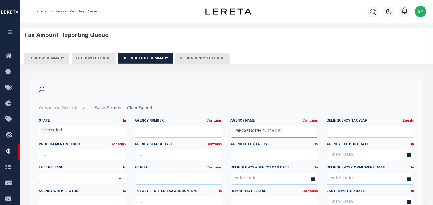
drag, startPoint x: 297, startPoint y: 131, endPoint x: 218, endPoint y: 132, distance: 79.3
click at [218, 132] on div "State In In AK AL AR AZ CA CO CT DC DE FL GA GU HI IA ID IL IN KS KY LA MA MD M…" at bounding box center [226, 178] width 384 height 118
paste input "Pitt County"
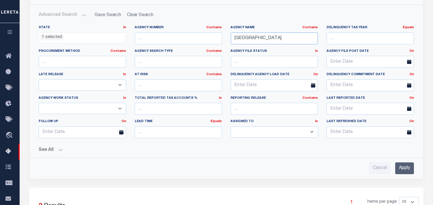
scroll to position [96, 0]
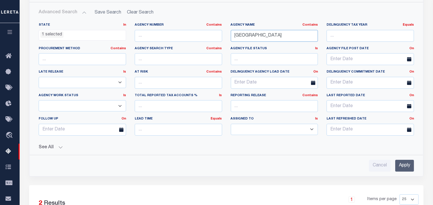
type input "Pitt County"
click at [400, 163] on input "Apply" at bounding box center [404, 166] width 19 height 12
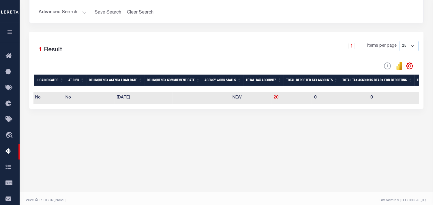
scroll to position [0, 353]
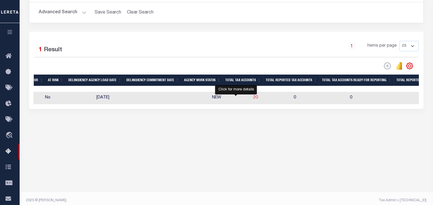
click at [253, 99] on span "20" at bounding box center [255, 98] width 5 height 4
select select "100"
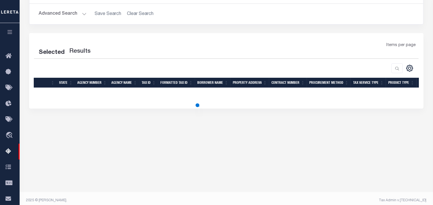
select select "100"
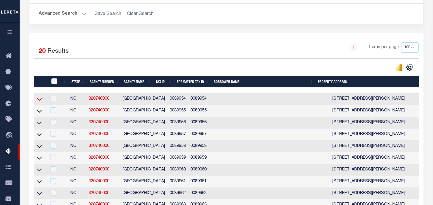
click at [39, 101] on icon at bounding box center [39, 99] width 5 height 3
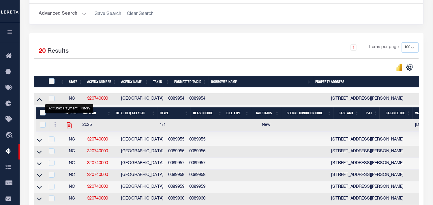
click at [68, 126] on icon "" at bounding box center [69, 126] width 5 height 6
checkbox input "true"
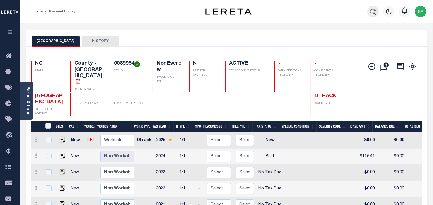
click at [375, 12] on icon "button" at bounding box center [372, 11] width 7 height 7
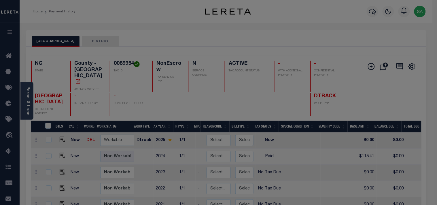
click at [0, 0] on input "text" at bounding box center [0, 0] width 0 height 0
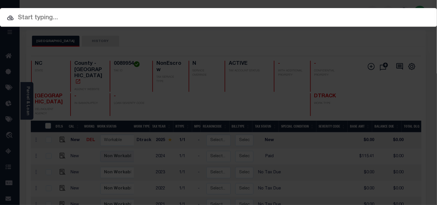
paste input "5870749101"
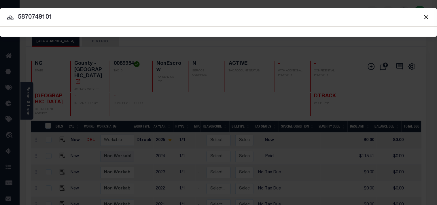
type input "5870749101"
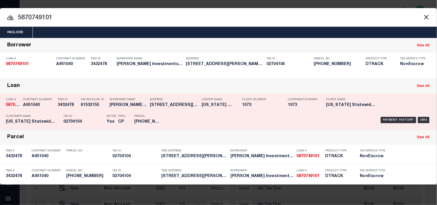
drag, startPoint x: 99, startPoint y: 111, endPoint x: 311, endPoint y: 107, distance: 211.4
click at [101, 111] on div "Tax Account ID 61532155" at bounding box center [94, 103] width 26 height 17
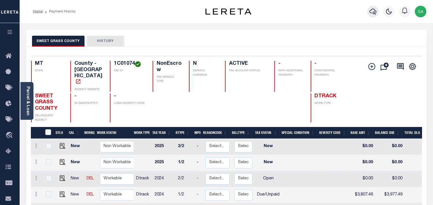
click at [374, 12] on icon "button" at bounding box center [372, 12] width 7 height 6
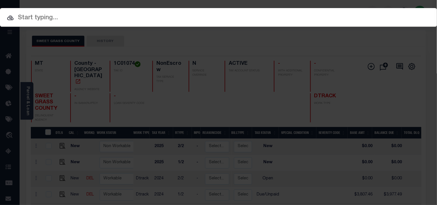
click at [346, 13] on input "text" at bounding box center [218, 18] width 437 height 10
paste input "300715906"
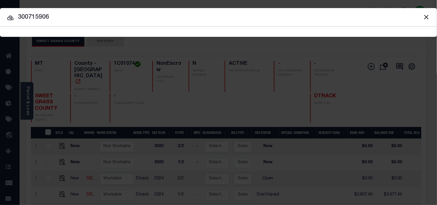
type input "300715906"
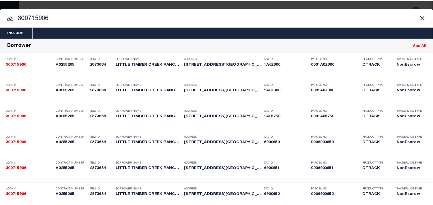
scroll to position [359, 0]
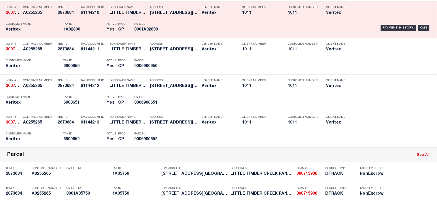
click at [84, 26] on p "Tax ID" at bounding box center [83, 23] width 40 height 3
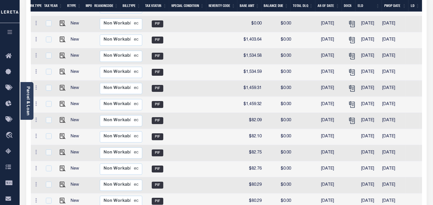
scroll to position [96, 0]
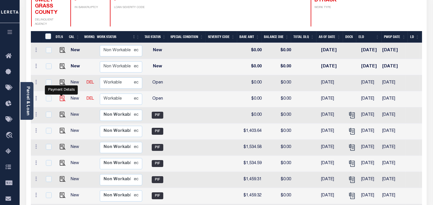
click at [61, 96] on img "" at bounding box center [63, 99] width 6 height 6
checkbox input "true"
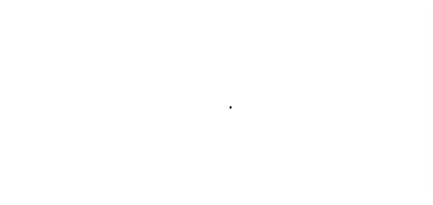
checkbox input "false"
type input "[DATE]"
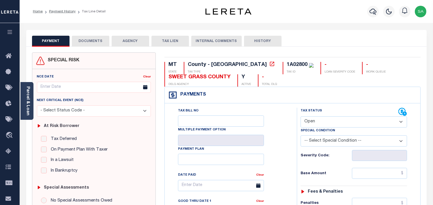
drag, startPoint x: 332, startPoint y: 122, endPoint x: 331, endPoint y: 126, distance: 3.9
click at [332, 122] on select "- Select Status Code - Open Due/Unpaid Paid Incomplete No Tax Due Internal Refu…" at bounding box center [353, 121] width 106 height 11
select select "PYD"
click at [300, 117] on select "- Select Status Code - Open Due/Unpaid Paid Incomplete No Tax Due Internal Refu…" at bounding box center [353, 121] width 106 height 11
type input "[DATE]"
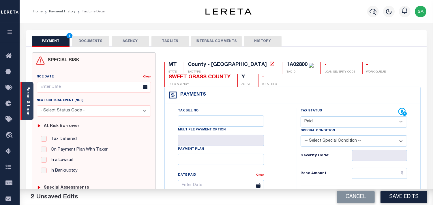
click at [29, 105] on link "Parcel & Loan" at bounding box center [28, 100] width 4 height 29
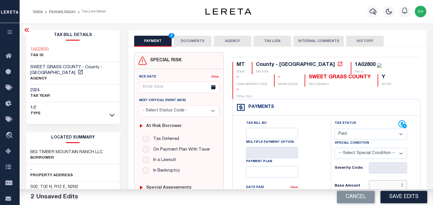
drag, startPoint x: 384, startPoint y: 175, endPoint x: 356, endPoint y: 174, distance: 27.7
click at [384, 180] on input "text" at bounding box center [388, 185] width 38 height 11
paste input "1,501.10"
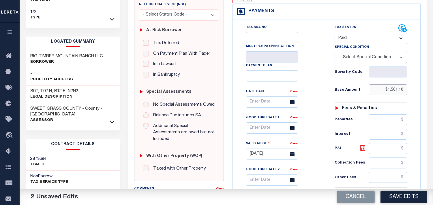
scroll to position [160, 0]
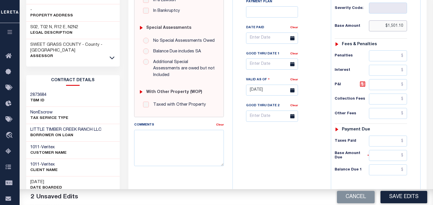
type input "$1,501.10"
drag, startPoint x: 381, startPoint y: 132, endPoint x: 372, endPoint y: 133, distance: 8.4
click at [381, 136] on input "text" at bounding box center [388, 141] width 38 height 11
paste input "1,501.10"
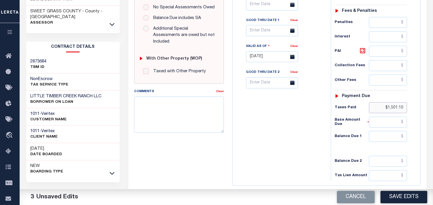
scroll to position [232, 0]
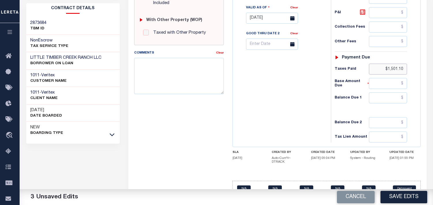
type input "$1,501.10"
click at [395, 93] on input "text" at bounding box center [388, 98] width 38 height 11
type input "$0.00"
drag, startPoint x: 300, startPoint y: 90, endPoint x: 278, endPoint y: 166, distance: 78.8
click at [300, 90] on div "Tax Bill No Multiple Payment Option Payment Plan Clear" at bounding box center [280, 15] width 92 height 255
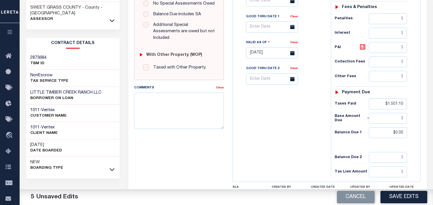
scroll to position [168, 0]
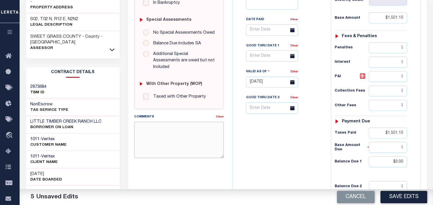
drag, startPoint x: 153, startPoint y: 137, endPoint x: 169, endPoint y: 137, distance: 16.1
click at [153, 137] on textarea "Comments" at bounding box center [179, 140] width 90 height 36
paste textarea "Refer 2024 2/2 line for document."
type textarea "Refer 2024 2/2 line for document."
click at [390, 191] on button "Save Edits" at bounding box center [403, 197] width 47 height 12
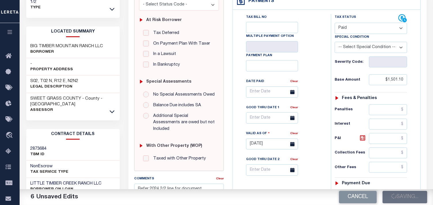
scroll to position [8, 0]
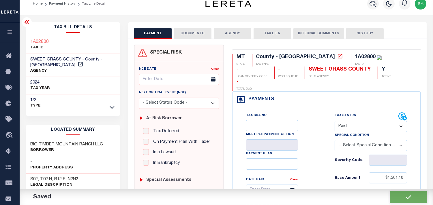
checkbox input "false"
type input "$1,501.1"
type input "$0"
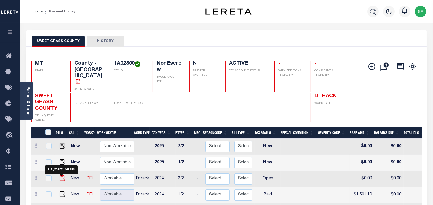
click at [61, 176] on img "" at bounding box center [63, 179] width 6 height 6
checkbox input "true"
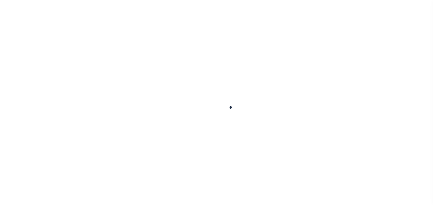
checkbox input "false"
type input "[DATE]"
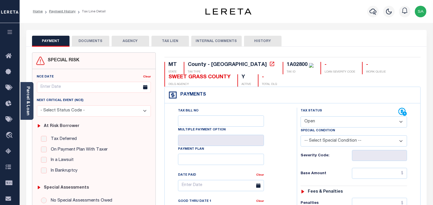
click at [316, 125] on select "- Select Status Code - Open Due/Unpaid Paid Incomplete No Tax Due Internal Refu…" at bounding box center [353, 121] width 106 height 11
select select "PYD"
click at [300, 117] on select "- Select Status Code - Open Due/Unpaid Paid Incomplete No Tax Due Internal Refu…" at bounding box center [353, 121] width 106 height 11
type input "[DATE]"
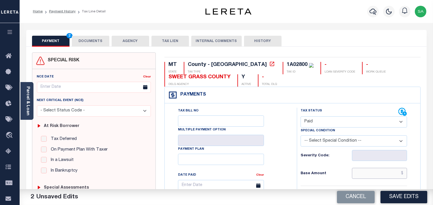
drag, startPoint x: 377, startPoint y: 172, endPoint x: 358, endPoint y: 172, distance: 18.5
click at [377, 172] on input "text" at bounding box center [379, 173] width 55 height 11
paste input "1,501.10"
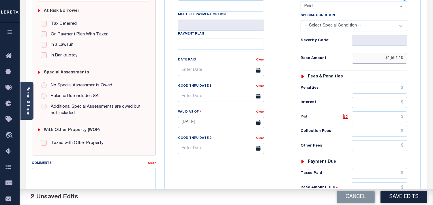
scroll to position [160, 0]
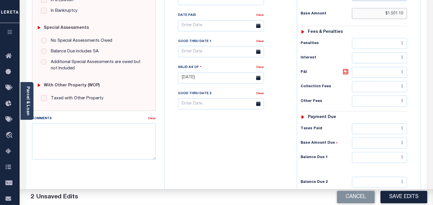
type input "$1,501.10"
drag, startPoint x: 391, startPoint y: 129, endPoint x: 388, endPoint y: 135, distance: 6.6
click at [391, 129] on input "text" at bounding box center [379, 128] width 55 height 11
paste input "1,501.10"
type input "$1,501.10"
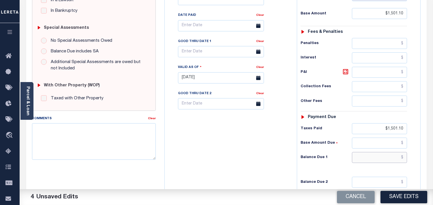
click at [384, 161] on input "text" at bounding box center [379, 157] width 55 height 11
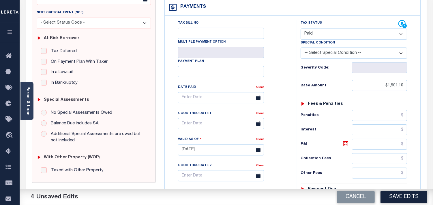
scroll to position [0, 0]
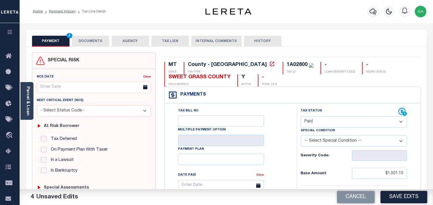
type input "$0.00"
click at [82, 37] on button "DOCUMENTS" at bounding box center [90, 41] width 37 height 11
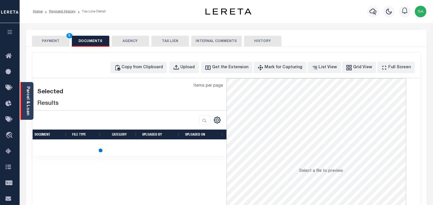
click at [27, 97] on link "Parcel & Loan" at bounding box center [28, 100] width 4 height 29
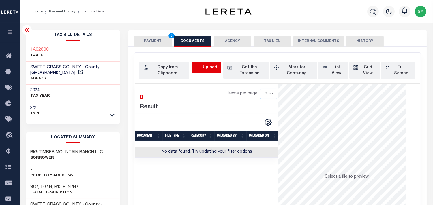
click at [200, 65] on icon "button" at bounding box center [198, 68] width 6 height 6
select select "POP"
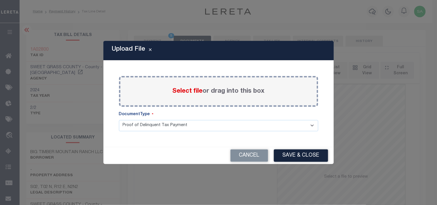
click at [195, 95] on label "Select file or drag into this box" at bounding box center [219, 92] width 92 height 10
click at [0, 0] on input "Select file or drag into this box" at bounding box center [0, 0] width 0 height 0
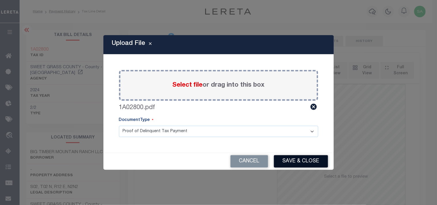
click at [306, 162] on button "Save & Close" at bounding box center [301, 161] width 54 height 12
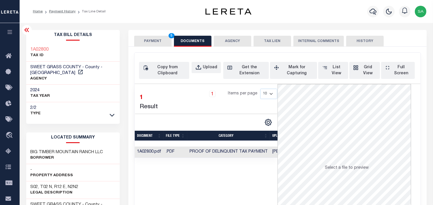
click at [153, 41] on button "PAYMENT 5" at bounding box center [152, 41] width 37 height 11
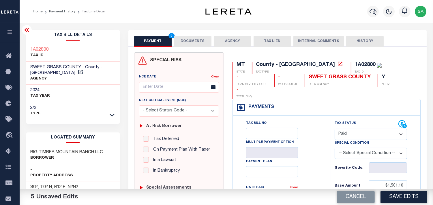
scroll to position [160, 0]
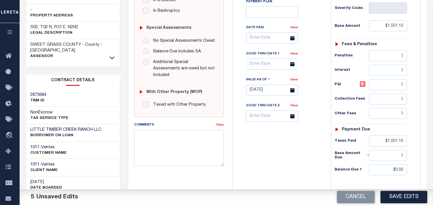
drag, startPoint x: 407, startPoint y: 194, endPoint x: 355, endPoint y: 160, distance: 62.8
click at [407, 194] on button "Save Edits" at bounding box center [403, 197] width 47 height 12
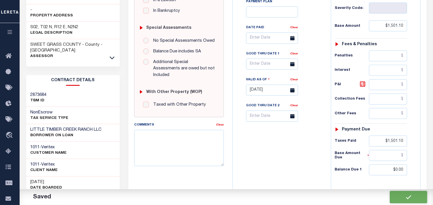
checkbox input "false"
type input "$1,501.1"
type input "$0"
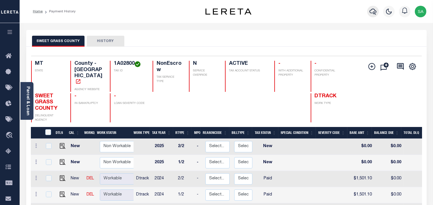
click at [373, 12] on icon "button" at bounding box center [372, 12] width 7 height 6
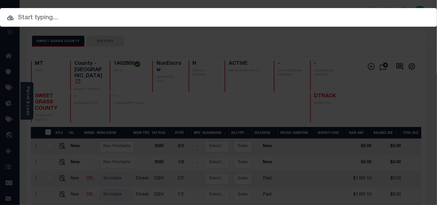
click at [336, 16] on input "text" at bounding box center [218, 18] width 437 height 10
paste input "300715906"
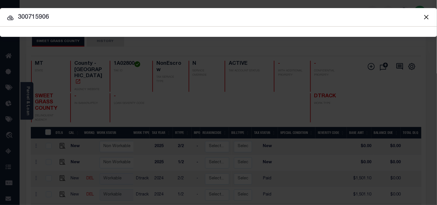
type input "300715906"
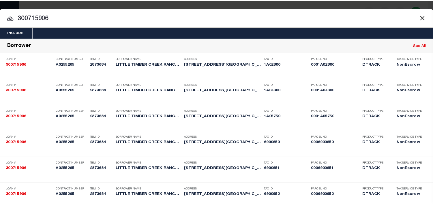
scroll to position [323, 0]
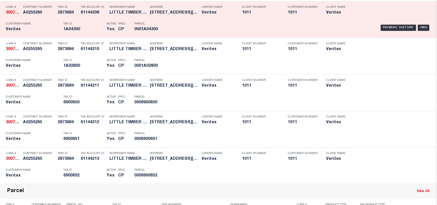
click at [85, 36] on div "Tax ID 1A04300" at bounding box center [83, 27] width 40 height 17
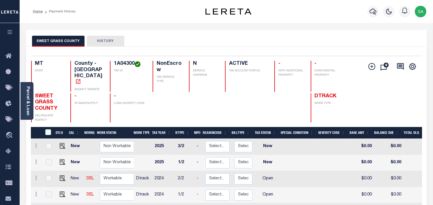
scroll to position [64, 0]
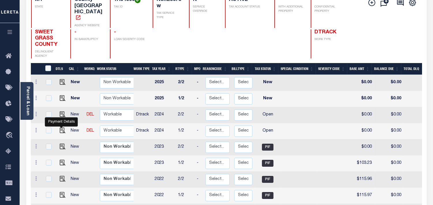
drag, startPoint x: 61, startPoint y: 122, endPoint x: 103, endPoint y: 122, distance: 41.2
click at [61, 128] on img "" at bounding box center [63, 131] width 6 height 6
checkbox input "true"
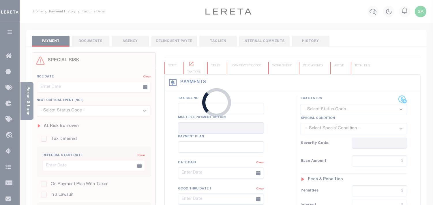
checkbox input "false"
type input "[DATE]"
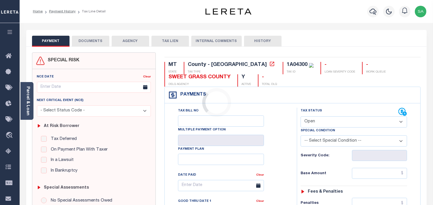
drag, startPoint x: 310, startPoint y: 110, endPoint x: 315, endPoint y: 123, distance: 13.6
click at [310, 110] on label "Tax Status" at bounding box center [310, 111] width 21 height 5
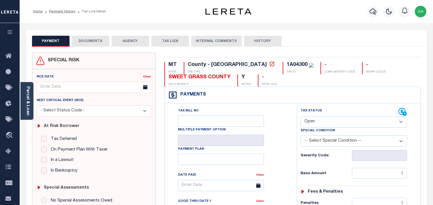
click at [317, 123] on select "- Select Status Code - Open Due/Unpaid Paid Incomplete No Tax Due Internal Refu…" at bounding box center [353, 121] width 106 height 11
select select "PYD"
click at [300, 117] on select "- Select Status Code - Open Due/Unpaid Paid Incomplete No Tax Due Internal Refu…" at bounding box center [353, 121] width 106 height 11
type input "[DATE]"
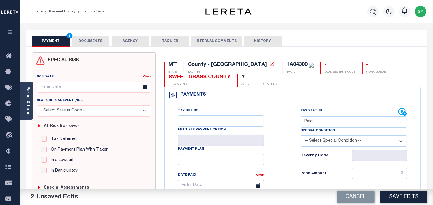
scroll to position [96, 0]
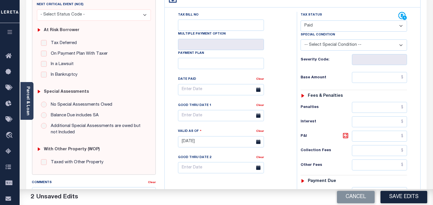
click at [381, 84] on div "Tax Status Status - Select Status Code -" at bounding box center [356, 139] width 118 height 255
click at [380, 77] on input "text" at bounding box center [379, 77] width 55 height 11
paste input "109.84"
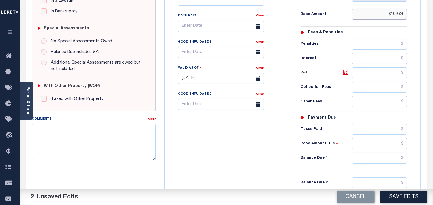
scroll to position [232, 0]
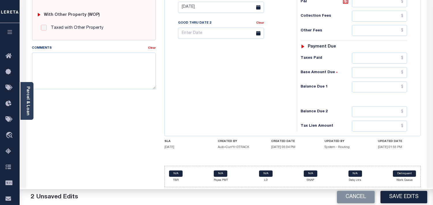
type input "$109.84"
click at [376, 51] on div "Tax Status Status - Select Status Code -" at bounding box center [356, 4] width 118 height 255
click at [377, 59] on input "text" at bounding box center [379, 58] width 55 height 11
paste input "109.84"
type input "$109.84"
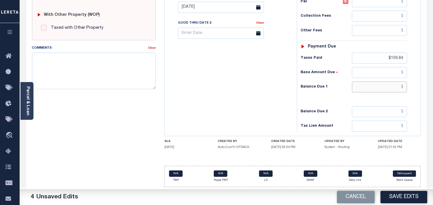
click at [395, 83] on input "text" at bounding box center [379, 87] width 55 height 11
type input "$0.00"
click at [274, 82] on div "Tax Bill No Multiple Payment Option Payment Plan Clear" at bounding box center [229, 4] width 126 height 255
click at [99, 66] on textarea "Comments" at bounding box center [94, 71] width 124 height 36
paste textarea "Refer 2024 2/2 line for document."
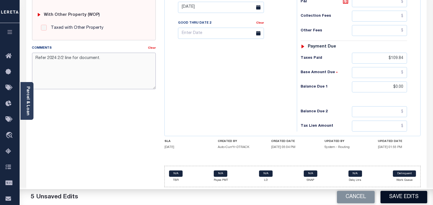
type textarea "Refer 2024 2/2 line for document."
click at [395, 195] on button "Save Edits" at bounding box center [403, 197] width 47 height 12
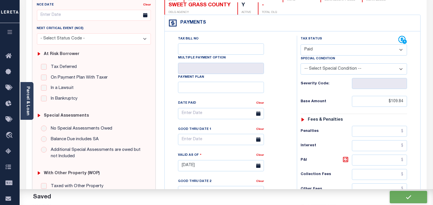
checkbox input "false"
type input "$109.84"
type input "$0"
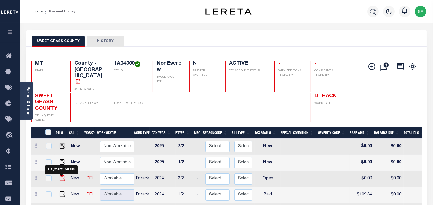
click at [62, 176] on img "" at bounding box center [63, 179] width 6 height 6
checkbox input "true"
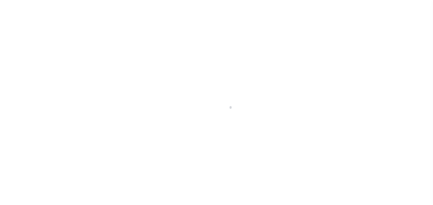
select select "OP2"
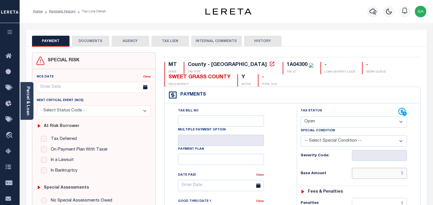
click at [365, 170] on input "text" at bounding box center [379, 173] width 55 height 11
paste input "109.84"
type input "$109.84"
type input "[DATE]"
click at [311, 125] on select "- Select Status Code - Open Due/Unpaid Paid Incomplete No Tax Due Internal Refu…" at bounding box center [353, 121] width 106 height 11
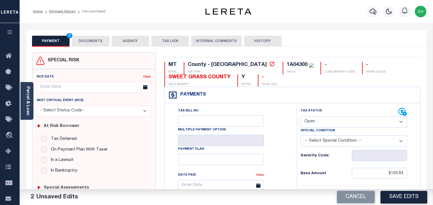
select select "PYD"
click at [300, 117] on select "- Select Status Code - Open Due/Unpaid Paid Incomplete No Tax Due Internal Refu…" at bounding box center [353, 121] width 106 height 11
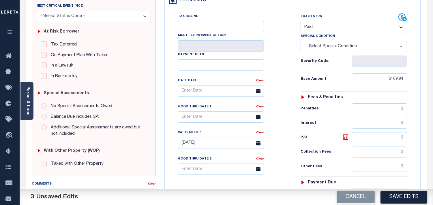
scroll to position [128, 0]
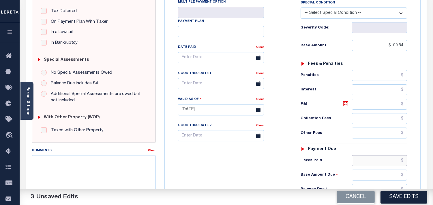
drag, startPoint x: 375, startPoint y: 166, endPoint x: 353, endPoint y: 166, distance: 22.2
click at [375, 166] on input "text" at bounding box center [379, 160] width 55 height 11
paste input "109.84"
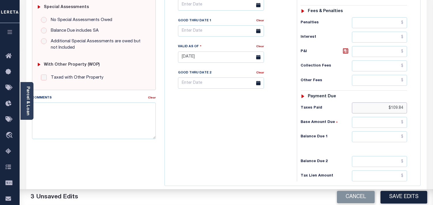
scroll to position [232, 0]
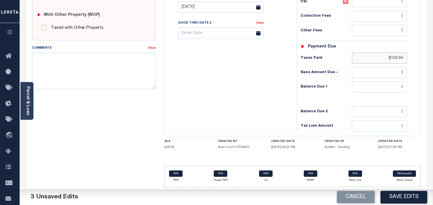
type input "$109.84"
click at [391, 83] on input "text" at bounding box center [379, 87] width 55 height 11
type input "$0.00"
click at [241, 91] on div "Tax Bill No Multiple Payment Option Payment Plan Clear" at bounding box center [229, 4] width 126 height 255
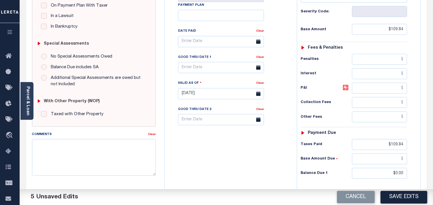
scroll to position [8, 0]
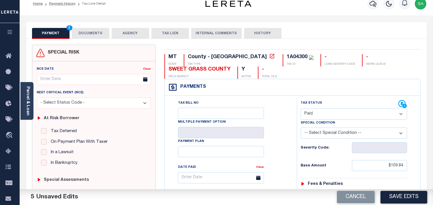
click at [287, 55] on div "1A04300" at bounding box center [297, 56] width 21 height 5
copy div "1A04300"
click at [82, 31] on button "DOCUMENTS" at bounding box center [90, 33] width 37 height 11
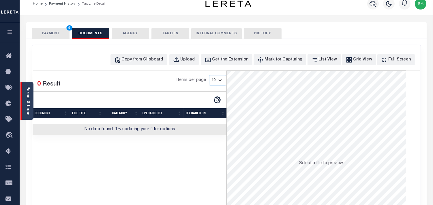
click at [31, 99] on div "Parcel & Loan" at bounding box center [26, 101] width 13 height 38
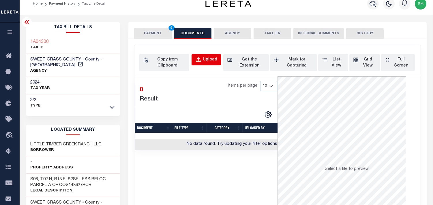
click at [205, 59] on div "Upload" at bounding box center [210, 60] width 14 height 6
select select "POP"
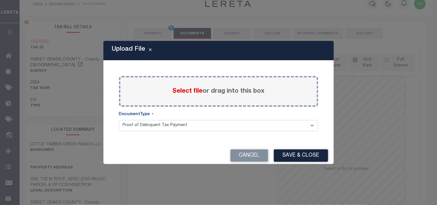
click at [190, 86] on div "Select file or drag into this box" at bounding box center [218, 91] width 199 height 31
click at [191, 91] on span "Select file" at bounding box center [188, 91] width 30 height 6
click at [0, 0] on input "Select file or drag into this box" at bounding box center [0, 0] width 0 height 0
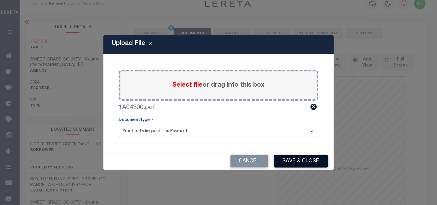
click at [301, 161] on button "Save & Close" at bounding box center [301, 161] width 54 height 12
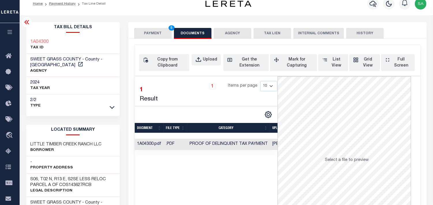
click at [156, 35] on button "PAYMENT 5" at bounding box center [152, 33] width 37 height 11
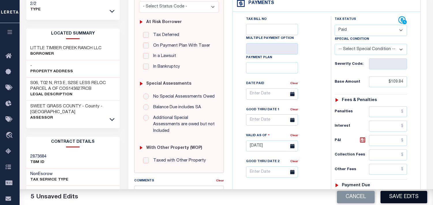
click at [391, 197] on button "Save Edits" at bounding box center [403, 197] width 47 height 12
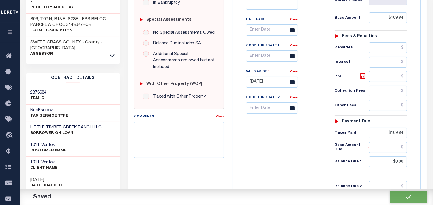
checkbox input "false"
type input "$109.84"
type input "$0"
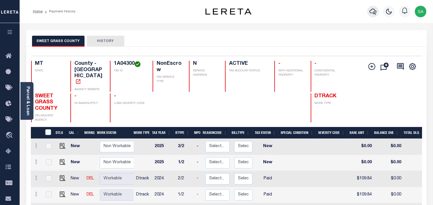
click at [369, 14] on icon "button" at bounding box center [372, 11] width 7 height 7
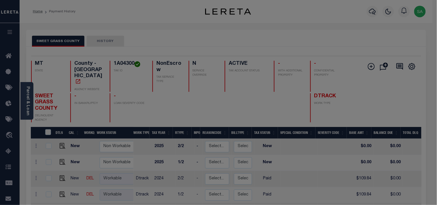
click at [0, 0] on div "Include Loans TBM Customers Borrowers Payments (Lender Non-Disb) Payments (Lend…" at bounding box center [0, 0] width 0 height 0
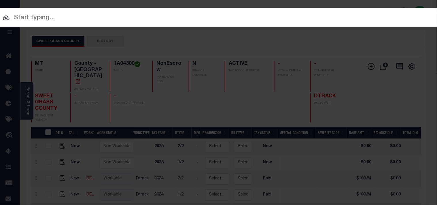
paste input "300715906"
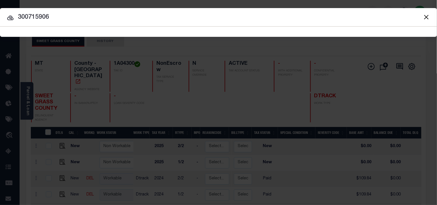
type input "300715906"
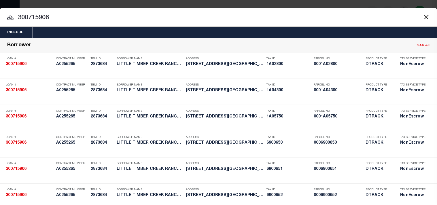
scroll to position [250, 0]
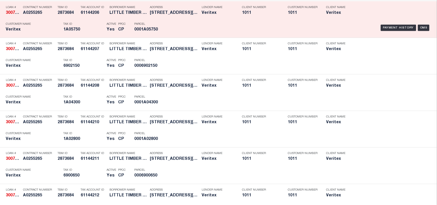
click at [112, 20] on div "Borrower Name LITTLE TIMBER CREEK RANCH LLC" at bounding box center [128, 11] width 37 height 17
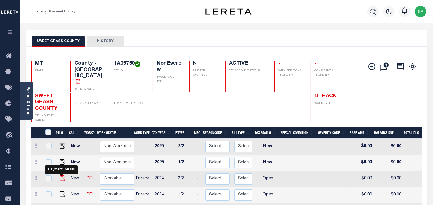
click at [62, 176] on img "" at bounding box center [63, 179] width 6 height 6
checkbox input "true"
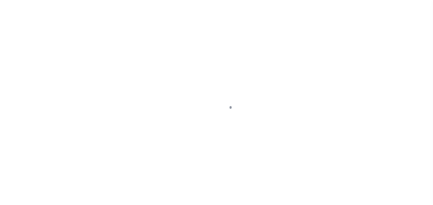
select select "OP2"
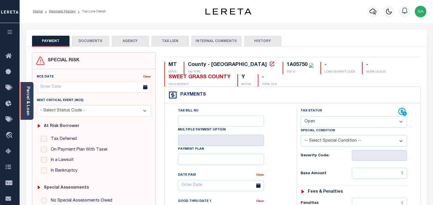
click at [29, 106] on link "Parcel & Loan" at bounding box center [28, 100] width 4 height 29
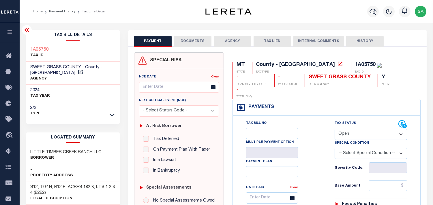
click at [197, 42] on button "DOCUMENTS" at bounding box center [192, 41] width 37 height 11
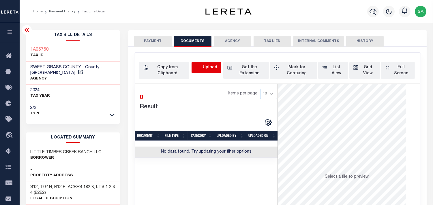
click at [196, 66] on icon "button" at bounding box center [198, 68] width 6 height 6
select select "POP"
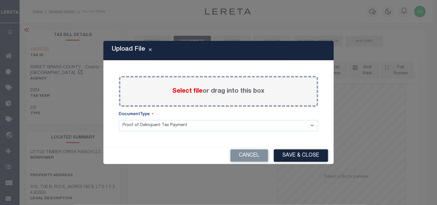
click at [188, 93] on span "Select file" at bounding box center [188, 91] width 30 height 6
click at [0, 0] on input "Select file or drag into this box" at bounding box center [0, 0] width 0 height 0
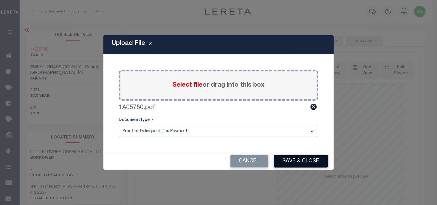
click at [293, 162] on button "Save & Close" at bounding box center [301, 161] width 54 height 12
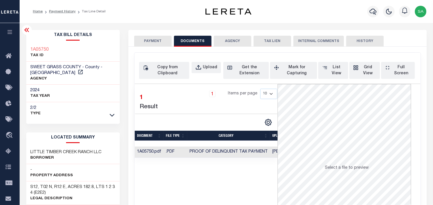
click at [161, 48] on div "SPECIAL RISK NCE Date Clear" at bounding box center [277, 157] width 298 height 220
click at [158, 41] on button "PAYMENT" at bounding box center [152, 41] width 37 height 11
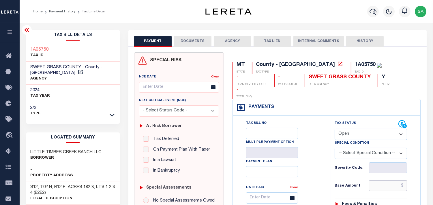
click at [387, 180] on input "text" at bounding box center [388, 185] width 38 height 11
paste input "2,632.68"
type input "$2,632.68"
type input "[DATE]"
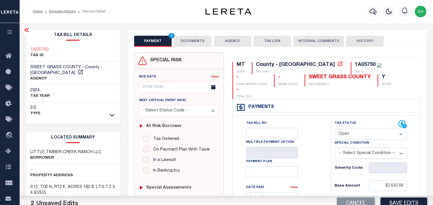
drag, startPoint x: 349, startPoint y: 124, endPoint x: 348, endPoint y: 127, distance: 3.2
click at [349, 129] on select "- Select Status Code - Open Due/Unpaid Paid Incomplete No Tax Due Internal Refu…" at bounding box center [370, 134] width 72 height 11
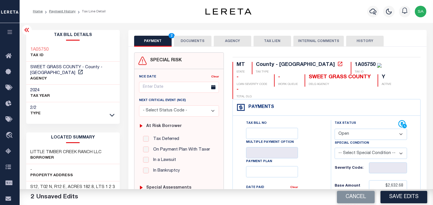
select select "PYD"
click at [334, 129] on select "- Select Status Code - Open Due/Unpaid Paid Incomplete No Tax Due Internal Refu…" at bounding box center [370, 134] width 72 height 11
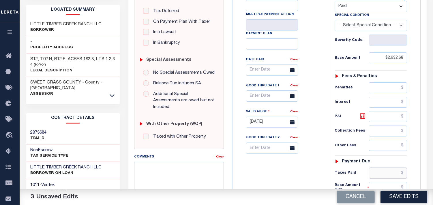
drag, startPoint x: 388, startPoint y: 162, endPoint x: 325, endPoint y: 162, distance: 63.1
click at [388, 168] on input "text" at bounding box center [388, 173] width 38 height 11
paste input "2,632.68"
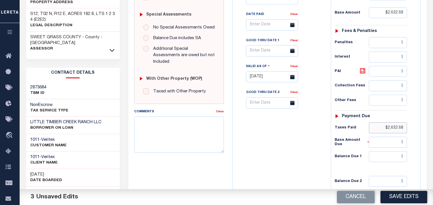
scroll to position [231, 0]
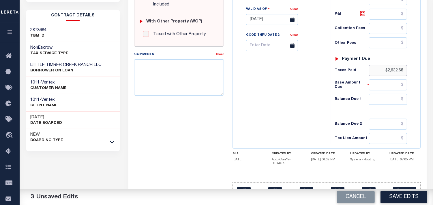
type input "$2,632.68"
click at [390, 94] on input "text" at bounding box center [388, 99] width 38 height 11
type input "$0.00"
click at [300, 86] on div "Tax Bill No Multiple Payment Option Payment Plan Clear" at bounding box center [280, 17] width 92 height 255
click at [394, 197] on button "Save Edits" at bounding box center [403, 197] width 47 height 12
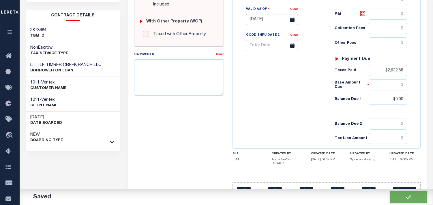
checkbox input "false"
type input "$2,632.68"
type input "$0"
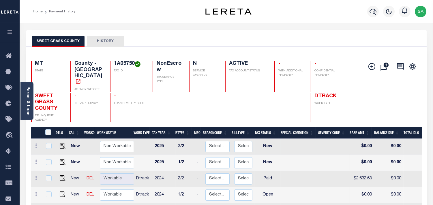
scroll to position [64, 0]
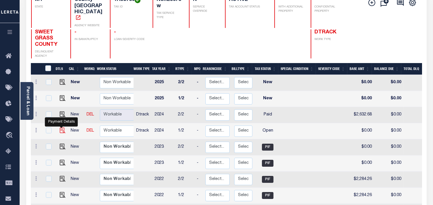
click at [63, 128] on img "" at bounding box center [63, 131] width 6 height 6
checkbox input "true"
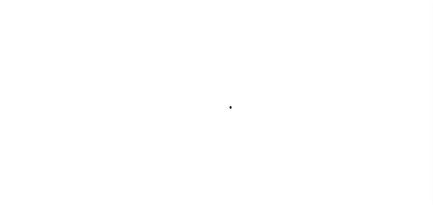
checkbox input "false"
type input "[DATE]"
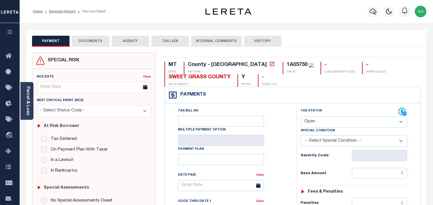
click at [326, 125] on select "- Select Status Code - Open Due/Unpaid Paid Incomplete No Tax Due Internal Refu…" at bounding box center [353, 121] width 106 height 11
select select "PYD"
click at [300, 117] on select "- Select Status Code - Open Due/Unpaid Paid Incomplete No Tax Due Internal Refu…" at bounding box center [353, 121] width 106 height 11
type input "[DATE]"
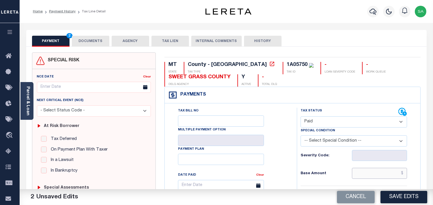
drag, startPoint x: 392, startPoint y: 177, endPoint x: 375, endPoint y: 175, distance: 17.1
click at [392, 177] on input "text" at bounding box center [379, 173] width 55 height 11
paste input "2,632.68"
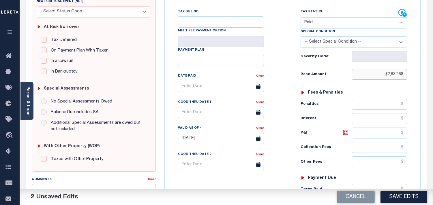
scroll to position [160, 0]
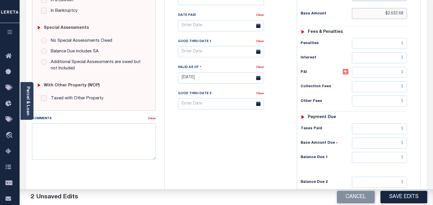
type input "$2,632.68"
click at [372, 133] on input "text" at bounding box center [379, 128] width 55 height 11
paste input "2,632.68"
type input "$2,632.68"
click at [388, 155] on input "text" at bounding box center [379, 157] width 55 height 11
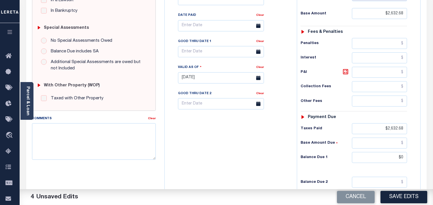
type input "$0.00"
click at [279, 140] on div "Tax Bill No Multiple Payment Option Payment Plan Clear" at bounding box center [229, 75] width 126 height 255
click at [108, 139] on textarea "Comments" at bounding box center [94, 141] width 124 height 36
paste textarea "Refer 2024 2/2 line for document."
type textarea "Refer 2024 2/2 line for document."
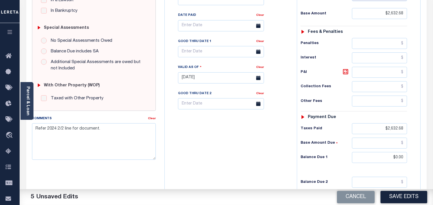
click at [219, 149] on div "Tax Bill No Multiple Payment Option Payment Plan Clear" at bounding box center [229, 75] width 126 height 255
click at [405, 198] on button "Save Edits" at bounding box center [403, 197] width 47 height 12
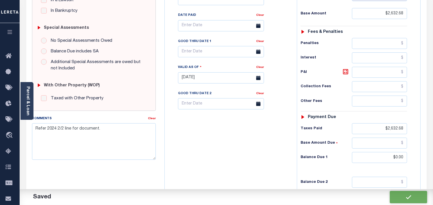
checkbox input "false"
type input "$2,632.68"
type input "$0"
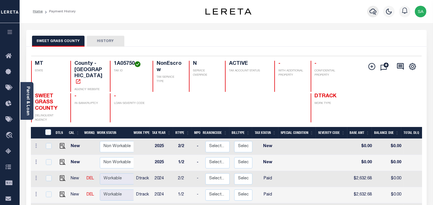
click at [370, 12] on icon "button" at bounding box center [372, 12] width 7 height 6
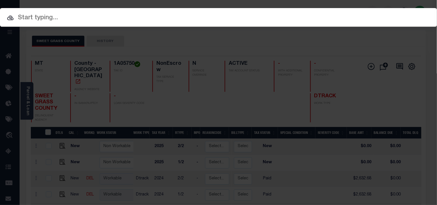
click at [342, 15] on div "Include Loans TBM Customers Borrowers Payments (Lender Non-Disb) Payments (Lend…" at bounding box center [218, 17] width 437 height 19
paste input "300715906"
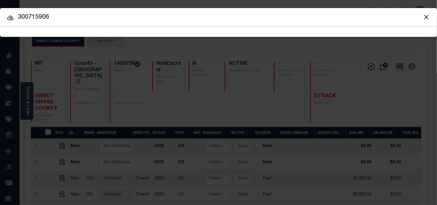
type input "300715906"
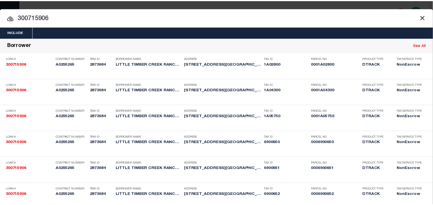
scroll to position [396, 0]
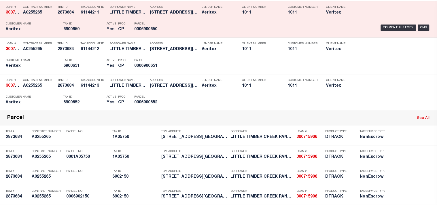
click at [98, 32] on h5 "6900650" at bounding box center [83, 29] width 40 height 5
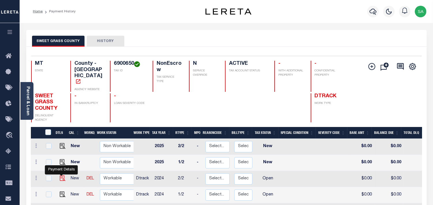
click at [61, 176] on img "" at bounding box center [63, 179] width 6 height 6
checkbox input "true"
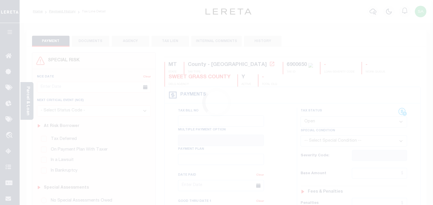
select select "OP2"
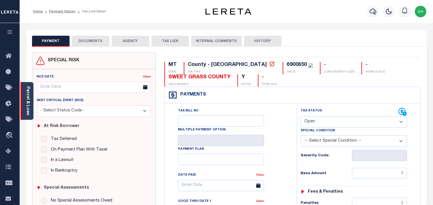
click at [29, 103] on link "Parcel & Loan" at bounding box center [28, 100] width 4 height 29
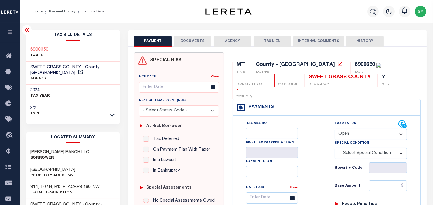
click at [196, 39] on button "DOCUMENTS" at bounding box center [192, 41] width 37 height 11
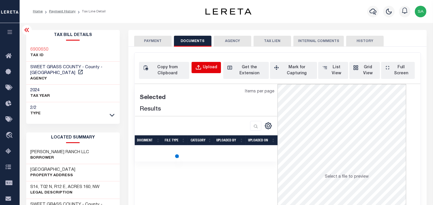
click at [203, 63] on button "Upload" at bounding box center [205, 67] width 29 height 11
select select "POP"
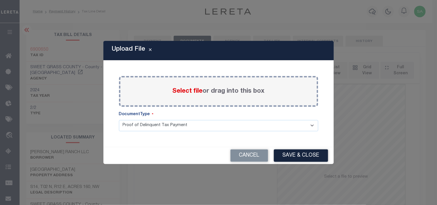
click at [185, 91] on span "Select file" at bounding box center [188, 91] width 30 height 6
click at [0, 0] on input "Select file or drag into this box" at bounding box center [0, 0] width 0 height 0
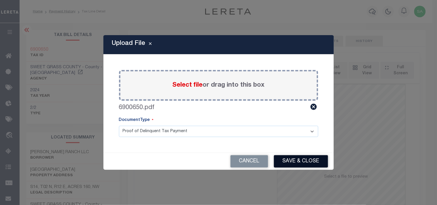
click at [307, 156] on button "Save & Close" at bounding box center [301, 161] width 54 height 12
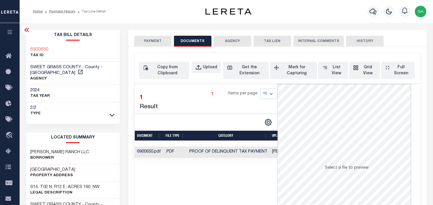
click at [156, 41] on button "PAYMENT" at bounding box center [152, 41] width 37 height 11
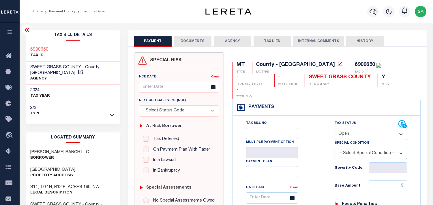
click at [343, 129] on select "- Select Status Code - Open Due/Unpaid Paid Incomplete No Tax Due Internal Refu…" at bounding box center [370, 134] width 72 height 11
select select "PYD"
click at [334, 129] on select "- Select Status Code - Open Due/Unpaid Paid Incomplete No Tax Due Internal Refu…" at bounding box center [370, 134] width 72 height 11
type input "[DATE]"
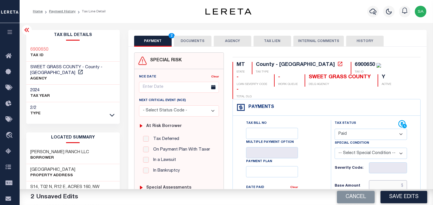
drag, startPoint x: 394, startPoint y: 174, endPoint x: 324, endPoint y: 162, distance: 70.6
click at [394, 180] on input "text" at bounding box center [388, 185] width 38 height 11
paste input "3,895.33"
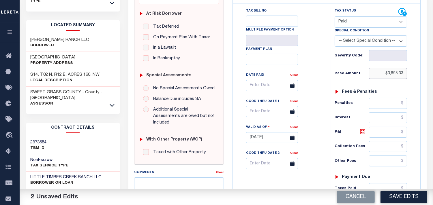
scroll to position [192, 0]
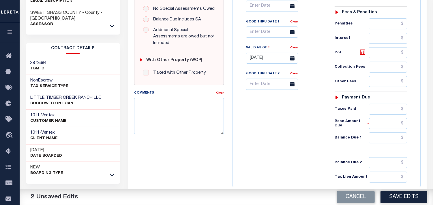
type input "$3,895.33"
click at [385, 104] on input "text" at bounding box center [388, 109] width 38 height 11
paste input "3,895.33"
type input "$3,895.33"
click at [399, 133] on input "text" at bounding box center [388, 138] width 38 height 11
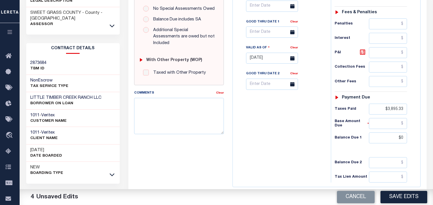
type input "$0.00"
click at [313, 117] on div "Tax Bill No Multiple Payment Option Payment Plan Clear" at bounding box center [280, 55] width 92 height 255
click at [400, 197] on button "Save Edits" at bounding box center [403, 197] width 47 height 12
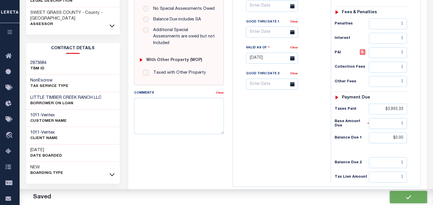
checkbox input "false"
type input "$3,895.33"
type input "$0"
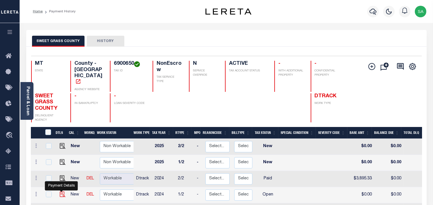
click at [61, 192] on img "" at bounding box center [63, 195] width 6 height 6
checkbox input "true"
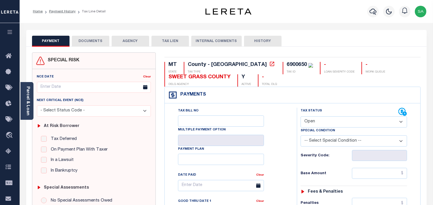
click at [320, 121] on select "- Select Status Code - Open Due/Unpaid Paid Incomplete No Tax Due Internal Refu…" at bounding box center [353, 121] width 106 height 11
select select "PYD"
click at [300, 117] on select "- Select Status Code - Open Due/Unpaid Paid Incomplete No Tax Due Internal Refu…" at bounding box center [353, 121] width 106 height 11
type input "[DATE]"
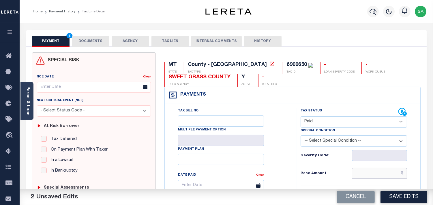
drag, startPoint x: 377, startPoint y: 176, endPoint x: 369, endPoint y: 176, distance: 8.1
click at [377, 176] on input "text" at bounding box center [379, 173] width 55 height 11
paste input "3,895.32"
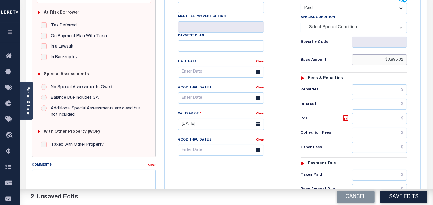
scroll to position [160, 0]
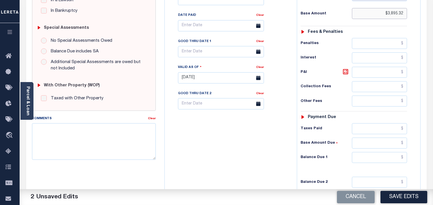
type input "$3,895.32"
click at [388, 124] on input "text" at bounding box center [379, 128] width 55 height 11
paste input "3,895.32"
type input "$3,895.32"
click at [392, 159] on input "text" at bounding box center [379, 157] width 55 height 11
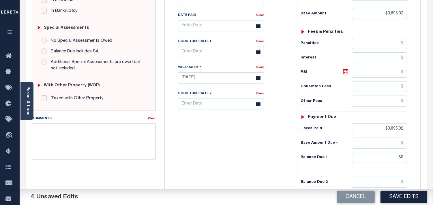
type input "$0.00"
click at [284, 147] on div "Tax Bill No Multiple Payment Option Payment Plan Clear" at bounding box center [229, 75] width 126 height 255
click at [90, 132] on textarea "Comments" at bounding box center [94, 141] width 124 height 36
paste textarea "Refer 2024 2/2 line for document."
type textarea "Refer 2024 2/2 line for document."
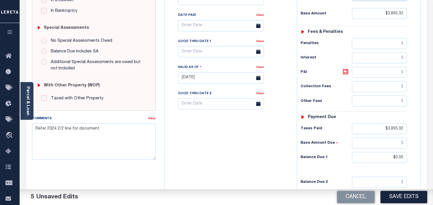
click at [226, 143] on div "Tax Bill No Multiple Payment Option Payment Plan Clear" at bounding box center [229, 75] width 126 height 255
click at [398, 196] on button "Save Edits" at bounding box center [403, 197] width 47 height 12
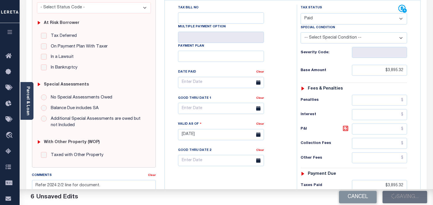
scroll to position [32, 0]
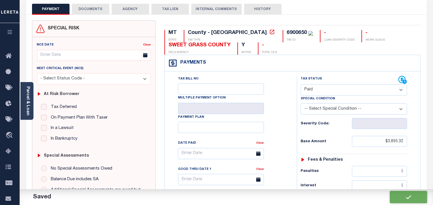
checkbox input "false"
type input "$3,895.32"
type input "$0"
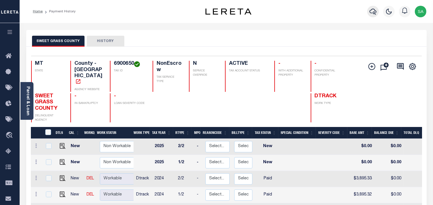
click at [371, 13] on icon "button" at bounding box center [372, 12] width 7 height 6
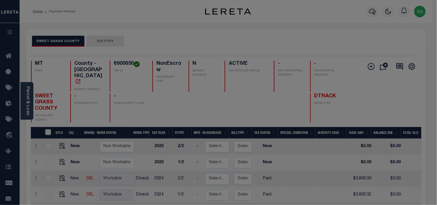
click at [0, 0] on div "Include Loans TBM Customers Borrowers Payments (Lender Non-Disb) Payments (Lend…" at bounding box center [0, 0] width 0 height 0
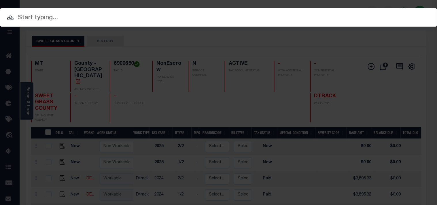
click at [330, 20] on input "text" at bounding box center [218, 18] width 437 height 10
paste input "300715906"
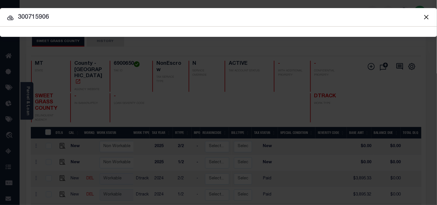
type input "300715906"
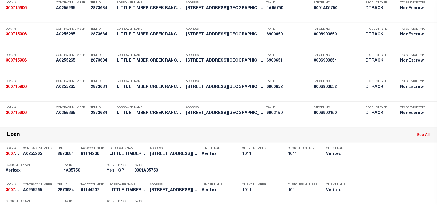
scroll to position [433, 0]
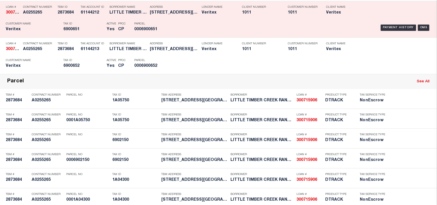
click at [100, 26] on p "Tax ID" at bounding box center [83, 23] width 40 height 3
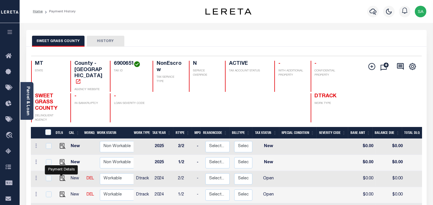
drag, startPoint x: 63, startPoint y: 170, endPoint x: 100, endPoint y: 171, distance: 37.2
click at [63, 176] on img "" at bounding box center [63, 179] width 6 height 6
checkbox input "true"
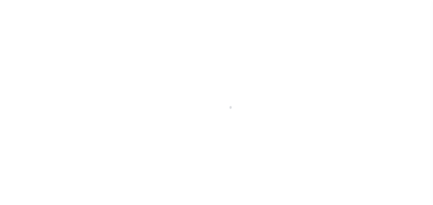
select select "OP2"
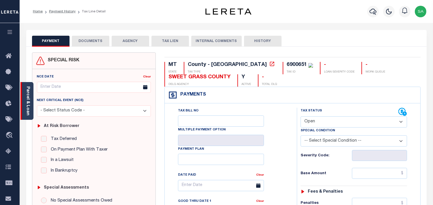
click at [26, 103] on link "Parcel & Loan" at bounding box center [28, 100] width 4 height 29
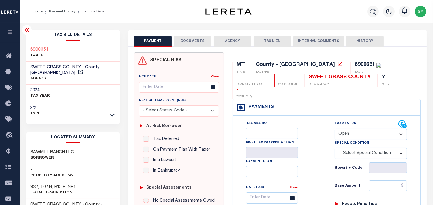
click at [195, 43] on button "DOCUMENTS" at bounding box center [192, 41] width 37 height 11
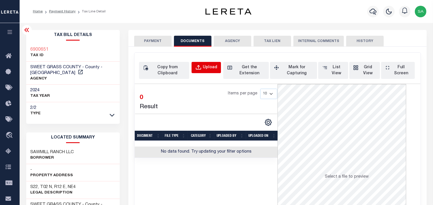
click at [206, 65] on div "Upload" at bounding box center [210, 68] width 14 height 6
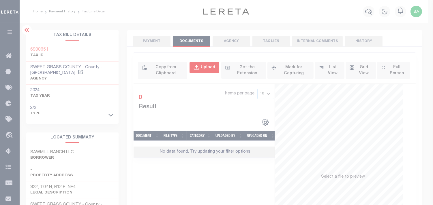
select select "POP"
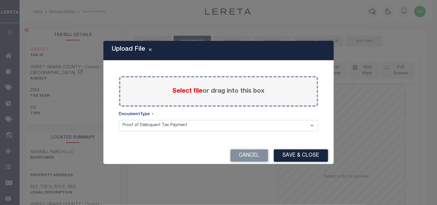
click at [197, 89] on span "Select file" at bounding box center [188, 91] width 30 height 6
click at [0, 0] on input "Select file or drag into this box" at bounding box center [0, 0] width 0 height 0
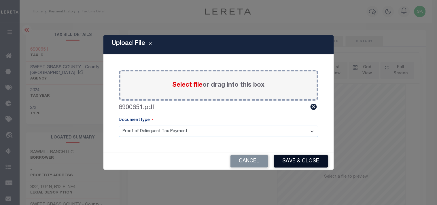
click at [306, 166] on button "Save & Close" at bounding box center [301, 161] width 54 height 12
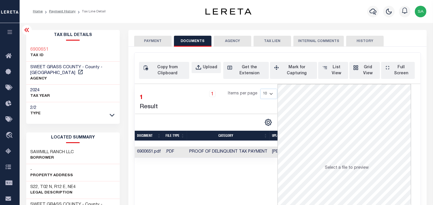
click at [211, 148] on td "Proof of Delinquent Tax Payment" at bounding box center [228, 152] width 83 height 11
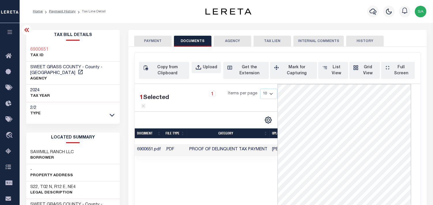
click at [150, 42] on button "PAYMENT" at bounding box center [152, 41] width 37 height 11
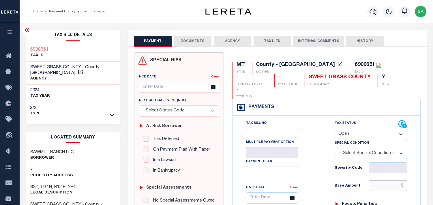
click at [384, 180] on input "text" at bounding box center [388, 185] width 38 height 11
paste input "305.87"
type input "$305.87"
type input "[DATE]"
drag, startPoint x: 340, startPoint y: 121, endPoint x: 340, endPoint y: 127, distance: 7.0
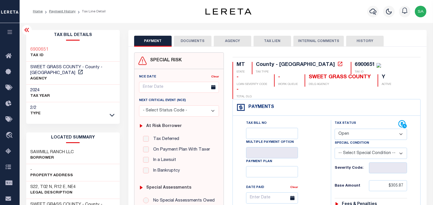
click at [340, 129] on select "- Select Status Code - Open Due/Unpaid Paid Incomplete No Tax Due Internal Refu…" at bounding box center [370, 134] width 72 height 11
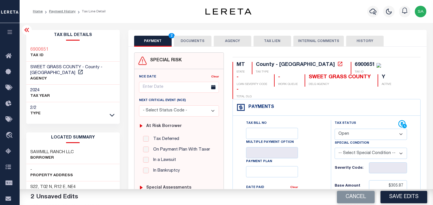
select select "PYD"
click at [334, 129] on select "- Select Status Code - Open Due/Unpaid Paid Incomplete No Tax Due Internal Refu…" at bounding box center [370, 134] width 72 height 11
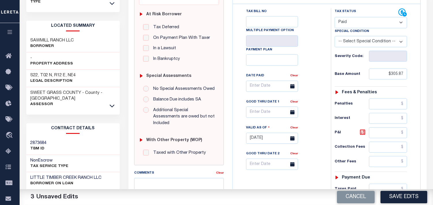
scroll to position [160, 0]
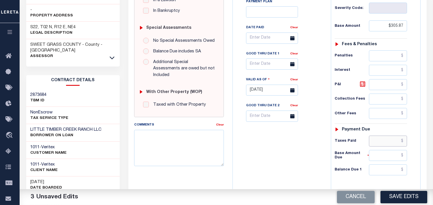
click at [382, 136] on input "text" at bounding box center [388, 141] width 38 height 11
paste input "305.87"
type input "$305.87"
drag, startPoint x: 326, startPoint y: 137, endPoint x: 372, endPoint y: 153, distance: 49.0
click at [336, 142] on div "Tax Bill No Multiple Payment Option Payment Plan Clear Clear Valid as Of" at bounding box center [326, 87] width 184 height 255
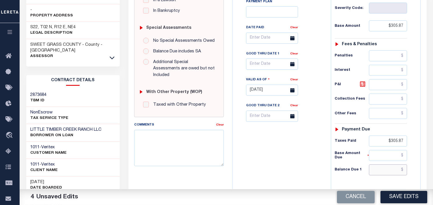
click at [381, 165] on input "text" at bounding box center [388, 170] width 38 height 11
type input "$0.00"
drag, startPoint x: 295, startPoint y: 140, endPoint x: 303, endPoint y: 149, distance: 12.3
click at [296, 140] on div "Tax Bill No Multiple Payment Option Payment Plan Clear" at bounding box center [280, 87] width 92 height 255
click at [395, 197] on button "Save Edits" at bounding box center [403, 197] width 47 height 12
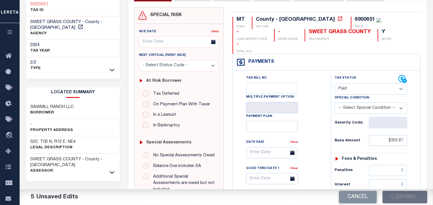
scroll to position [0, 0]
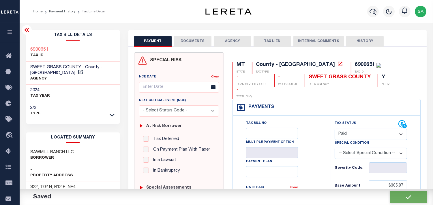
checkbox input "false"
type input "$305.87"
type input "$0"
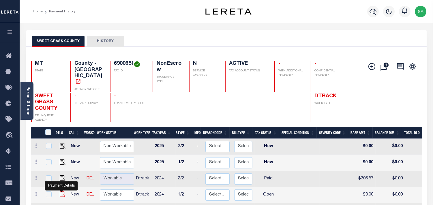
click at [61, 192] on img "" at bounding box center [63, 195] width 6 height 6
checkbox input "true"
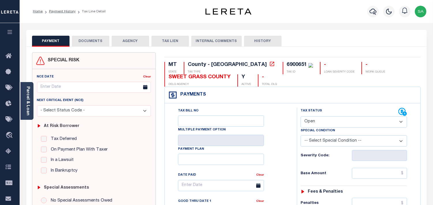
drag, startPoint x: 337, startPoint y: 123, endPoint x: 335, endPoint y: 127, distance: 4.9
click at [336, 124] on select "- Select Status Code - Open Due/Unpaid Paid Incomplete No Tax Due Internal Refu…" at bounding box center [353, 121] width 106 height 11
select select "PYD"
click at [300, 117] on select "- Select Status Code - Open Due/Unpaid Paid Incomplete No Tax Due Internal Refu…" at bounding box center [353, 121] width 106 height 11
type input "[DATE]"
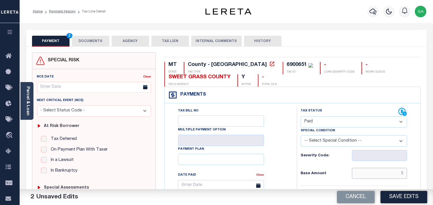
click at [377, 171] on input "text" at bounding box center [379, 173] width 55 height 11
paste input "305.87"
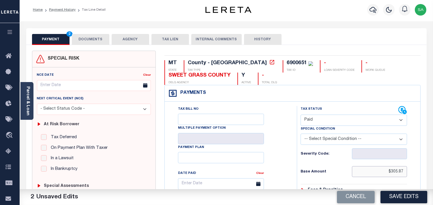
scroll to position [160, 0]
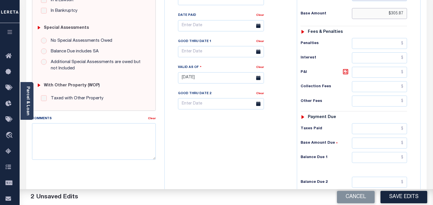
type input "$305.87"
click at [389, 160] on input "text" at bounding box center [379, 157] width 55 height 11
type input "$0.00"
click at [307, 151] on div "Tax Status Status - Select Status Code -" at bounding box center [356, 75] width 118 height 255
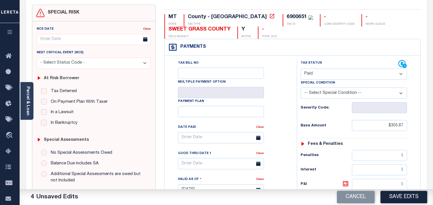
scroll to position [0, 0]
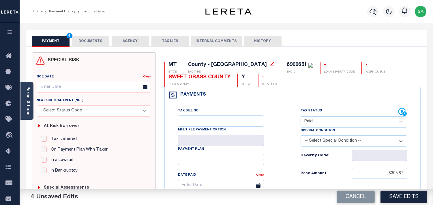
click at [93, 45] on button "DOCUMENTS" at bounding box center [90, 41] width 37 height 11
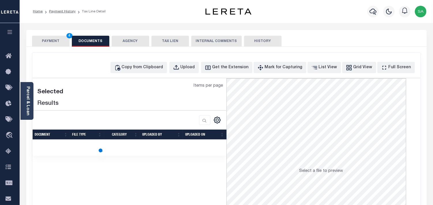
click at [62, 45] on button "PAYMENT 4" at bounding box center [50, 41] width 37 height 11
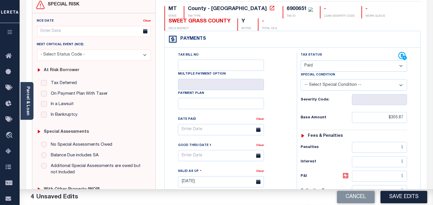
scroll to position [160, 0]
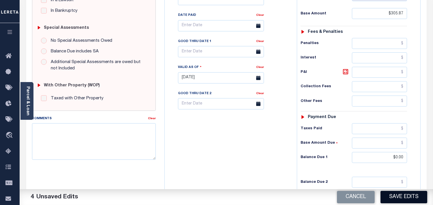
click at [390, 198] on button "Save Edits" at bounding box center [403, 197] width 47 height 12
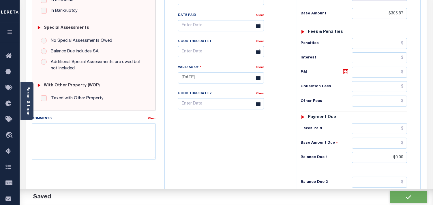
checkbox input "false"
type input "$305.87"
type input "$0"
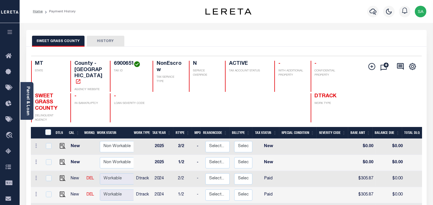
scroll to position [64, 0]
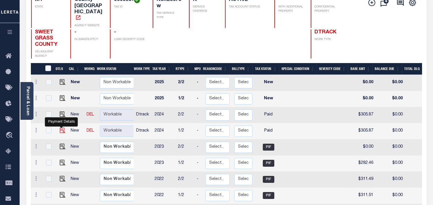
click at [61, 128] on img "" at bounding box center [63, 131] width 6 height 6
checkbox input "true"
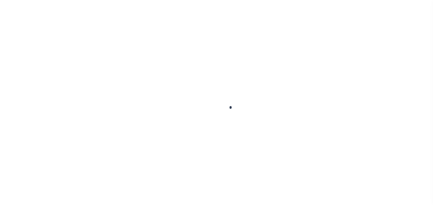
checkbox input "false"
type input "[DATE]"
select select "PYD"
type input "$305.87"
type input "$0"
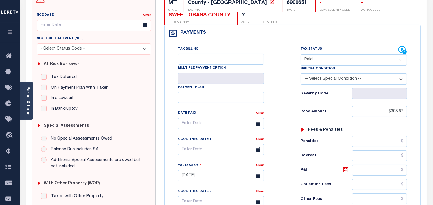
scroll to position [128, 0]
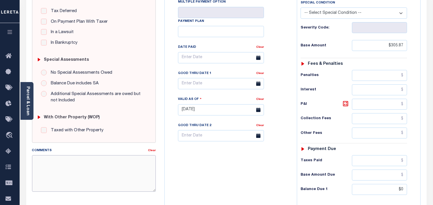
click at [113, 171] on textarea "Comments" at bounding box center [94, 173] width 124 height 36
paste textarea "Refer 2024 2/2 line for document."
type textarea "Refer 2024 2/2 line for document."
click at [221, 170] on div "Tax Bill No Multiple Payment Option Payment Plan Clear" at bounding box center [229, 107] width 126 height 255
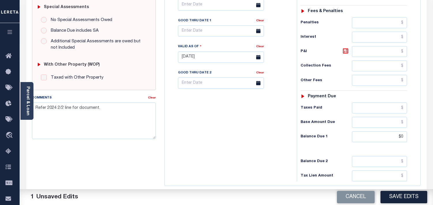
scroll to position [232, 0]
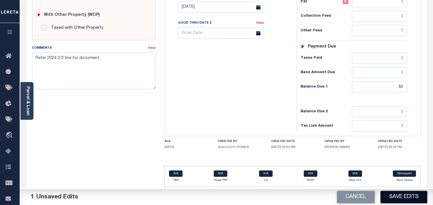
click at [395, 201] on button "Save Edits" at bounding box center [403, 197] width 47 height 12
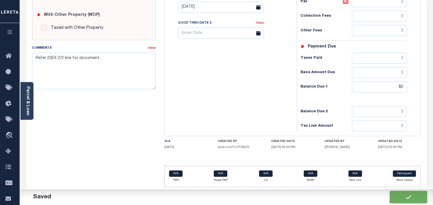
checkbox input "false"
type input "$305.87"
type input "$0"
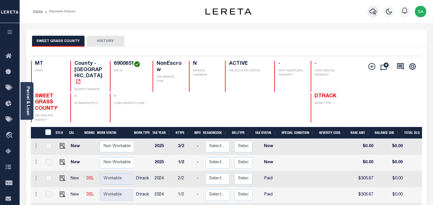
click at [373, 15] on icon "button" at bounding box center [372, 11] width 7 height 7
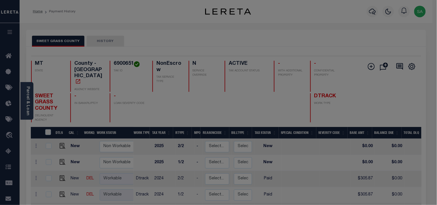
click at [0, 0] on div "Include Loans TBM Customers Borrowers Payments (Lender Non-Disb) Payments (Lend…" at bounding box center [0, 0] width 0 height 0
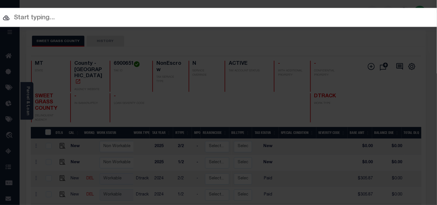
paste input "300715906"
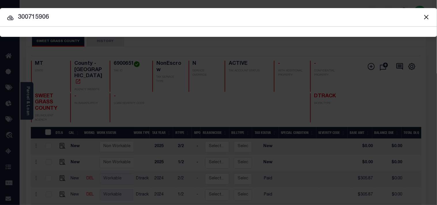
type input "300715906"
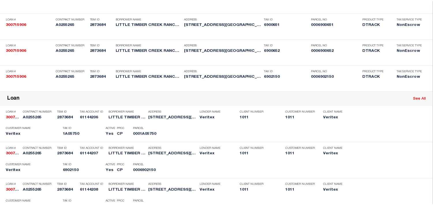
scroll to position [469, 0]
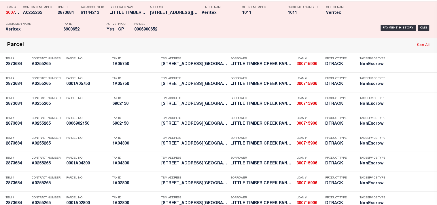
click at [93, 32] on h5 "6900652" at bounding box center [83, 29] width 40 height 5
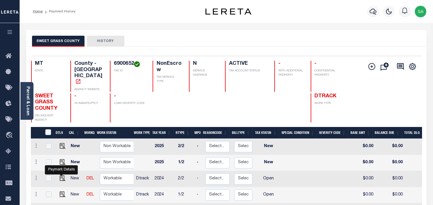
drag, startPoint x: 59, startPoint y: 169, endPoint x: 67, endPoint y: 168, distance: 7.6
click at [60, 176] on img "" at bounding box center [63, 179] width 6 height 6
checkbox input "true"
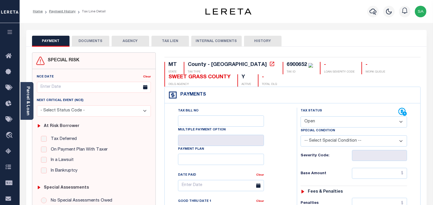
click at [340, 126] on select "- Select Status Code - Open Due/Unpaid Paid Incomplete No Tax Due Internal Refu…" at bounding box center [353, 121] width 106 height 11
select select "DUE"
click at [300, 117] on select "- Select Status Code - Open Due/Unpaid Paid Incomplete No Tax Due Internal Refu…" at bounding box center [353, 121] width 106 height 11
type input "[DATE]"
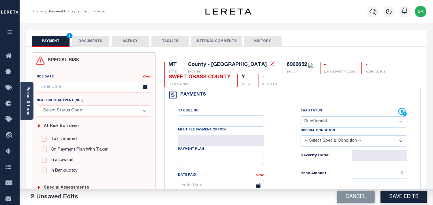
click at [311, 125] on select "- Select Status Code - Open Due/Unpaid Paid Incomplete No Tax Due Internal Refu…" at bounding box center [353, 121] width 106 height 11
select select "PYD"
click at [300, 117] on select "- Select Status Code - Open Due/Unpaid Paid Incomplete No Tax Due Internal Refu…" at bounding box center [353, 121] width 106 height 11
click at [31, 101] on div "Parcel & Loan" at bounding box center [26, 101] width 13 height 38
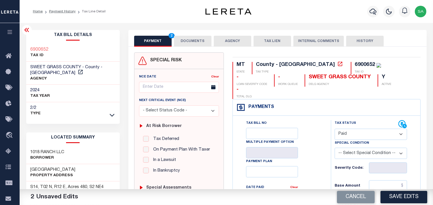
click at [196, 39] on button "DOCUMENTS" at bounding box center [192, 41] width 37 height 11
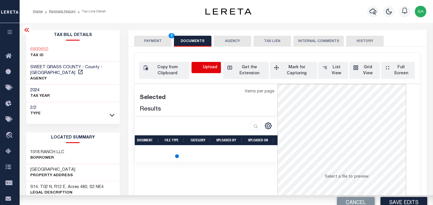
click at [197, 70] on icon "button" at bounding box center [198, 68] width 6 height 6
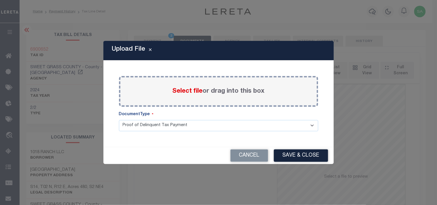
click at [191, 94] on span "Select file" at bounding box center [188, 91] width 30 height 6
click at [0, 0] on input "Select file or drag into this box" at bounding box center [0, 0] width 0 height 0
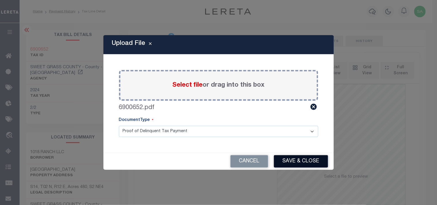
click at [287, 161] on button "Save & Close" at bounding box center [301, 161] width 54 height 12
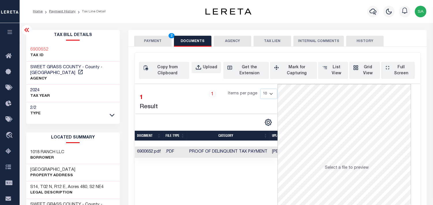
click at [154, 41] on button "PAYMENT 2" at bounding box center [152, 41] width 37 height 11
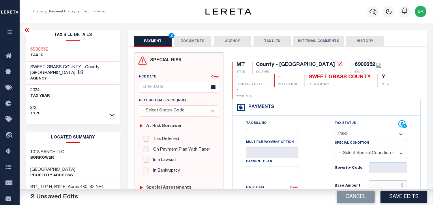
click at [373, 180] on input "text" at bounding box center [388, 185] width 38 height 11
paste input "340.40"
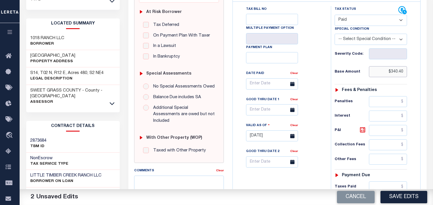
scroll to position [160, 0]
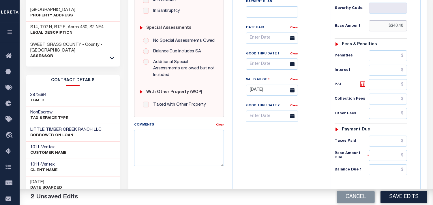
type input "$340.40"
drag, startPoint x: 393, startPoint y: 130, endPoint x: 364, endPoint y: 135, distance: 29.7
click at [393, 136] on input "text" at bounding box center [388, 141] width 38 height 11
paste input "340.40"
type input "$340.40"
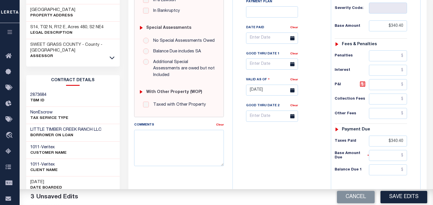
drag, startPoint x: 388, startPoint y: 169, endPoint x: 391, endPoint y: 161, distance: 9.3
click at [388, 168] on div "Tax Status Status - Select Status Code -" at bounding box center [373, 87] width 84 height 255
click at [391, 165] on input "text" at bounding box center [388, 170] width 38 height 11
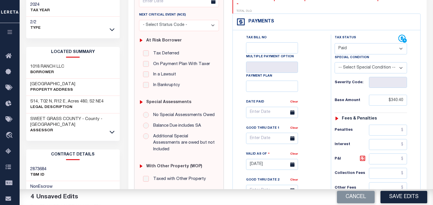
scroll to position [0, 0]
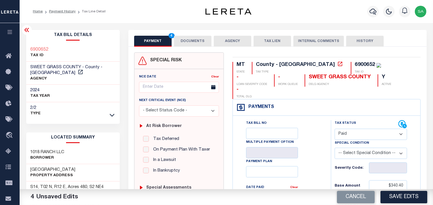
type input "$0.00"
click at [191, 42] on button "DOCUMENTS" at bounding box center [192, 41] width 37 height 11
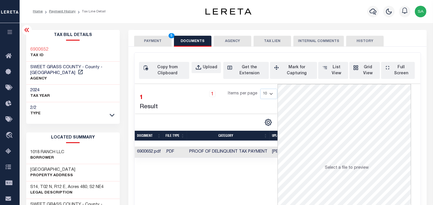
click at [144, 45] on button "PAYMENT 5" at bounding box center [152, 41] width 37 height 11
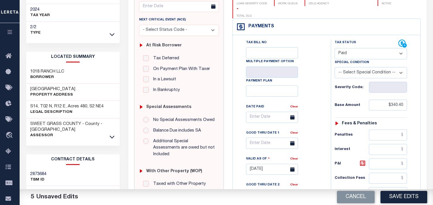
scroll to position [128, 0]
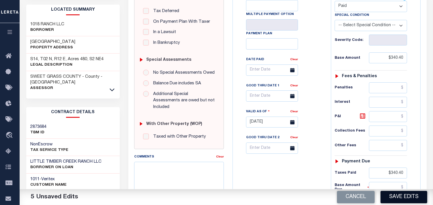
click at [400, 195] on button "Save Edits" at bounding box center [403, 197] width 47 height 12
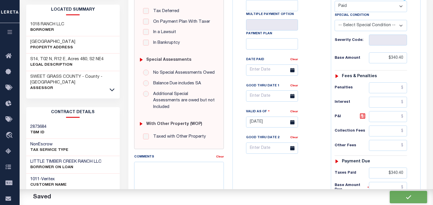
checkbox input "false"
type input "$340.4"
type input "$0"
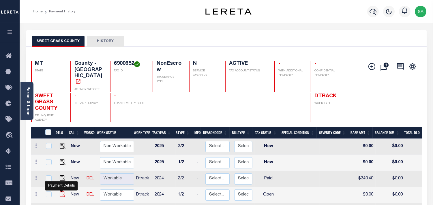
click at [61, 192] on img "" at bounding box center [63, 195] width 6 height 6
checkbox input "true"
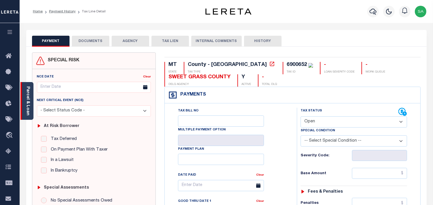
click at [25, 103] on div "Parcel & Loan" at bounding box center [26, 101] width 13 height 38
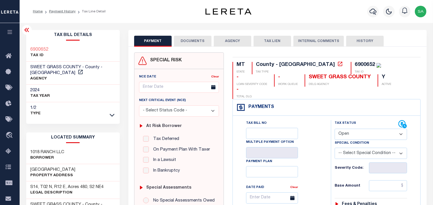
drag, startPoint x: 361, startPoint y: 123, endPoint x: 359, endPoint y: 126, distance: 3.4
click at [361, 129] on select "- Select Status Code - Open Due/Unpaid Paid Incomplete No Tax Due Internal Refu…" at bounding box center [370, 134] width 72 height 11
select select "PYD"
click at [334, 129] on select "- Select Status Code - Open Due/Unpaid Paid Incomplete No Tax Due Internal Refu…" at bounding box center [370, 134] width 72 height 11
type input "[DATE]"
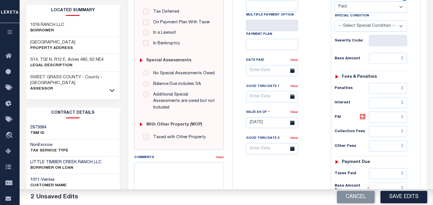
scroll to position [224, 0]
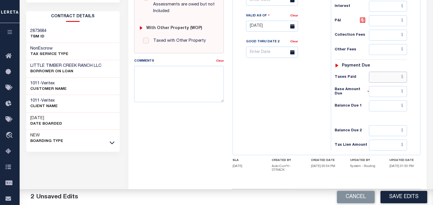
click at [385, 72] on input "text" at bounding box center [388, 77] width 38 height 11
paste input "340.39"
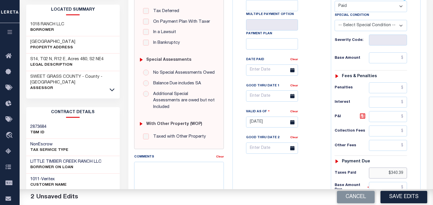
type input "$340.39"
drag, startPoint x: 378, startPoint y: 44, endPoint x: 369, endPoint y: 48, distance: 9.8
click at [378, 52] on input "text" at bounding box center [388, 57] width 38 height 11
paste input "340.39"
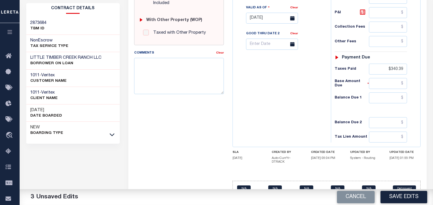
type input "$340.39"
click at [395, 81] on div "Tax Status Status - Select Status Code -" at bounding box center [373, 15] width 84 height 255
drag, startPoint x: 384, startPoint y: 86, endPoint x: 323, endPoint y: 86, distance: 61.1
click at [384, 93] on input "text" at bounding box center [388, 98] width 38 height 11
type input "$0.00"
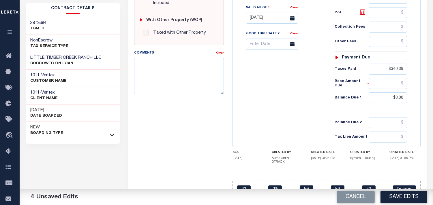
drag, startPoint x: 305, startPoint y: 86, endPoint x: 305, endPoint y: 91, distance: 4.0
click at [305, 87] on div "Tax Bill No Multiple Payment Option Payment Plan Clear" at bounding box center [280, 15] width 92 height 255
click at [164, 78] on textarea "Comments" at bounding box center [179, 76] width 90 height 36
paste textarea "Refer 2024 2/2 line for document."
type textarea "Refer 2024 2/2 line for document."
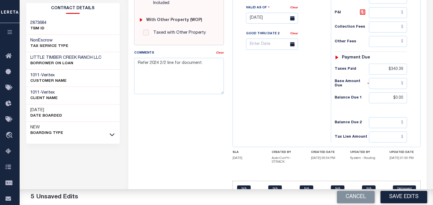
click at [289, 69] on div "Tax Bill No Multiple Payment Option Payment Plan Clear" at bounding box center [280, 15] width 92 height 255
click at [401, 197] on button "Save Edits" at bounding box center [403, 197] width 47 height 12
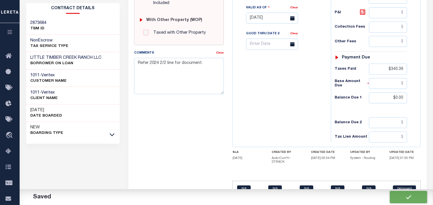
checkbox input "false"
type input "$340.39"
type input "$0"
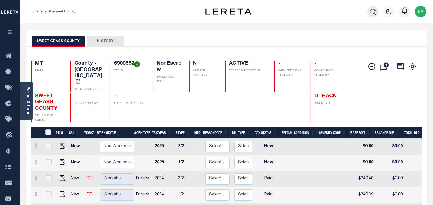
click at [374, 9] on icon "button" at bounding box center [372, 12] width 7 height 6
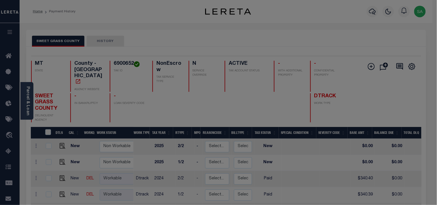
click at [0, 0] on div "Include Loans TBM Customers Borrowers Payments (Lender Non-Disb) Payments (Lend…" at bounding box center [0, 0] width 0 height 0
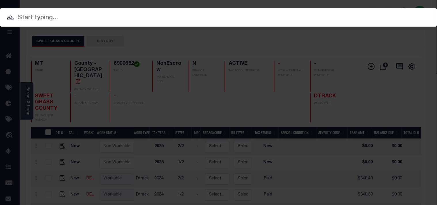
paste input "300715906"
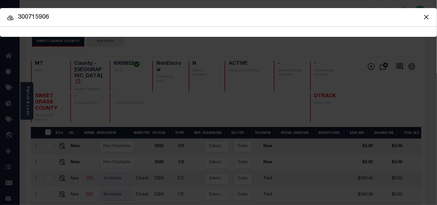
type input "300715906"
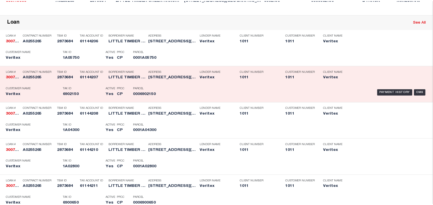
scroll to position [283, 0]
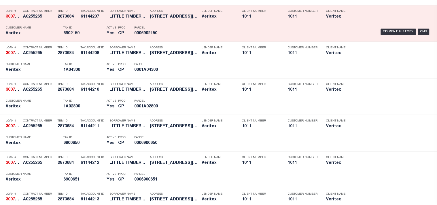
click at [158, 40] on div "Parcel 0006902150" at bounding box center [147, 31] width 26 height 17
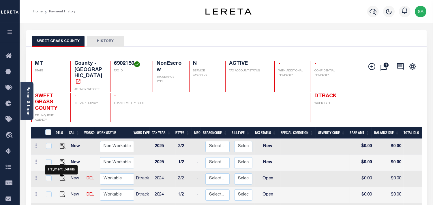
drag, startPoint x: 60, startPoint y: 171, endPoint x: 81, endPoint y: 168, distance: 21.5
click at [60, 176] on img "" at bounding box center [63, 179] width 6 height 6
checkbox input "true"
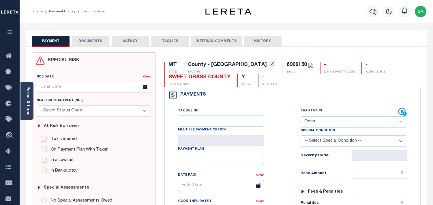
drag, startPoint x: 327, startPoint y: 120, endPoint x: 325, endPoint y: 127, distance: 8.3
click at [327, 120] on select "- Select Status Code - Open Due/Unpaid Paid Incomplete No Tax Due Internal Refu…" at bounding box center [353, 121] width 106 height 11
select select "PYD"
click at [300, 117] on select "- Select Status Code - Open Due/Unpaid Paid Incomplete No Tax Due Internal Refu…" at bounding box center [353, 121] width 106 height 11
type input "[DATE]"
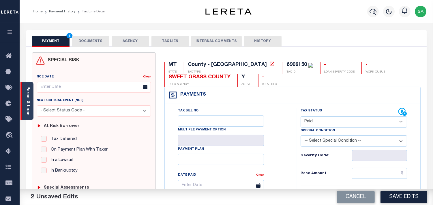
click at [31, 104] on div "Parcel & Loan" at bounding box center [26, 101] width 13 height 38
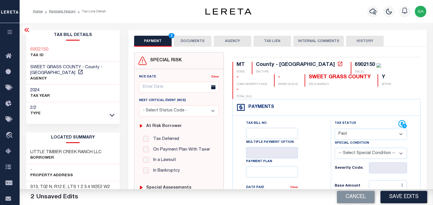
click at [198, 40] on button "DOCUMENTS" at bounding box center [192, 41] width 37 height 11
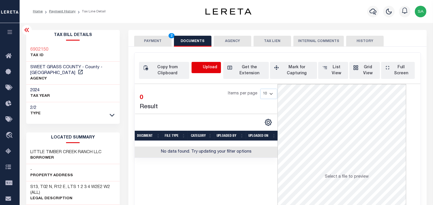
click at [198, 68] on icon "button" at bounding box center [198, 68] width 6 height 6
select select "POP"
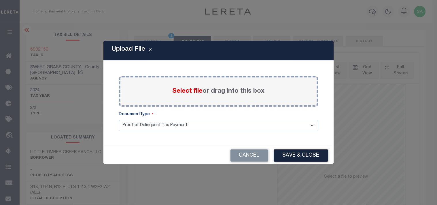
click at [182, 93] on span "Select file" at bounding box center [188, 91] width 30 height 6
click at [0, 0] on input "Select file or drag into this box" at bounding box center [0, 0] width 0 height 0
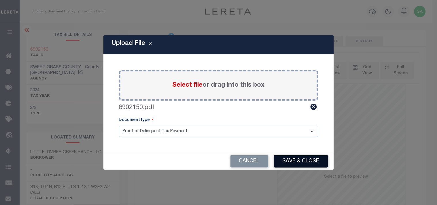
click at [298, 159] on button "Save & Close" at bounding box center [301, 161] width 54 height 12
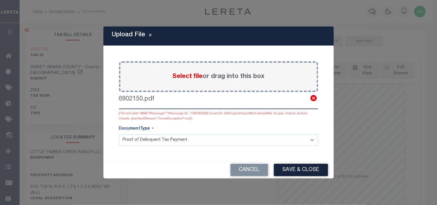
click at [314, 100] on icon at bounding box center [314, 98] width 6 height 6
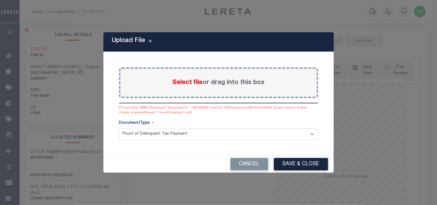
click at [191, 85] on span "Select file" at bounding box center [188, 83] width 30 height 6
click at [0, 0] on input "Select file or drag into this box" at bounding box center [0, 0] width 0 height 0
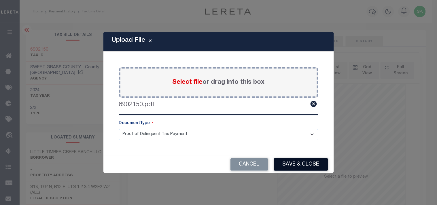
click at [304, 167] on button "Save & Close" at bounding box center [301, 165] width 54 height 12
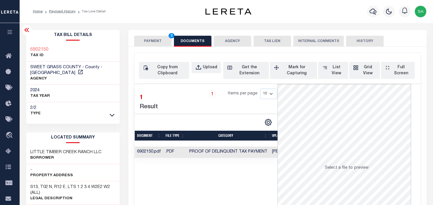
drag, startPoint x: 159, startPoint y: 40, endPoint x: 166, endPoint y: 50, distance: 12.1
click at [159, 40] on button "PAYMENT 2" at bounding box center [152, 41] width 37 height 11
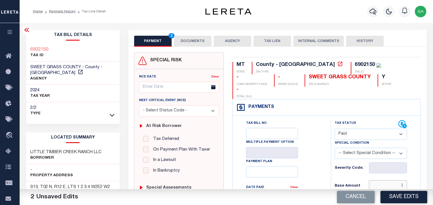
click at [385, 180] on input "text" at bounding box center [388, 185] width 38 height 11
paste input "289.86"
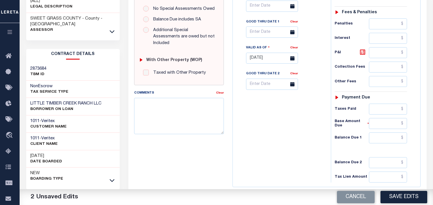
type input "$289.86"
click at [386, 104] on input "text" at bounding box center [388, 109] width 38 height 11
paste input "289.86"
type input "$289.86"
click at [389, 133] on input "text" at bounding box center [388, 138] width 38 height 11
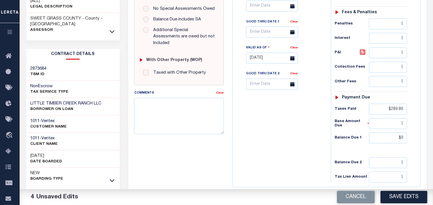
type input "$0.00"
click at [311, 133] on div "Tax Bill No Multiple Payment Option Payment Plan Clear" at bounding box center [280, 55] width 92 height 255
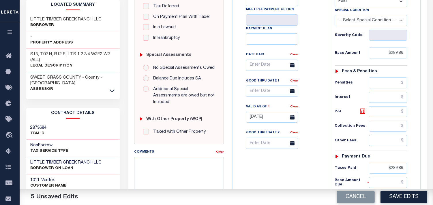
scroll to position [64, 0]
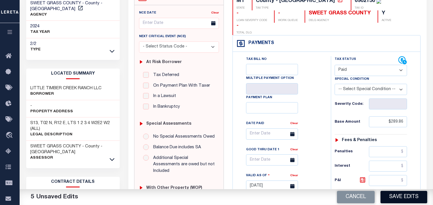
click at [404, 200] on button "Save Edits" at bounding box center [403, 197] width 47 height 12
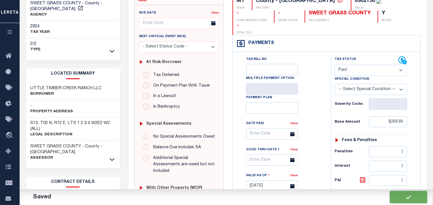
checkbox input "false"
type input "$289.86"
type input "$0"
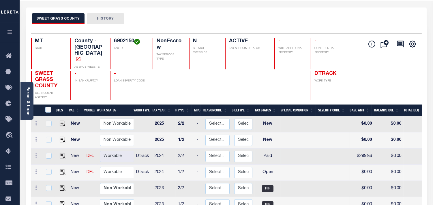
scroll to position [32, 0]
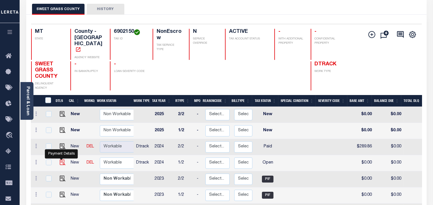
click at [63, 160] on img "" at bounding box center [63, 163] width 6 height 6
checkbox input "true"
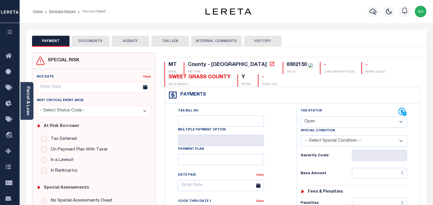
click at [310, 120] on select "- Select Status Code - Open Due/Unpaid Paid Incomplete No Tax Due Internal Refu…" at bounding box center [353, 121] width 106 height 11
select select "PYD"
click at [300, 117] on select "- Select Status Code - Open Due/Unpaid Paid Incomplete No Tax Due Internal Refu…" at bounding box center [353, 121] width 106 height 11
type input "[DATE]"
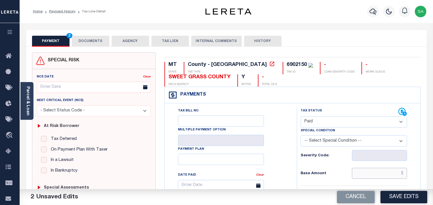
drag, startPoint x: 377, startPoint y: 175, endPoint x: 313, endPoint y: 159, distance: 65.9
click at [377, 175] on input "text" at bounding box center [379, 173] width 55 height 11
paste input "289.86"
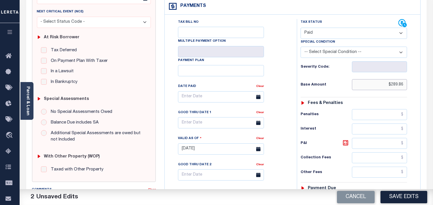
scroll to position [192, 0]
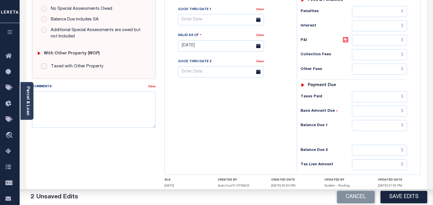
type input "$289.86"
click at [389, 105] on div "Tax Status Status - Select Status Code -" at bounding box center [356, 43] width 118 height 255
drag, startPoint x: 387, startPoint y: 98, endPoint x: 336, endPoint y: 98, distance: 50.7
click at [387, 98] on input "text" at bounding box center [379, 96] width 55 height 11
paste input "289.86"
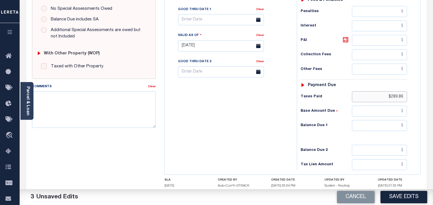
type input "$289.86"
click at [380, 122] on input "text" at bounding box center [379, 125] width 55 height 11
type input "$0.00"
click at [309, 116] on div "Base Amount Due" at bounding box center [353, 111] width 106 height 11
click at [108, 102] on textarea "Comments" at bounding box center [94, 109] width 124 height 36
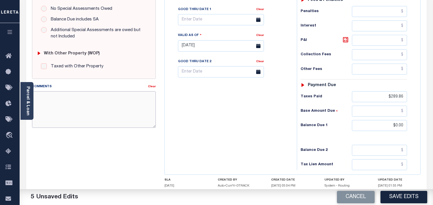
paste textarea "Refer 2024 2/2 line for document."
type textarea "Refer 2024 2/2 line for document."
drag, startPoint x: 201, startPoint y: 108, endPoint x: 341, endPoint y: 169, distance: 152.7
click at [201, 108] on div "Tax Bill No Multiple Payment Option Payment Plan Clear" at bounding box center [229, 43] width 126 height 255
click at [404, 194] on button "Save Edits" at bounding box center [403, 197] width 47 height 12
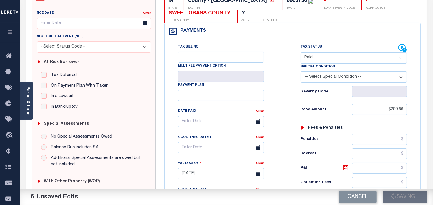
scroll to position [0, 0]
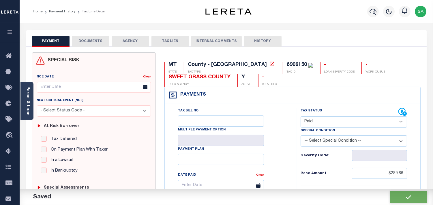
checkbox input "false"
type input "$289.86"
type input "$0"
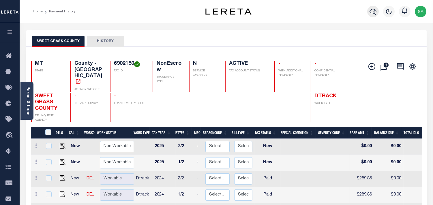
click at [374, 12] on icon "button" at bounding box center [372, 12] width 7 height 6
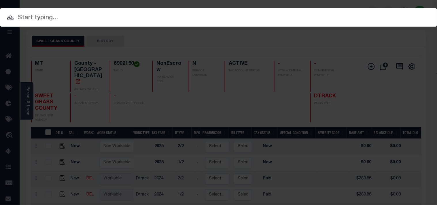
click at [353, 15] on input "text" at bounding box center [218, 18] width 437 height 10
paste input "300715906"
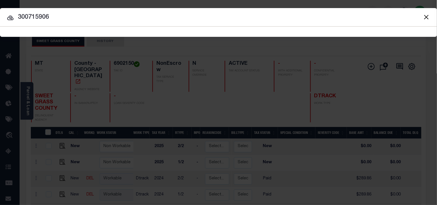
type input "300715906"
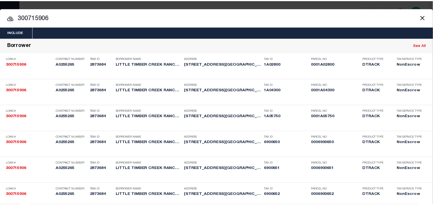
scroll to position [359, 0]
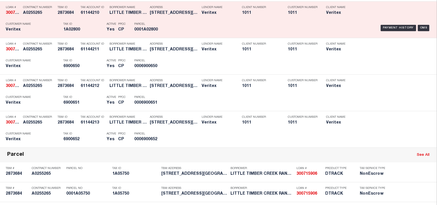
click at [174, 36] on div "Payment History OMS" at bounding box center [300, 28] width 263 height 17
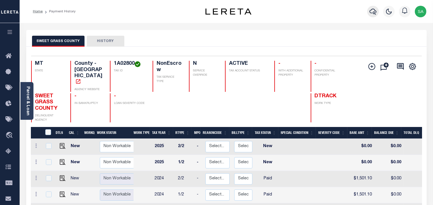
click at [371, 14] on icon "button" at bounding box center [372, 11] width 7 height 7
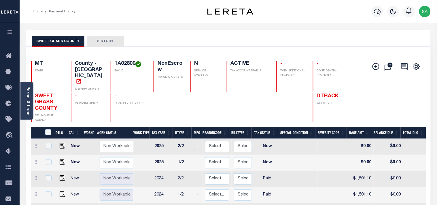
click at [0, 0] on div "Include Loans TBM Customers Borrowers Payments (Lender Non-Disb) Payments (Lend…" at bounding box center [0, 0] width 0 height 0
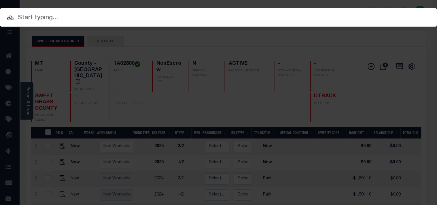
click at [344, 14] on input "text" at bounding box center [218, 18] width 437 height 10
paste input "40009602"
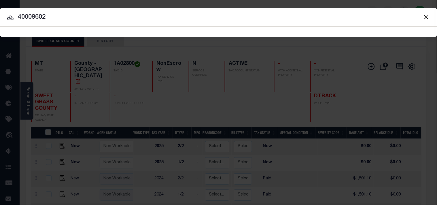
type input "40009602"
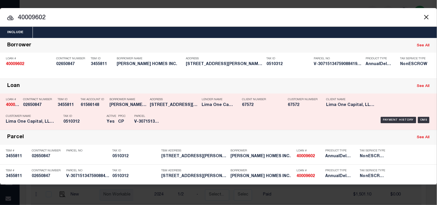
click at [88, 117] on p "Tax ID" at bounding box center [83, 116] width 40 height 3
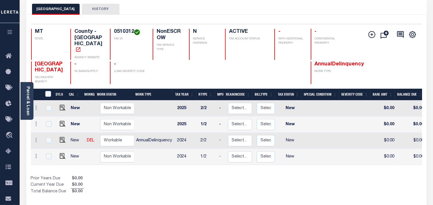
click at [129, 30] on h4 "0510312" at bounding box center [130, 32] width 32 height 6
copy h4 "0510312"
click at [61, 137] on img "" at bounding box center [63, 140] width 6 height 6
checkbox input "true"
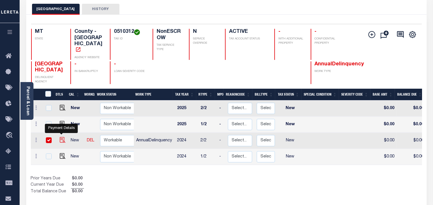
checkbox input "true"
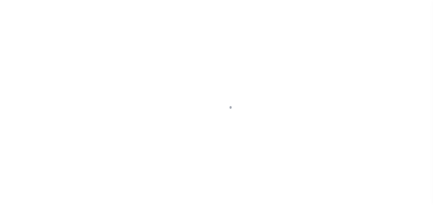
select select "NW2"
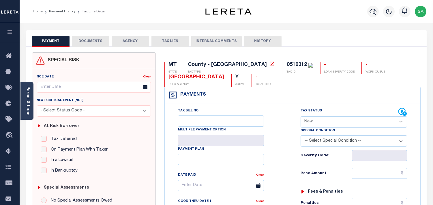
click at [28, 112] on link "Parcel & Loan" at bounding box center [28, 100] width 4 height 29
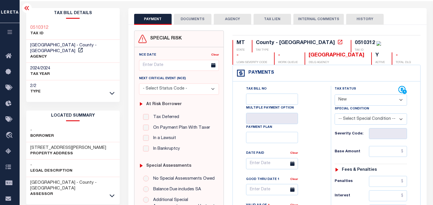
scroll to position [32, 0]
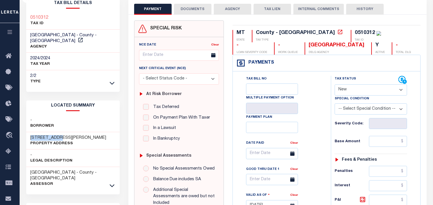
drag, startPoint x: 63, startPoint y: 131, endPoint x: 31, endPoint y: 131, distance: 31.4
click at [31, 135] on h3 "183 HOLBROOK DRIVE" at bounding box center [69, 138] width 76 height 6
copy h3 "183 HOLBROOK"
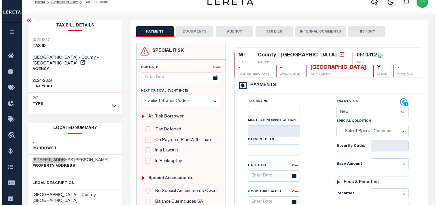
scroll to position [0, 0]
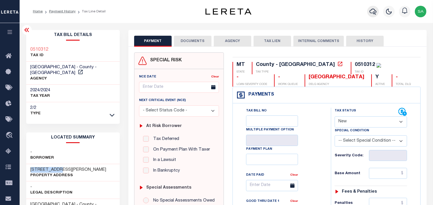
click at [378, 10] on button "button" at bounding box center [373, 12] width 12 height 12
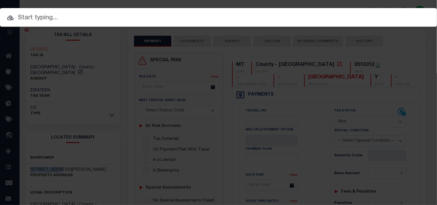
click at [320, 16] on input "text" at bounding box center [218, 18] width 437 height 10
paste input "444010388"
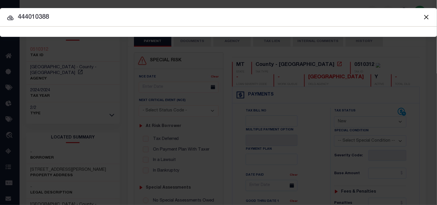
type input "444010388"
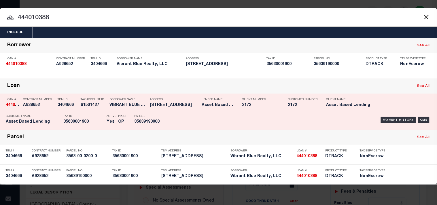
click at [100, 116] on p "Tax ID" at bounding box center [83, 116] width 40 height 3
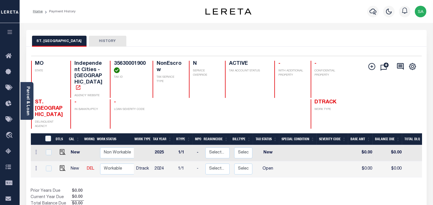
click at [129, 63] on h4 "35630001900" at bounding box center [130, 67] width 32 height 12
copy h4 "35630001900"
click at [63, 165] on img "" at bounding box center [63, 168] width 6 height 6
checkbox input "true"
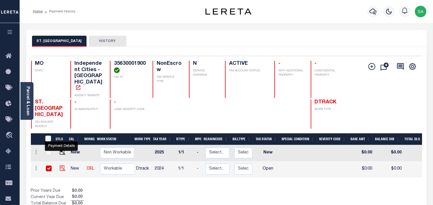
checkbox input "true"
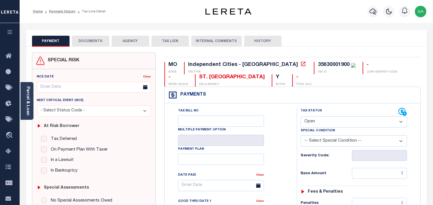
drag, startPoint x: 26, startPoint y: 102, endPoint x: 108, endPoint y: 110, distance: 81.9
click at [26, 102] on link "Parcel & Loan" at bounding box center [28, 100] width 4 height 29
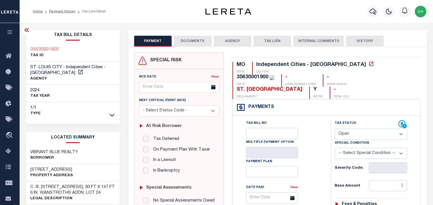
drag, startPoint x: 355, startPoint y: 123, endPoint x: 354, endPoint y: 128, distance: 4.9
click at [355, 129] on select "- Select Status Code - Open Due/Unpaid Paid Incomplete No Tax Due Internal Refu…" at bounding box center [370, 134] width 72 height 11
select select "PYD"
click at [334, 129] on select "- Select Status Code - Open Due/Unpaid Paid Incomplete No Tax Due Internal Refu…" at bounding box center [370, 134] width 72 height 11
type input "[DATE]"
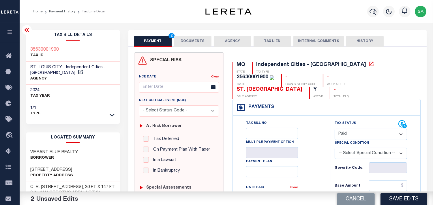
click at [189, 35] on div "PAYMENT 2 DOCUMENTS AGENCY DELINQUENT PAYEE TAX LIEN" at bounding box center [277, 38] width 298 height 17
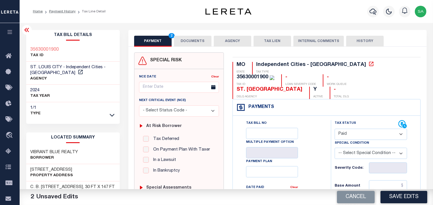
click at [190, 44] on button "DOCUMENTS" at bounding box center [192, 41] width 37 height 11
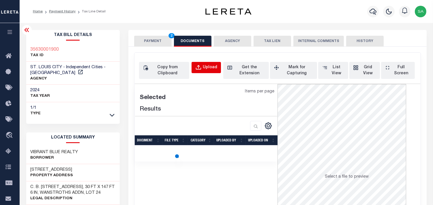
click at [204, 73] on button "Upload" at bounding box center [205, 67] width 29 height 11
select select "POP"
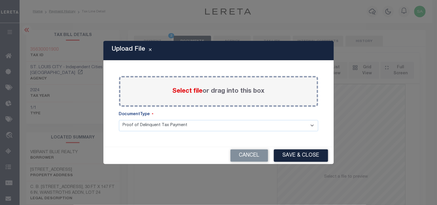
click at [188, 91] on span "Select file" at bounding box center [188, 91] width 30 height 6
click at [0, 0] on input "Select file or drag into this box" at bounding box center [0, 0] width 0 height 0
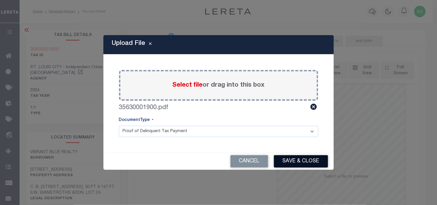
click at [304, 165] on button "Save & Close" at bounding box center [301, 161] width 54 height 12
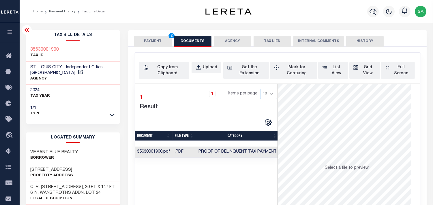
drag, startPoint x: 163, startPoint y: 37, endPoint x: 164, endPoint y: 40, distance: 3.0
click at [163, 37] on button "PAYMENT 2" at bounding box center [152, 41] width 37 height 11
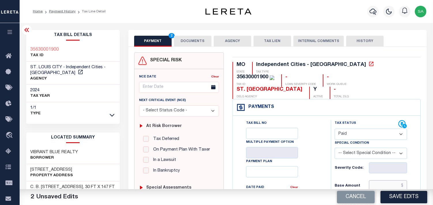
drag, startPoint x: 385, startPoint y: 172, endPoint x: 341, endPoint y: 165, distance: 44.2
click at [385, 180] on input "text" at bounding box center [388, 185] width 38 height 11
paste input "247.32"
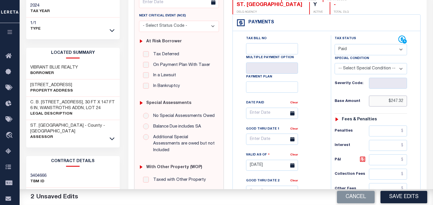
scroll to position [160, 0]
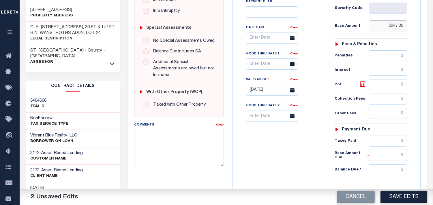
type input "$247.32"
click at [375, 136] on input "text" at bounding box center [388, 141] width 38 height 11
paste input "247.32"
type input "$247.32"
click at [395, 165] on input "text" at bounding box center [388, 170] width 38 height 11
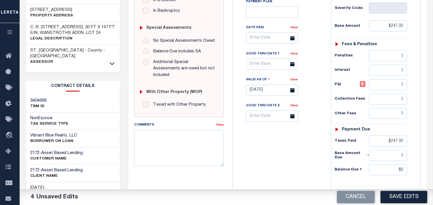
type input "$0.00"
click at [289, 146] on div "Tax Bill No Multiple Payment Option Payment Plan Clear" at bounding box center [280, 87] width 92 height 255
click at [400, 193] on button "Save Edits" at bounding box center [403, 197] width 47 height 12
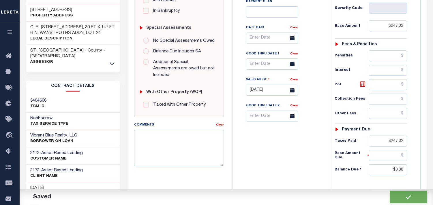
checkbox input "false"
type input "$247.32"
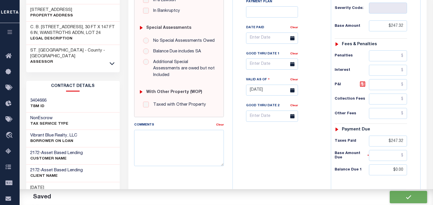
type input "$247.32"
type input "$0"
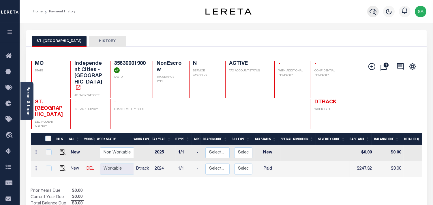
click at [375, 13] on icon "button" at bounding box center [372, 12] width 7 height 6
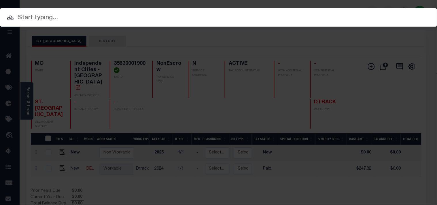
click at [351, 12] on div "Include Loans TBM Customers Borrowers Payments (Lender Non-Disb) Payments (Lend…" at bounding box center [218, 17] width 437 height 19
paste input "FTF_425200_286329"
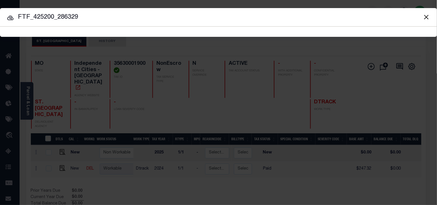
type input "FTF_425200_286329"
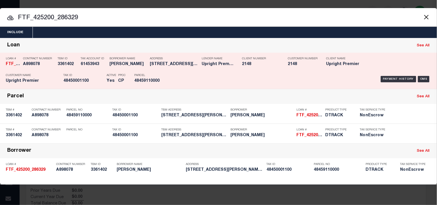
click at [181, 83] on div "Payment History OMS" at bounding box center [300, 79] width 263 height 17
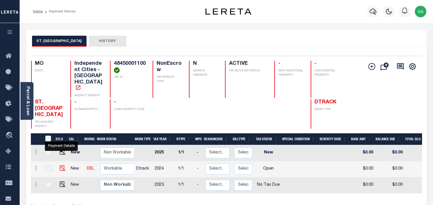
click at [60, 165] on img "" at bounding box center [63, 168] width 6 height 6
checkbox input "true"
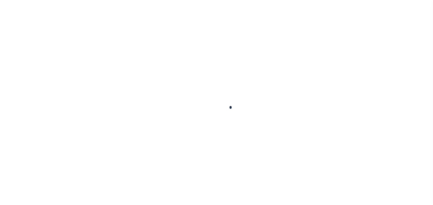
checkbox input "false"
type input "[DATE]"
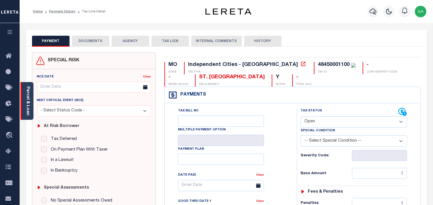
click at [28, 107] on link "Parcel & Loan" at bounding box center [28, 100] width 4 height 29
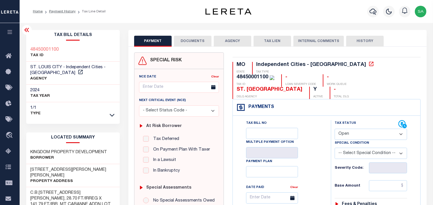
drag, startPoint x: 364, startPoint y: 122, endPoint x: 361, endPoint y: 127, distance: 6.1
click at [364, 129] on select "- Select Status Code - Open Due/Unpaid Paid Incomplete No Tax Due Internal Refu…" at bounding box center [370, 134] width 72 height 11
select select "PYD"
click at [334, 129] on select "- Select Status Code - Open Due/Unpaid Paid Incomplete No Tax Due Internal Refu…" at bounding box center [370, 134] width 72 height 11
type input "[DATE]"
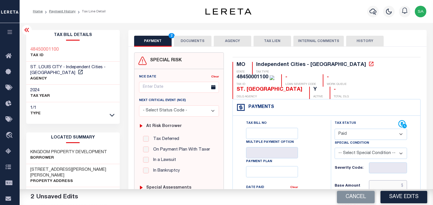
drag, startPoint x: 385, startPoint y: 170, endPoint x: 379, endPoint y: 172, distance: 5.7
click at [385, 180] on input "text" at bounding box center [388, 185] width 38 height 11
paste input "326.86"
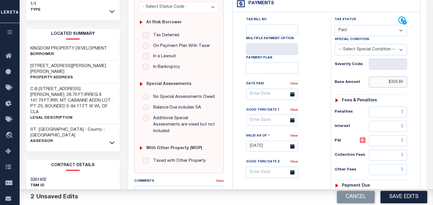
scroll to position [192, 0]
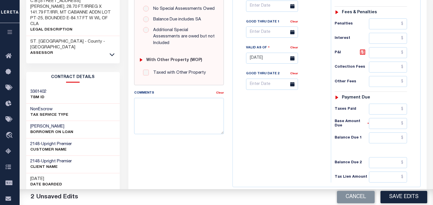
type input "$326.86"
click at [390, 104] on input "text" at bounding box center [388, 109] width 38 height 11
paste input "326.86"
type input "$326.86"
click at [397, 133] on input "text" at bounding box center [388, 138] width 38 height 11
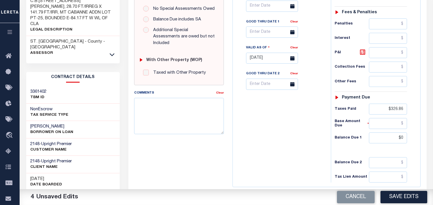
type input "$0.00"
click at [295, 118] on div "Tax Bill No Multiple Payment Option Payment Plan Clear" at bounding box center [280, 55] width 92 height 255
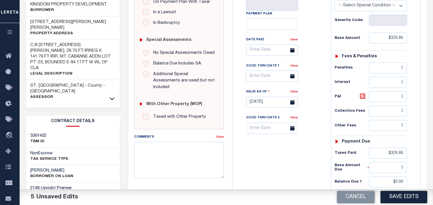
scroll to position [32, 0]
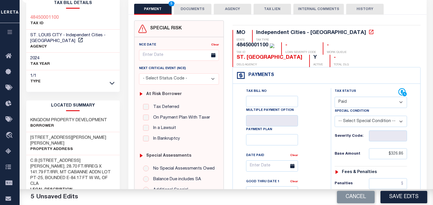
click at [194, 9] on button "DOCUMENTS" at bounding box center [192, 9] width 37 height 11
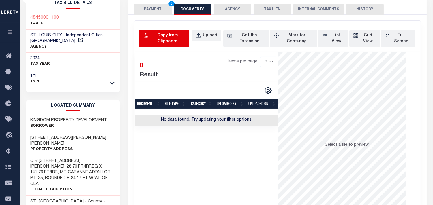
click at [177, 38] on div "Copy from Clipboard" at bounding box center [167, 39] width 36 height 12
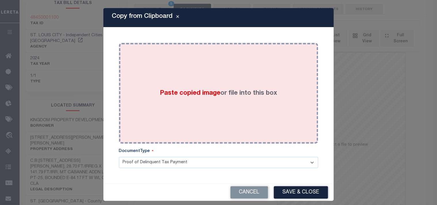
click at [167, 67] on div "Paste copied image or file into this box" at bounding box center [218, 93] width 191 height 92
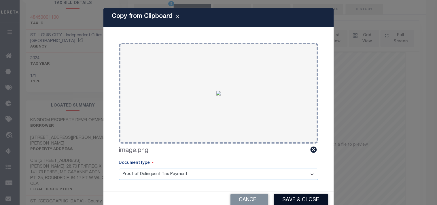
click at [295, 199] on button "Save & Close" at bounding box center [301, 200] width 54 height 12
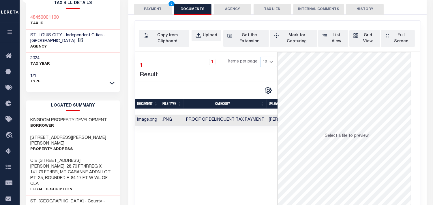
click at [158, 9] on button "PAYMENT 5" at bounding box center [152, 9] width 37 height 11
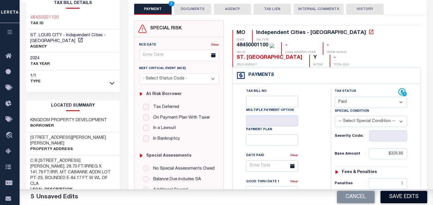
click at [391, 195] on button "Save Edits" at bounding box center [403, 197] width 47 height 12
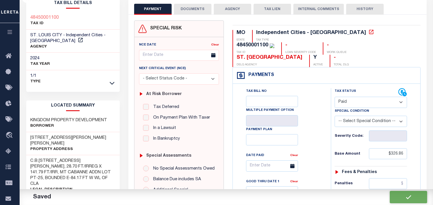
checkbox input "false"
type input "$326.86"
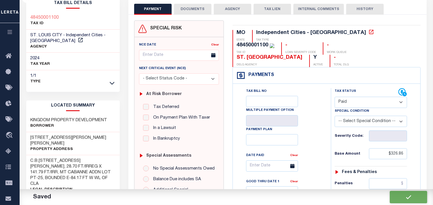
type input "$326.86"
type input "$0"
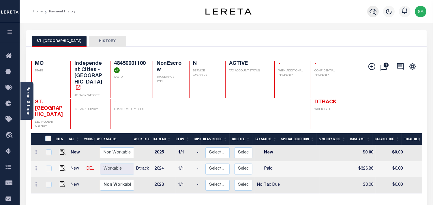
click at [372, 10] on icon "button" at bounding box center [372, 11] width 7 height 7
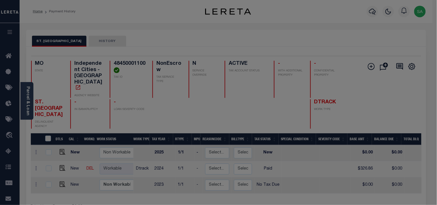
click at [0, 0] on div "Include Loans TBM Customers Borrowers Payments (Lender Non-Disb) Payments (Lend…" at bounding box center [0, 0] width 0 height 0
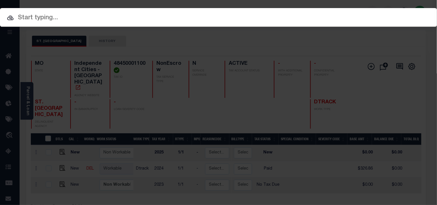
click at [325, 21] on input "text" at bounding box center [218, 18] width 437 height 10
paste input "FTF_425200_286330"
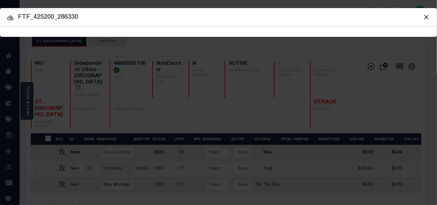
type input "FTF_425200_286330"
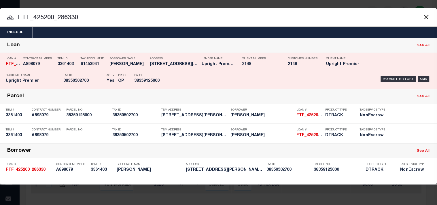
click at [85, 68] on div "Tax Account ID 61453941" at bounding box center [94, 62] width 26 height 17
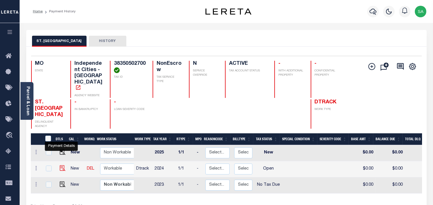
click at [61, 165] on img "" at bounding box center [63, 168] width 6 height 6
checkbox input "true"
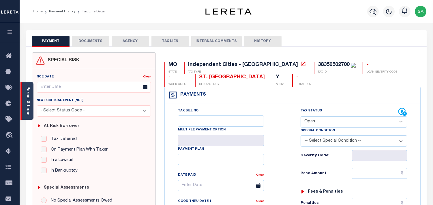
click at [29, 108] on link "Parcel & Loan" at bounding box center [28, 100] width 4 height 29
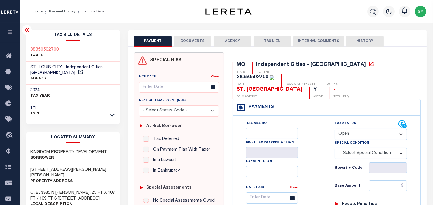
drag, startPoint x: 360, startPoint y: 121, endPoint x: 359, endPoint y: 126, distance: 5.0
click at [360, 129] on select "- Select Status Code - Open Due/Unpaid Paid Incomplete No Tax Due Internal Refu…" at bounding box center [370, 134] width 72 height 11
select select "PYD"
click at [334, 129] on select "- Select Status Code - Open Due/Unpaid Paid Incomplete No Tax Due Internal Refu…" at bounding box center [370, 134] width 72 height 11
type input "[DATE]"
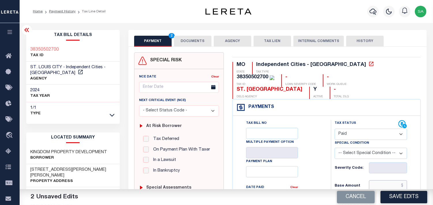
drag, startPoint x: 384, startPoint y: 172, endPoint x: 364, endPoint y: 173, distance: 20.2
click at [384, 180] on input "text" at bounding box center [388, 185] width 38 height 11
click at [388, 180] on input "text" at bounding box center [388, 185] width 38 height 11
paste input "139.35"
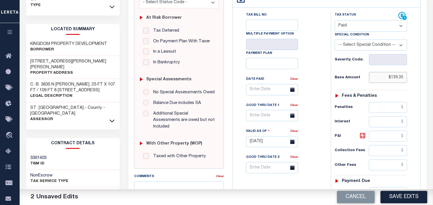
scroll to position [160, 0]
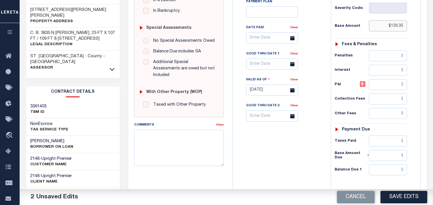
type input "$139.35"
drag, startPoint x: 381, startPoint y: 131, endPoint x: 354, endPoint y: 135, distance: 28.0
click at [381, 136] on input "text" at bounding box center [388, 141] width 38 height 11
paste input "139.35"
type input "$139.35"
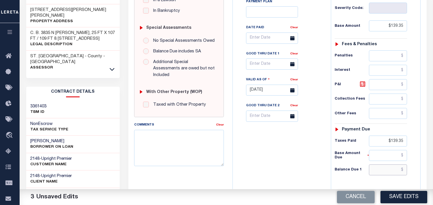
click at [385, 165] on input "text" at bounding box center [388, 170] width 38 height 11
type input "$0.00"
click at [302, 150] on div "Tax Bill No Multiple Payment Option Payment Plan Clear" at bounding box center [280, 87] width 92 height 255
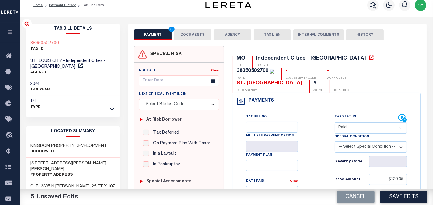
scroll to position [0, 0]
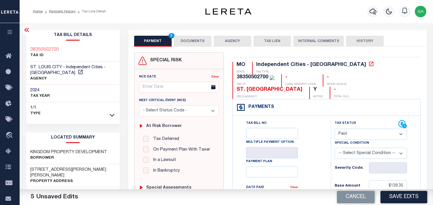
click at [194, 44] on button "DOCUMENTS" at bounding box center [192, 41] width 37 height 11
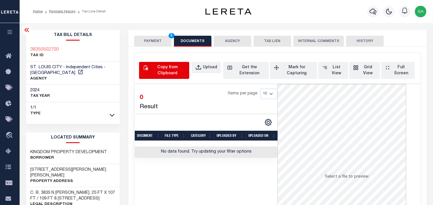
click at [168, 68] on div "Copy from Clipboard" at bounding box center [167, 71] width 36 height 12
select select "POP"
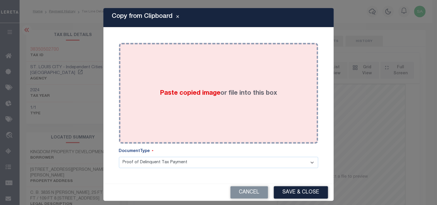
click at [191, 84] on div "Paste copied image or file into this box" at bounding box center [218, 93] width 191 height 92
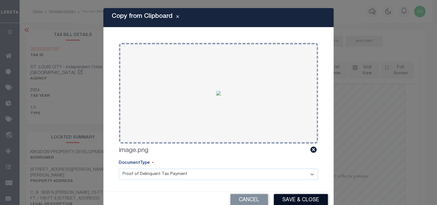
click at [293, 199] on button "Save & Close" at bounding box center [301, 200] width 54 height 12
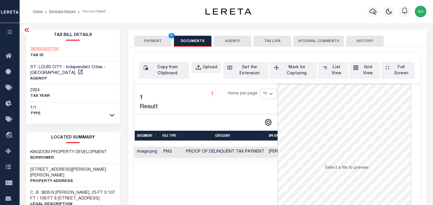
click at [151, 38] on button "PAYMENT 5" at bounding box center [152, 41] width 37 height 11
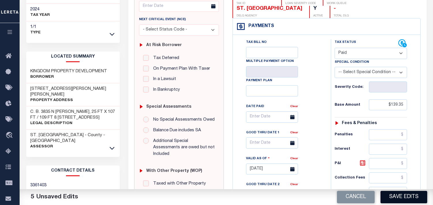
scroll to position [128, 0]
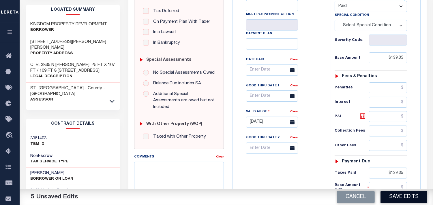
click at [402, 199] on button "Save Edits" at bounding box center [403, 197] width 47 height 12
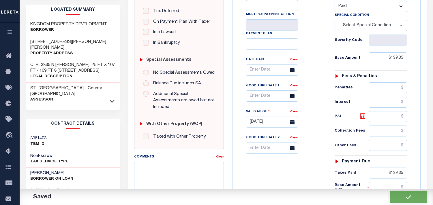
checkbox input "false"
type input "$139.35"
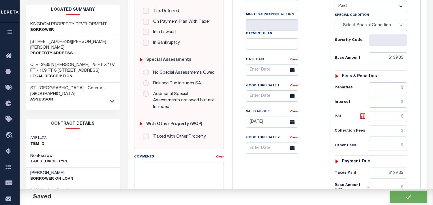
type input "$139.35"
type input "$0"
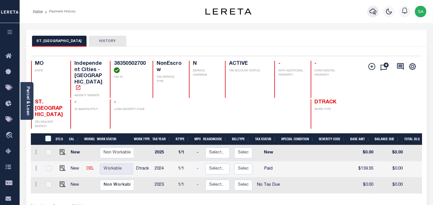
click at [371, 15] on icon "button" at bounding box center [372, 11] width 7 height 7
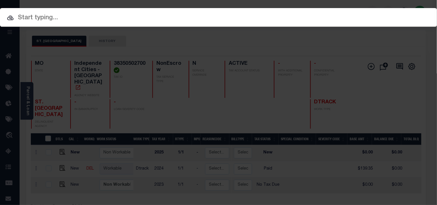
click at [340, 18] on div "Include Loans TBM Customers Borrowers Payments (Lender Non-Disb) Payments (Lend…" at bounding box center [218, 102] width 437 height 205
paste input "FTF_425200_286362"
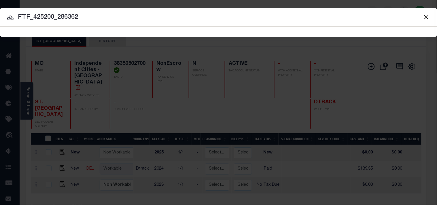
type input "FTF_425200_286362"
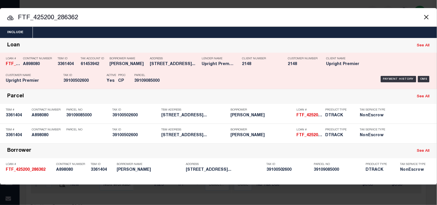
click at [186, 80] on div "Payment History OMS" at bounding box center [300, 79] width 263 height 17
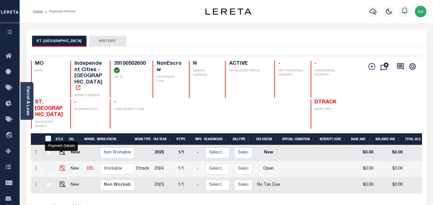
click at [61, 165] on img "" at bounding box center [63, 168] width 6 height 6
checkbox input "true"
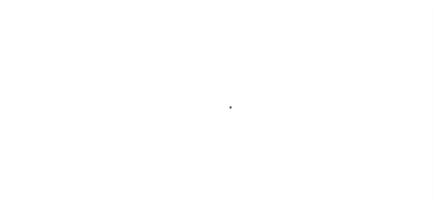
select select "OP2"
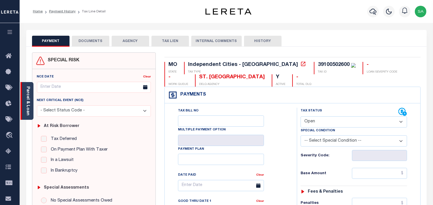
click at [28, 105] on link "Parcel & Loan" at bounding box center [28, 100] width 4 height 29
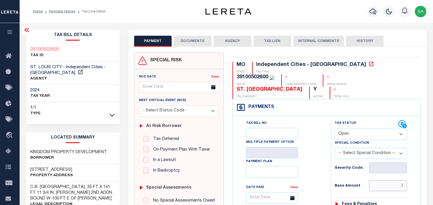
click at [385, 180] on input "text" at bounding box center [388, 185] width 38 height 11
paste input "3,716.18"
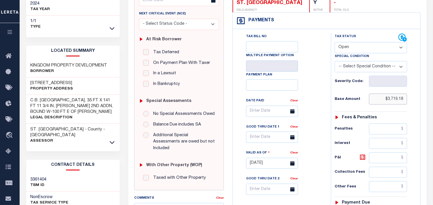
scroll to position [160, 0]
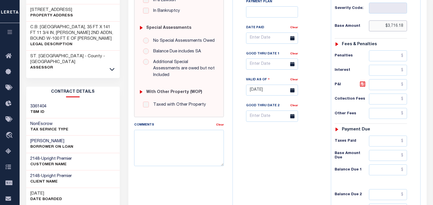
type input "$3,716.18"
type input "[DATE]"
click at [384, 136] on input "text" at bounding box center [388, 141] width 38 height 11
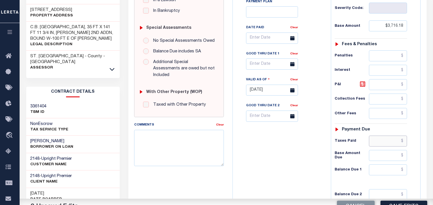
paste input "3,716.18"
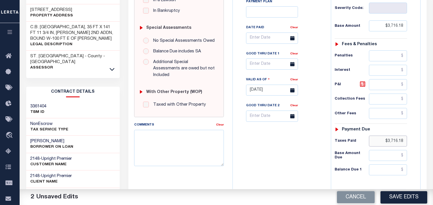
type input "$3,716.18"
click at [393, 165] on input "text" at bounding box center [388, 170] width 38 height 11
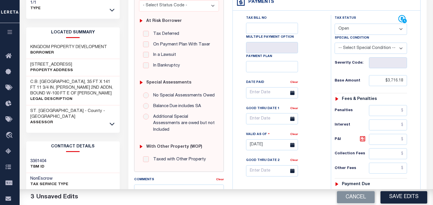
scroll to position [64, 0]
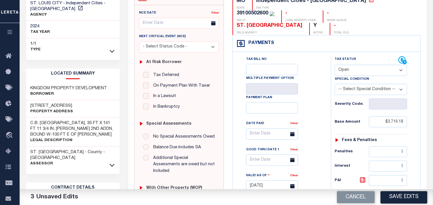
type input "$0.00"
click at [362, 65] on select "- Select Status Code - Open Due/Unpaid Paid Incomplete No Tax Due Internal Refu…" at bounding box center [370, 70] width 72 height 11
select select "PYD"
click at [334, 65] on select "- Select Status Code - Open Due/Unpaid Paid Incomplete No Tax Due Internal Refu…" at bounding box center [370, 70] width 72 height 11
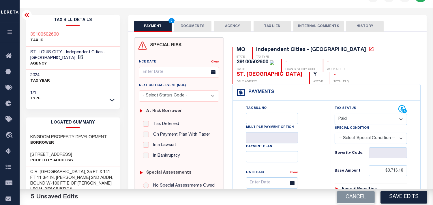
scroll to position [0, 0]
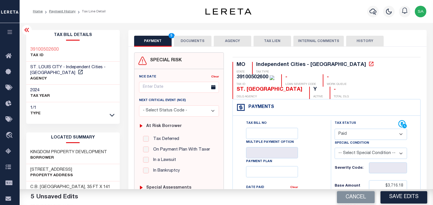
click at [199, 42] on button "DOCUMENTS" at bounding box center [192, 41] width 37 height 11
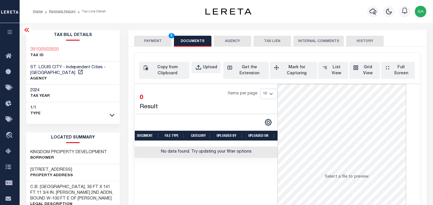
click at [63, 48] on div "39100502600 TAX ID" at bounding box center [73, 53] width 94 height 18
click at [164, 70] on div "Copy from Clipboard" at bounding box center [167, 71] width 36 height 12
select select "POP"
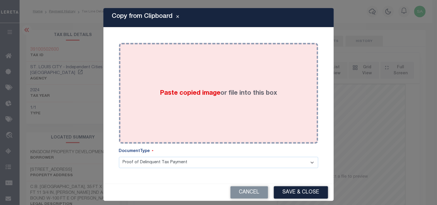
click at [184, 93] on span "Paste copied image" at bounding box center [190, 93] width 61 height 6
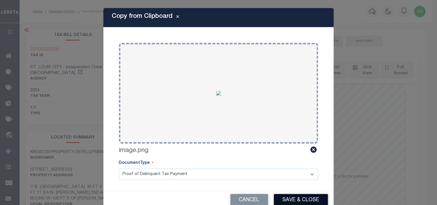
click at [295, 196] on button "Save & Close" at bounding box center [301, 200] width 54 height 12
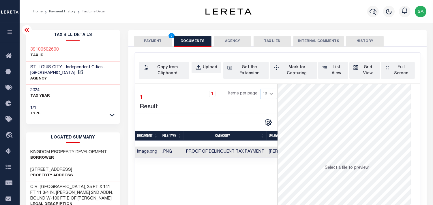
click at [158, 43] on button "PAYMENT 5" at bounding box center [152, 41] width 37 height 11
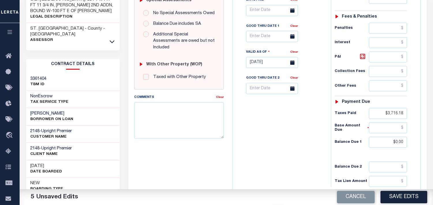
scroll to position [192, 0]
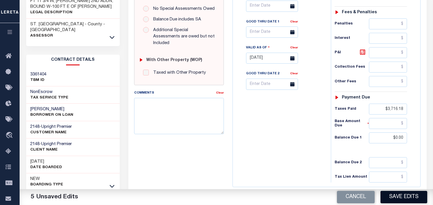
click at [392, 194] on button "Save Edits" at bounding box center [403, 197] width 47 height 12
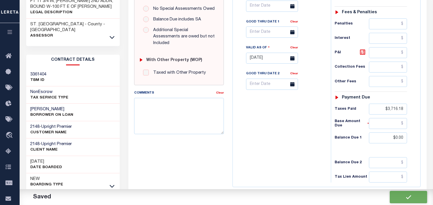
checkbox input "false"
type input "$3,716.18"
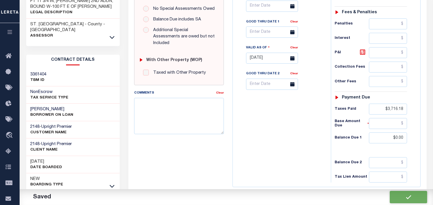
type input "$3,716.18"
type input "$0"
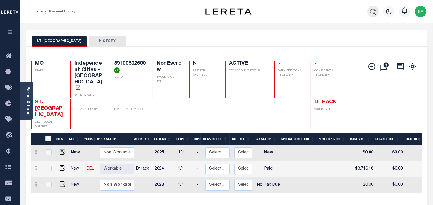
click at [374, 12] on icon "button" at bounding box center [372, 12] width 7 height 6
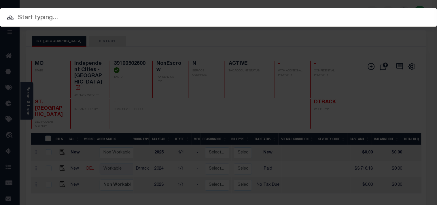
click at [343, 15] on div "Include Loans TBM Customers Borrowers Payments (Lender Non-Disb) Payments (Lend…" at bounding box center [218, 17] width 437 height 19
paste input "07178000869-00101"
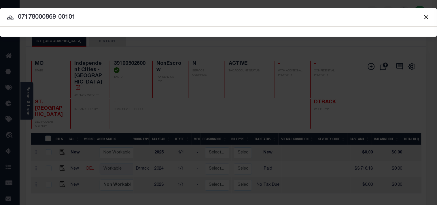
type input "07178000869-00101"
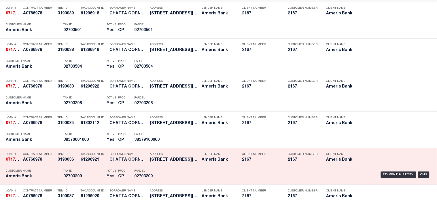
scroll to position [96, 0]
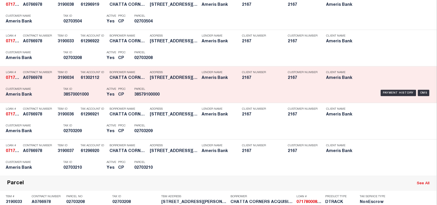
click at [171, 91] on div "Payment History OMS" at bounding box center [300, 93] width 263 height 17
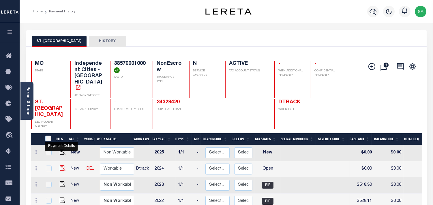
click at [63, 165] on img "" at bounding box center [63, 168] width 6 height 6
checkbox input "true"
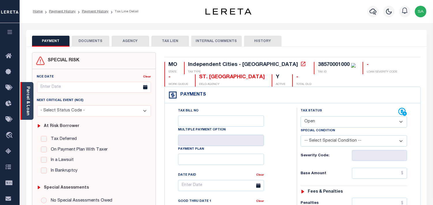
click at [30, 100] on link "Parcel & Loan" at bounding box center [28, 100] width 4 height 29
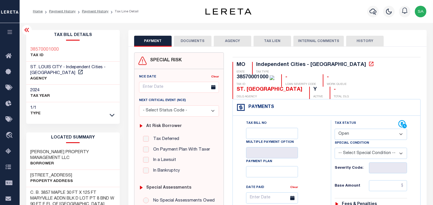
click at [353, 129] on select "- Select Status Code - Open Due/Unpaid Paid Incomplete No Tax Due Internal Refu…" at bounding box center [370, 134] width 72 height 11
select select "PYD"
click at [334, 129] on select "- Select Status Code - Open Due/Unpaid Paid Incomplete No Tax Due Internal Refu…" at bounding box center [370, 134] width 72 height 11
type input "[DATE]"
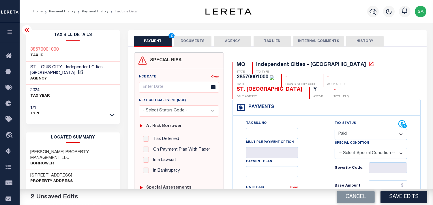
click at [404, 180] on input "text" at bounding box center [388, 185] width 38 height 11
paste input "543.62"
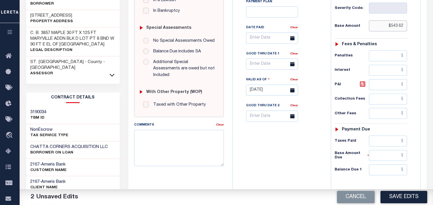
type input "$543.62"
click at [381, 136] on input "text" at bounding box center [388, 141] width 38 height 11
paste input "543.62"
type input "$543.62"
click at [386, 165] on input "text" at bounding box center [388, 170] width 38 height 11
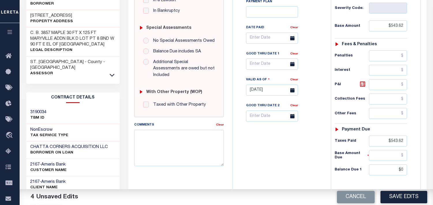
type input "$0.00"
click at [284, 154] on div "Tax Bill No Multiple Payment Option Payment Plan Clear" at bounding box center [280, 87] width 92 height 255
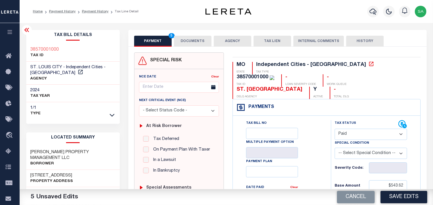
click at [185, 43] on button "DOCUMENTS" at bounding box center [192, 41] width 37 height 11
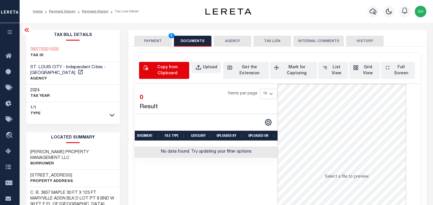
click at [154, 66] on div "Copy from Clipboard" at bounding box center [167, 71] width 36 height 12
select select "POP"
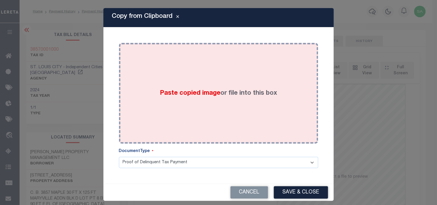
click at [169, 91] on span "Paste copied image" at bounding box center [190, 93] width 61 height 6
click at [170, 90] on span "Paste copied image" at bounding box center [190, 93] width 61 height 6
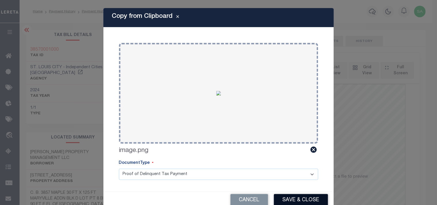
click at [295, 197] on button "Save & Close" at bounding box center [301, 200] width 54 height 12
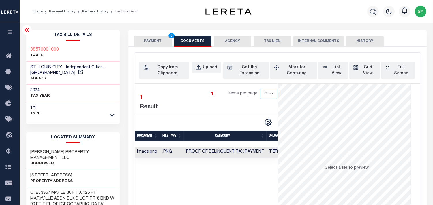
click at [161, 45] on button "PAYMENT 5" at bounding box center [152, 41] width 37 height 11
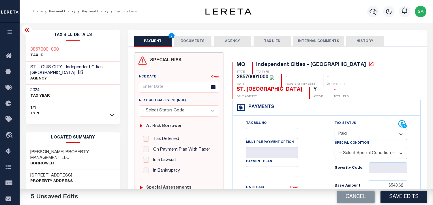
scroll to position [160, 0]
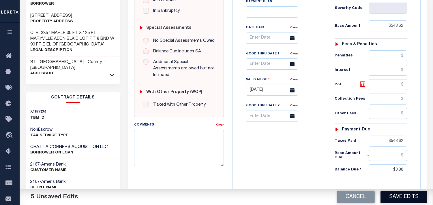
click at [404, 198] on button "Save Edits" at bounding box center [403, 197] width 47 height 12
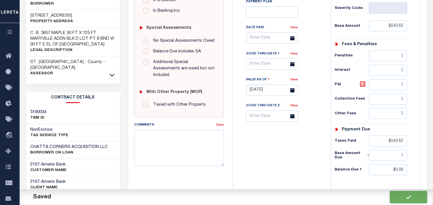
checkbox input "false"
type input "$543.62"
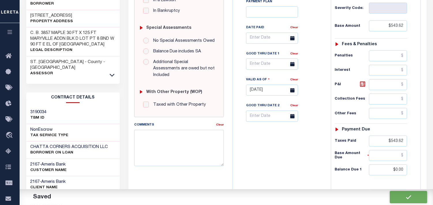
type input "$543.62"
type input "$0"
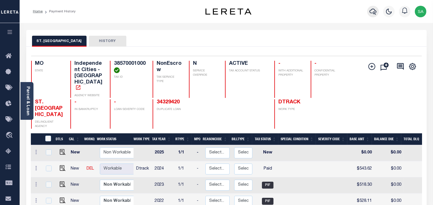
click at [371, 11] on icon "button" at bounding box center [372, 11] width 7 height 7
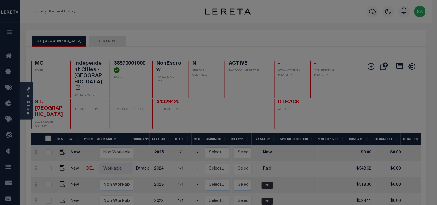
click at [0, 0] on div "Include Loans TBM Customers Borrowers Payments (Lender Non-Disb) Payments (Lend…" at bounding box center [0, 0] width 0 height 0
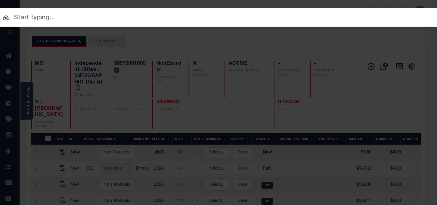
paste input "139287"
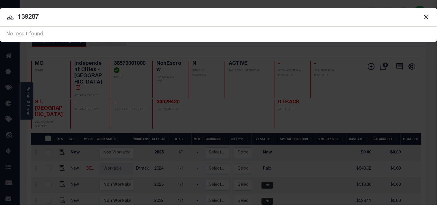
drag, startPoint x: 47, startPoint y: 17, endPoint x: 1, endPoint y: 22, distance: 45.9
click at [0, 22] on input "139287" at bounding box center [218, 17] width 437 height 10
paste input "58890000500"
drag, startPoint x: 57, startPoint y: 18, endPoint x: 0, endPoint y: 18, distance: 57.1
click at [0, 18] on input "58890000500" at bounding box center [218, 17] width 437 height 10
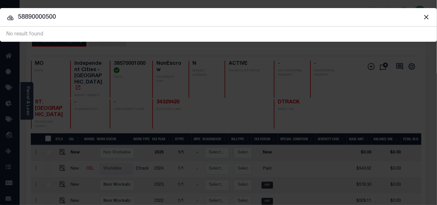
paste input "DONAKER, ROBERT C"
drag, startPoint x: 68, startPoint y: 18, endPoint x: 91, endPoint y: 16, distance: 23.1
click at [91, 16] on input "DONAKER, ROBERT C" at bounding box center [218, 17] width 437 height 10
drag, startPoint x: 72, startPoint y: 19, endPoint x: 113, endPoint y: 15, distance: 41.1
click at [3, 17] on input "DONAKER" at bounding box center [218, 17] width 437 height 10
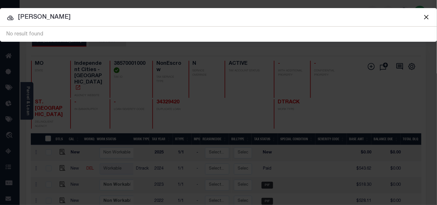
paste input "2202 JANUARY"
type input "2202 JANUARY"
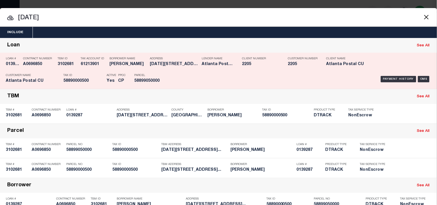
click at [182, 76] on div "Payment History OMS" at bounding box center [300, 79] width 263 height 17
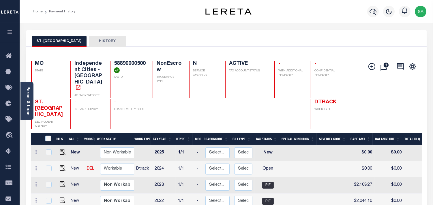
click at [131, 62] on h4 "58890000500" at bounding box center [130, 67] width 32 height 12
copy h4 "58890000500"
click at [62, 165] on img "" at bounding box center [63, 168] width 6 height 6
checkbox input "true"
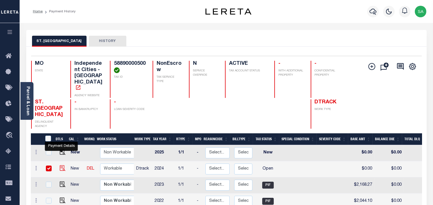
checkbox input "true"
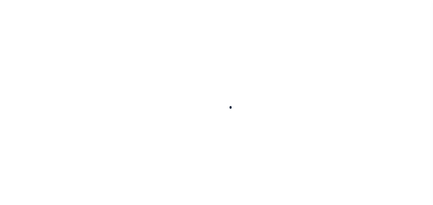
checkbox input "false"
type input "01/01/2025"
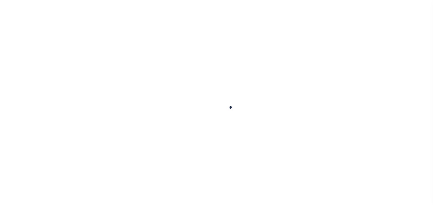
select select "OP2"
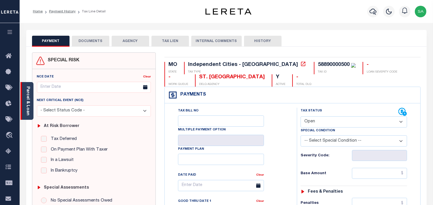
click at [24, 99] on div "Parcel & Loan" at bounding box center [26, 101] width 13 height 38
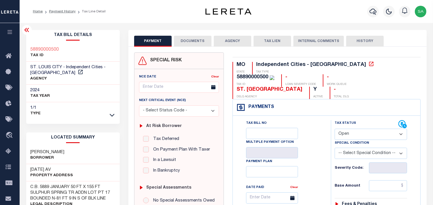
click at [195, 42] on button "DOCUMENTS" at bounding box center [192, 41] width 37 height 11
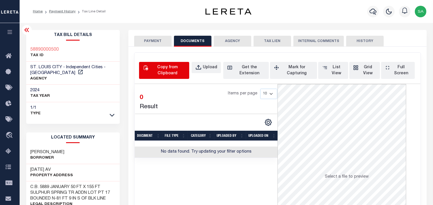
click at [178, 68] on div "Copy from Clipboard" at bounding box center [167, 71] width 36 height 12
select select "POP"
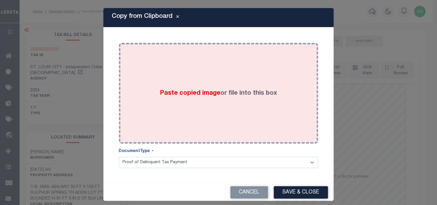
click at [185, 82] on div "Paste copied image or file into this box" at bounding box center [218, 93] width 191 height 92
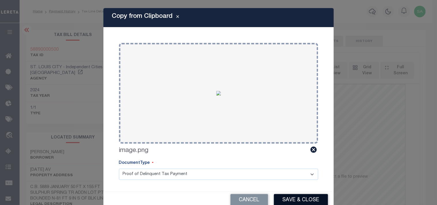
click at [307, 198] on button "Save & Close" at bounding box center [301, 200] width 54 height 12
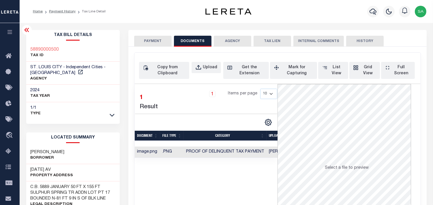
click at [163, 42] on button "PAYMENT" at bounding box center [152, 41] width 37 height 11
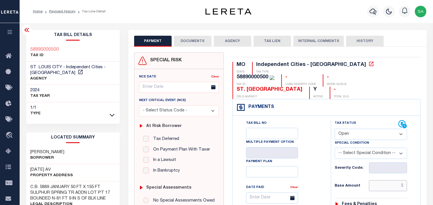
click at [376, 180] on input "text" at bounding box center [388, 185] width 38 height 11
paste input "2,278.93"
type input "$2,278.93"
type input "[DATE]"
click at [349, 129] on select "- Select Status Code - Open Due/Unpaid Paid Incomplete No Tax Due Internal Refu…" at bounding box center [370, 134] width 72 height 11
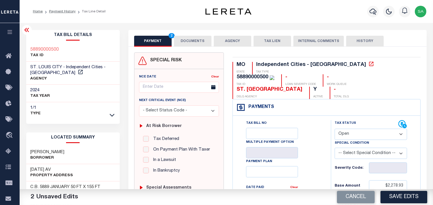
select select "PYD"
click at [334, 129] on select "- Select Status Code - Open Due/Unpaid Paid Incomplete No Tax Due Internal Refu…" at bounding box center [370, 134] width 72 height 11
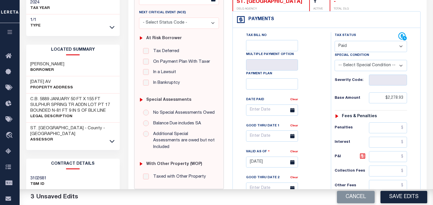
scroll to position [128, 0]
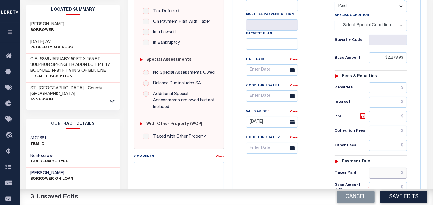
click at [382, 168] on input "text" at bounding box center [388, 173] width 38 height 11
paste input "2,278.93"
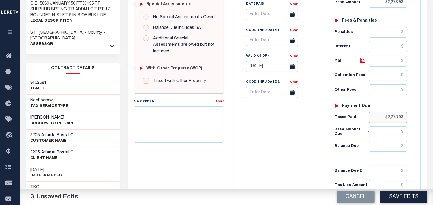
scroll to position [231, 0]
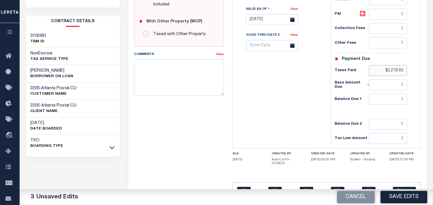
type input "$2,278.93"
click at [393, 94] on input "text" at bounding box center [388, 99] width 38 height 11
type input "$0.00"
click at [304, 91] on div "Tax Bill No Multiple Payment Option Payment Plan Clear" at bounding box center [280, 17] width 92 height 255
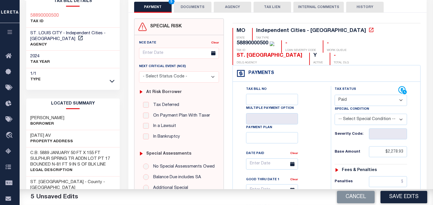
scroll to position [0, 0]
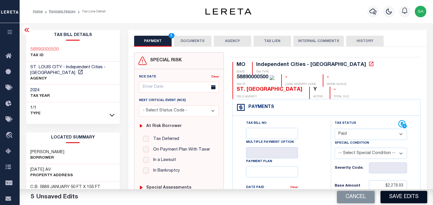
click at [395, 194] on button "Save Edits" at bounding box center [403, 197] width 47 height 12
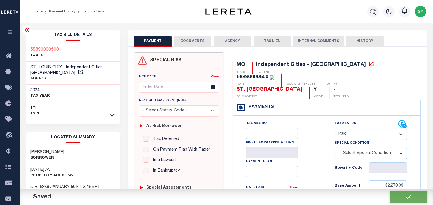
checkbox input "false"
type input "$2,278.93"
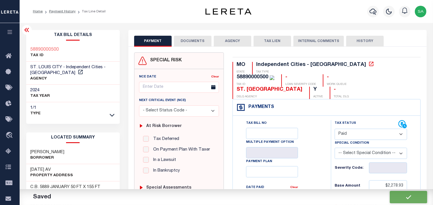
type input "$2,278.93"
type input "$0"
